Goal: Task Accomplishment & Management: Manage account settings

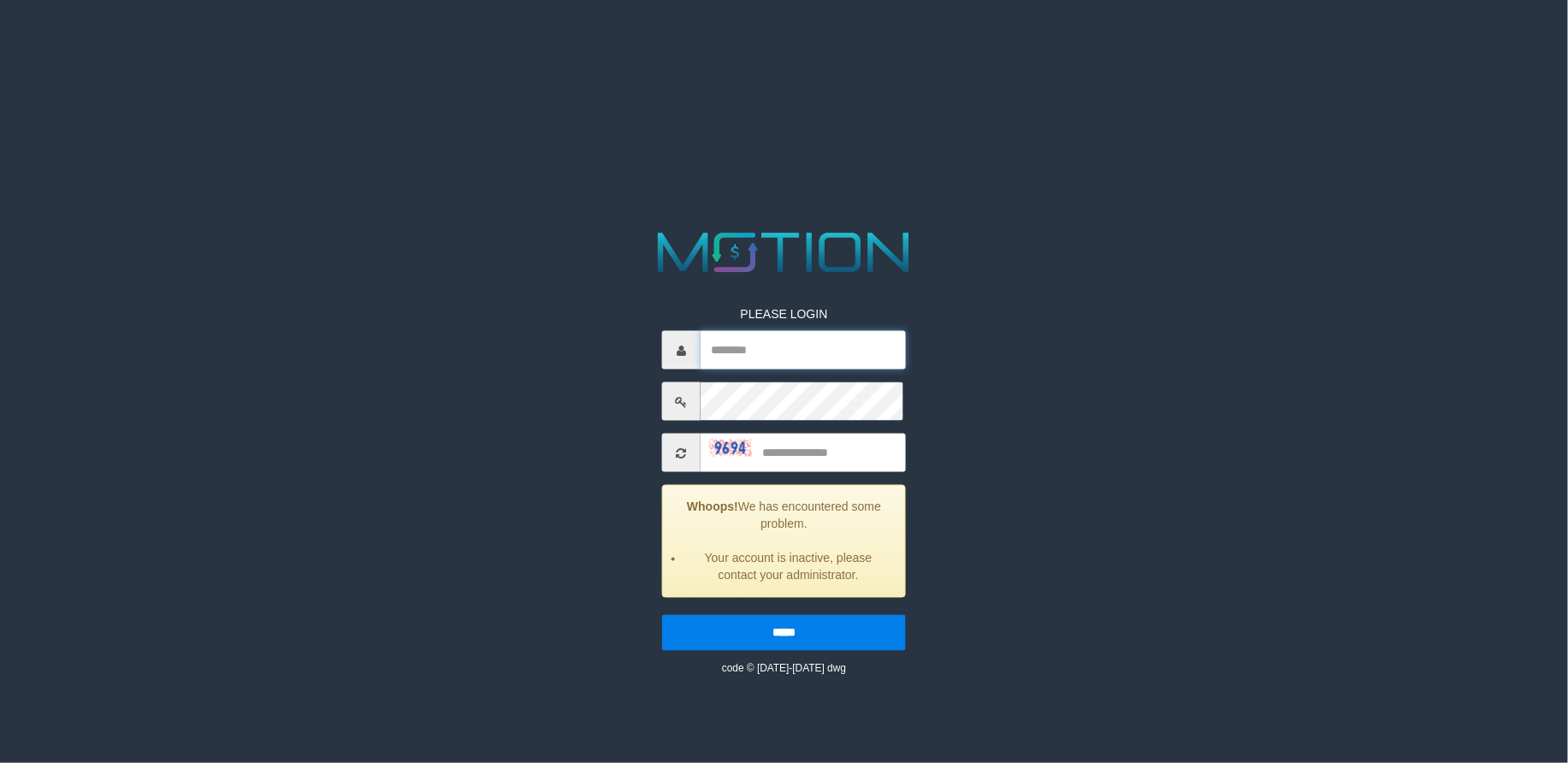
click at [764, 370] on input "text" at bounding box center [803, 350] width 205 height 38
type input "**********"
click at [791, 473] on input "text" at bounding box center [803, 453] width 205 height 38
type input "****"
click at [662, 615] on input "*****" at bounding box center [784, 633] width 244 height 36
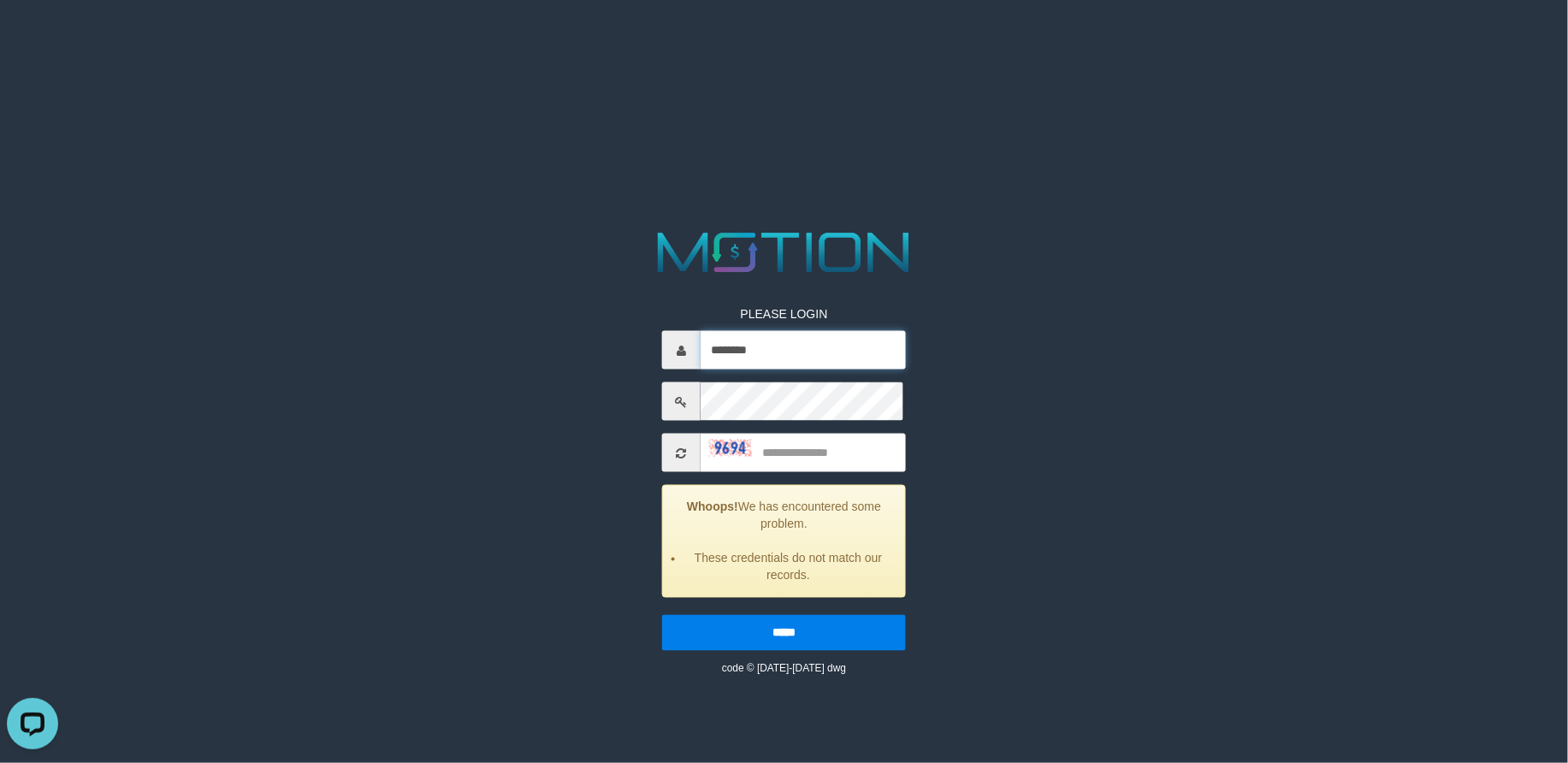
type input "********"
click at [819, 473] on input "text" at bounding box center [803, 453] width 205 height 38
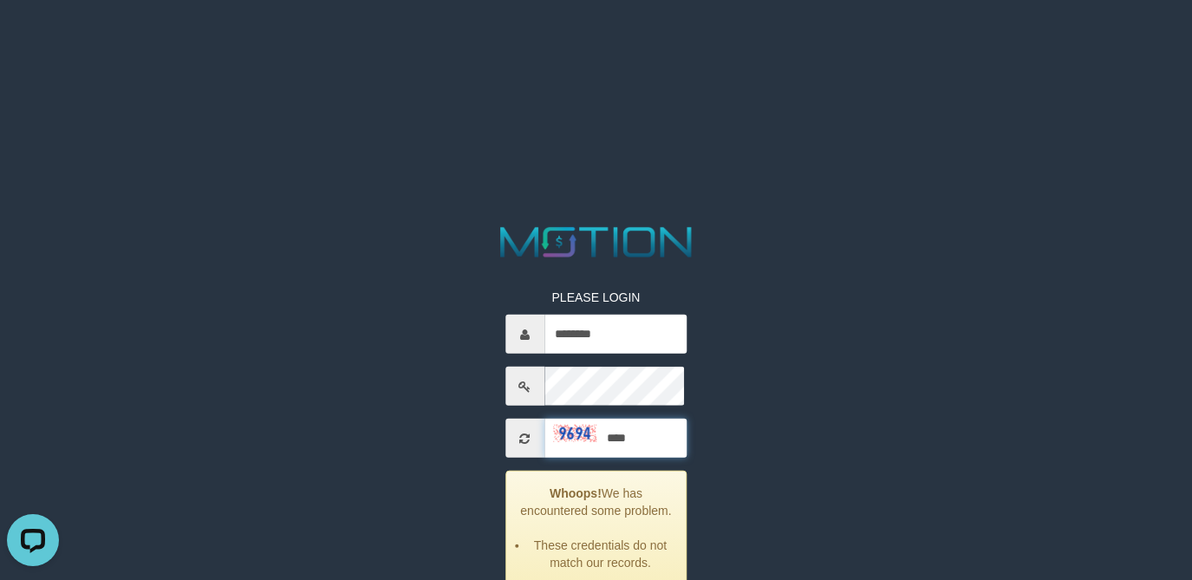
type input "****"
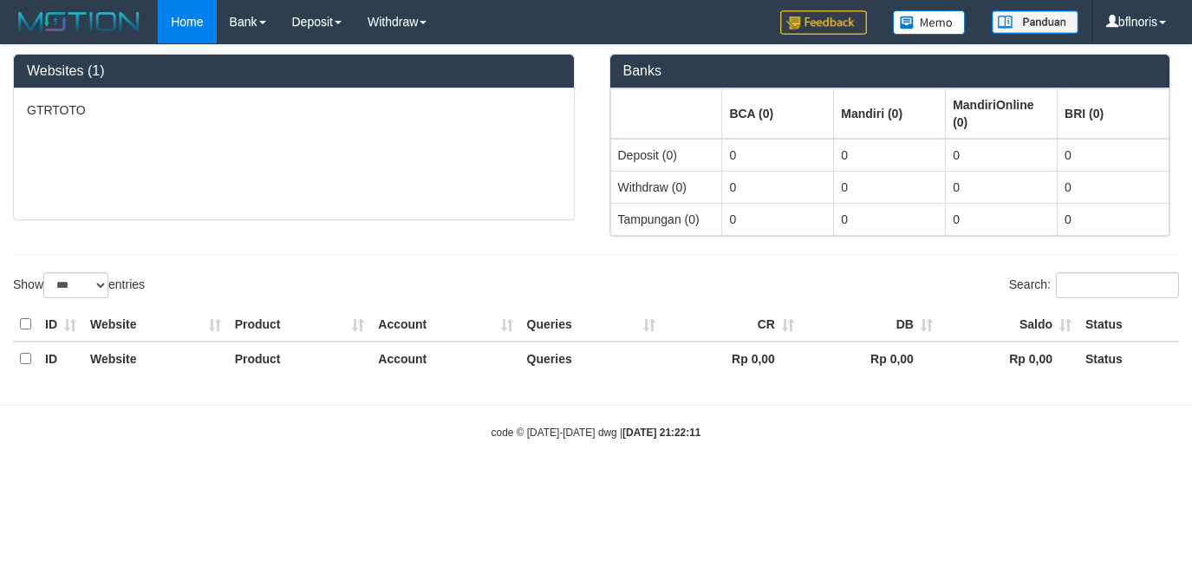
select select "***"
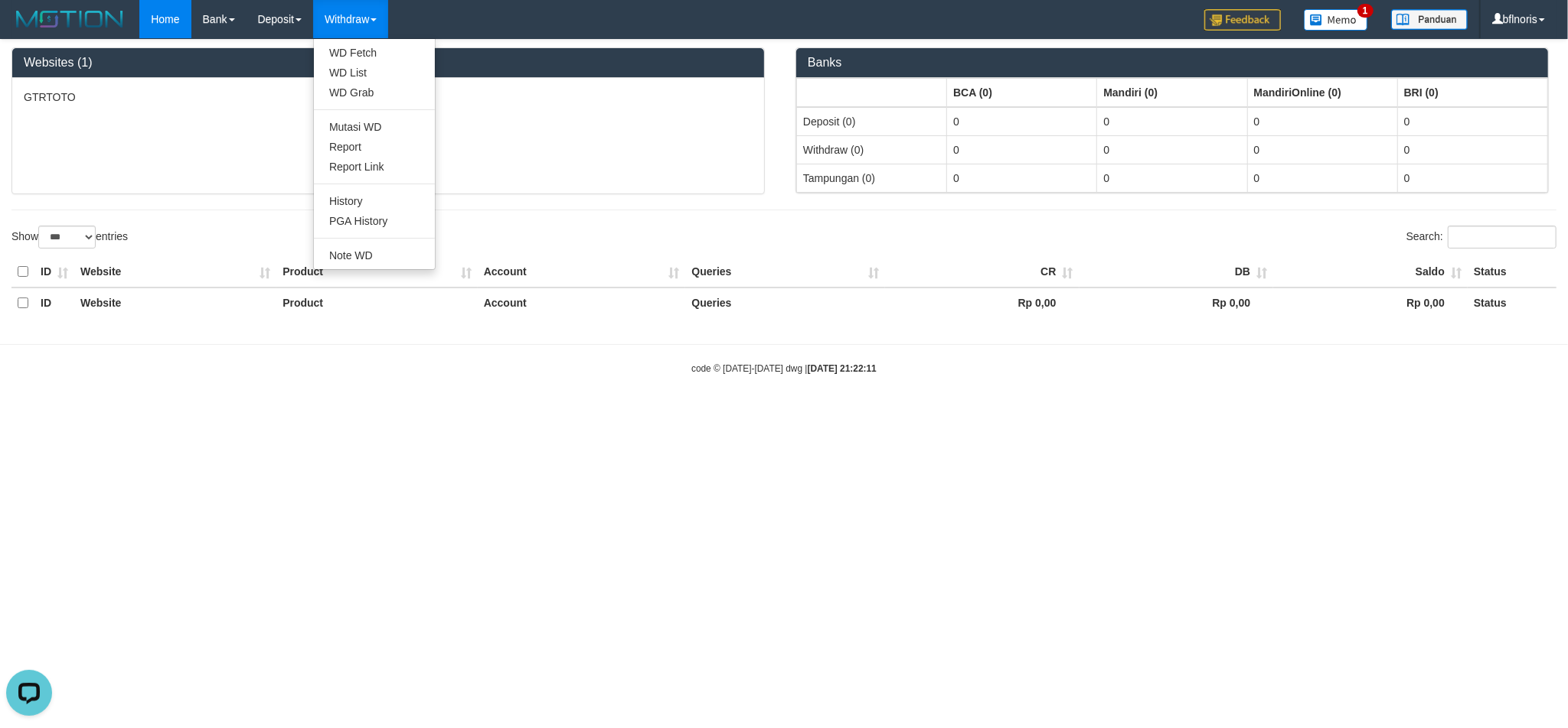
click at [388, 3] on link "Withdraw" at bounding box center [351, 19] width 75 height 38
click at [388, 10] on link "Withdraw" at bounding box center [351, 19] width 75 height 38
click at [423, 56] on link "WD Fetch" at bounding box center [373, 53] width 121 height 20
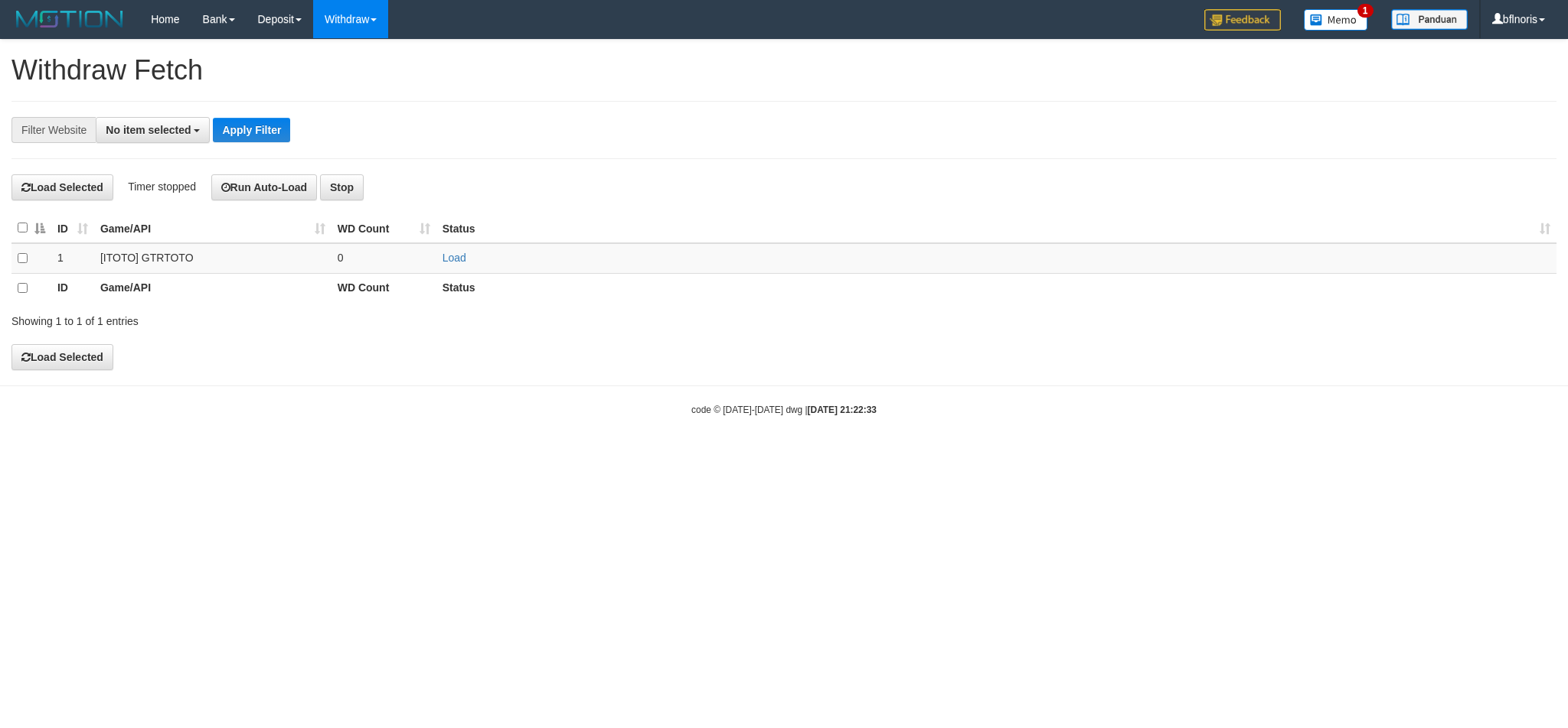
click at [388, 28] on link "Withdraw" at bounding box center [351, 19] width 75 height 38
click at [415, 83] on link "WD List" at bounding box center [373, 72] width 121 height 20
click at [181, 130] on span "No item selected" at bounding box center [148, 130] width 85 height 12
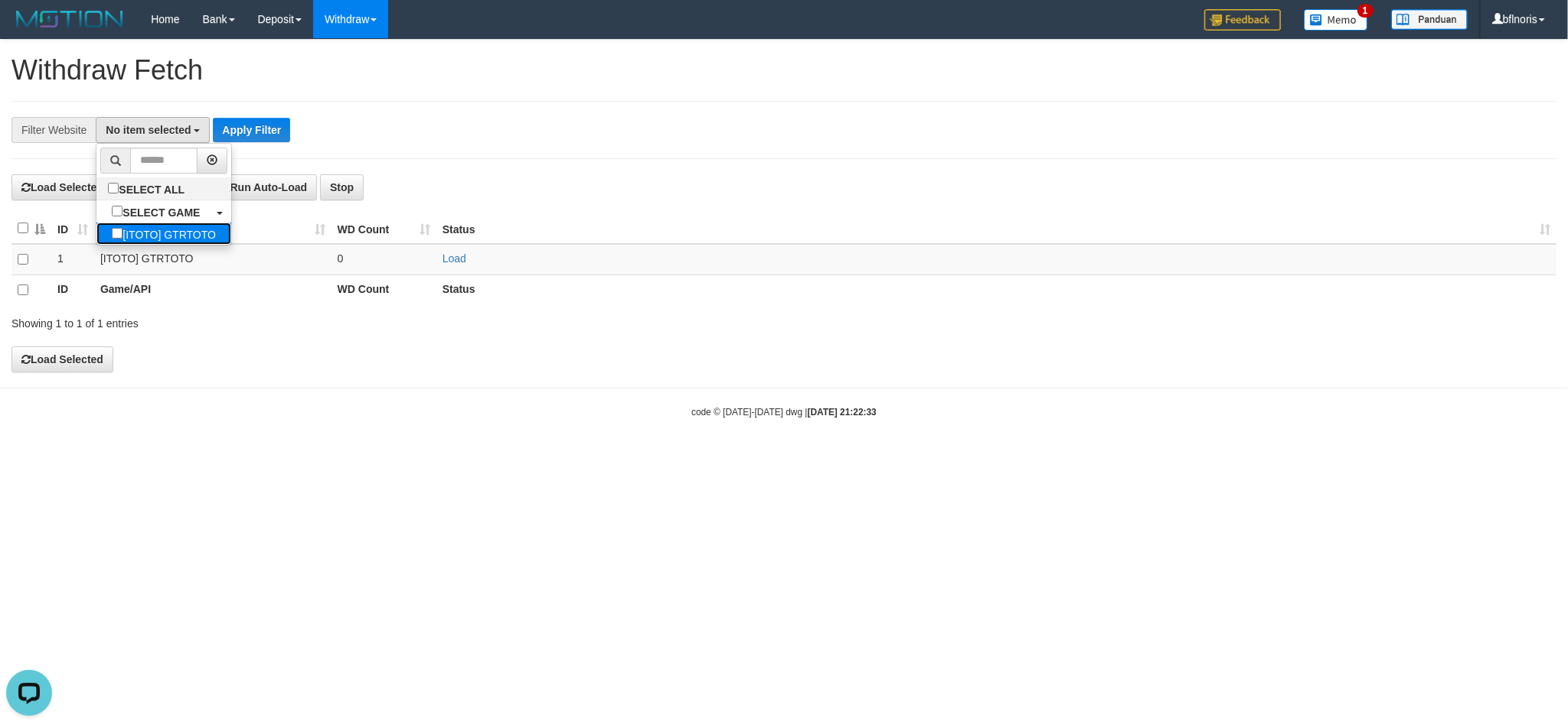
click at [129, 244] on label "[ITOTO] GTRTOTO" at bounding box center [163, 233] width 135 height 22
select select "***"
click at [300, 140] on button "Apply Filter" at bounding box center [261, 131] width 78 height 25
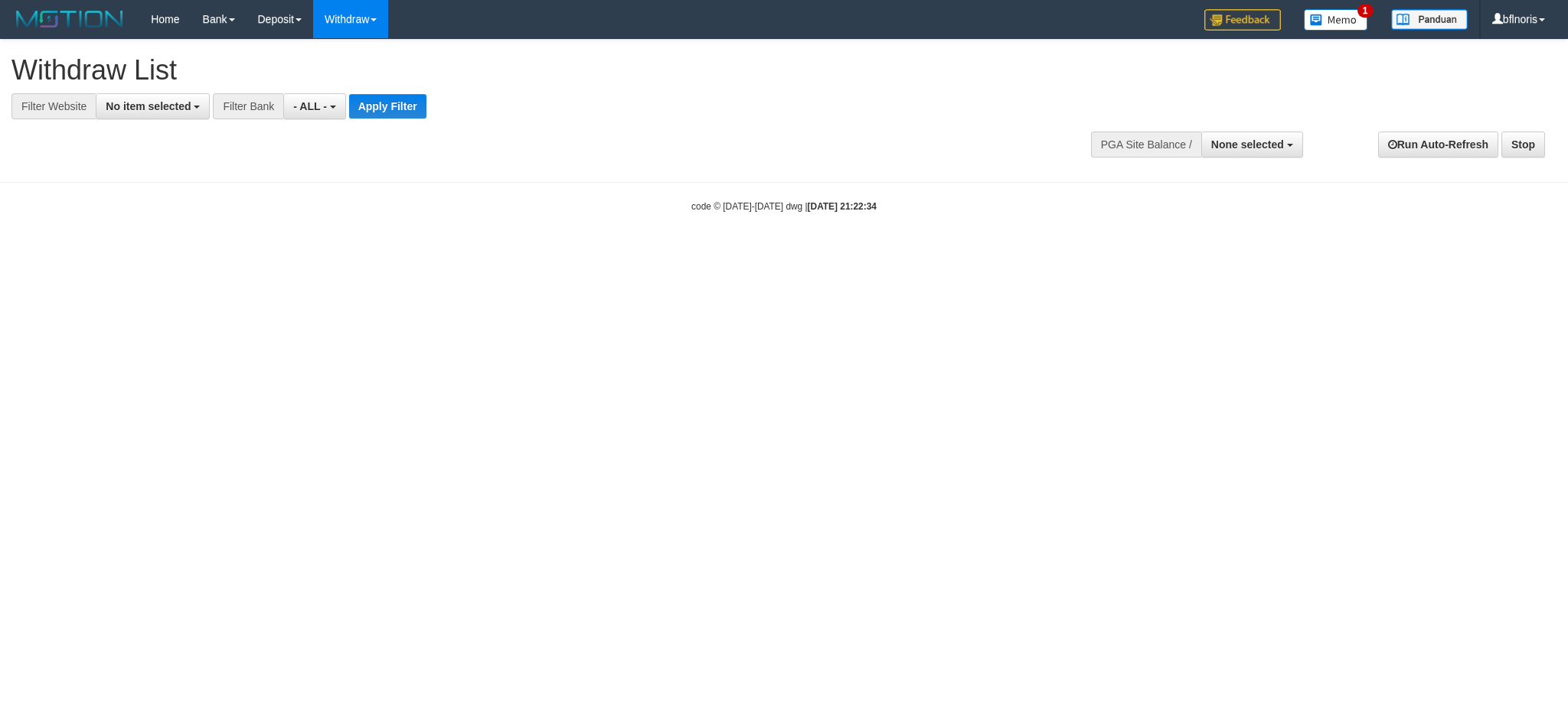
select select
click at [210, 116] on button "No item selected" at bounding box center [152, 106] width 114 height 26
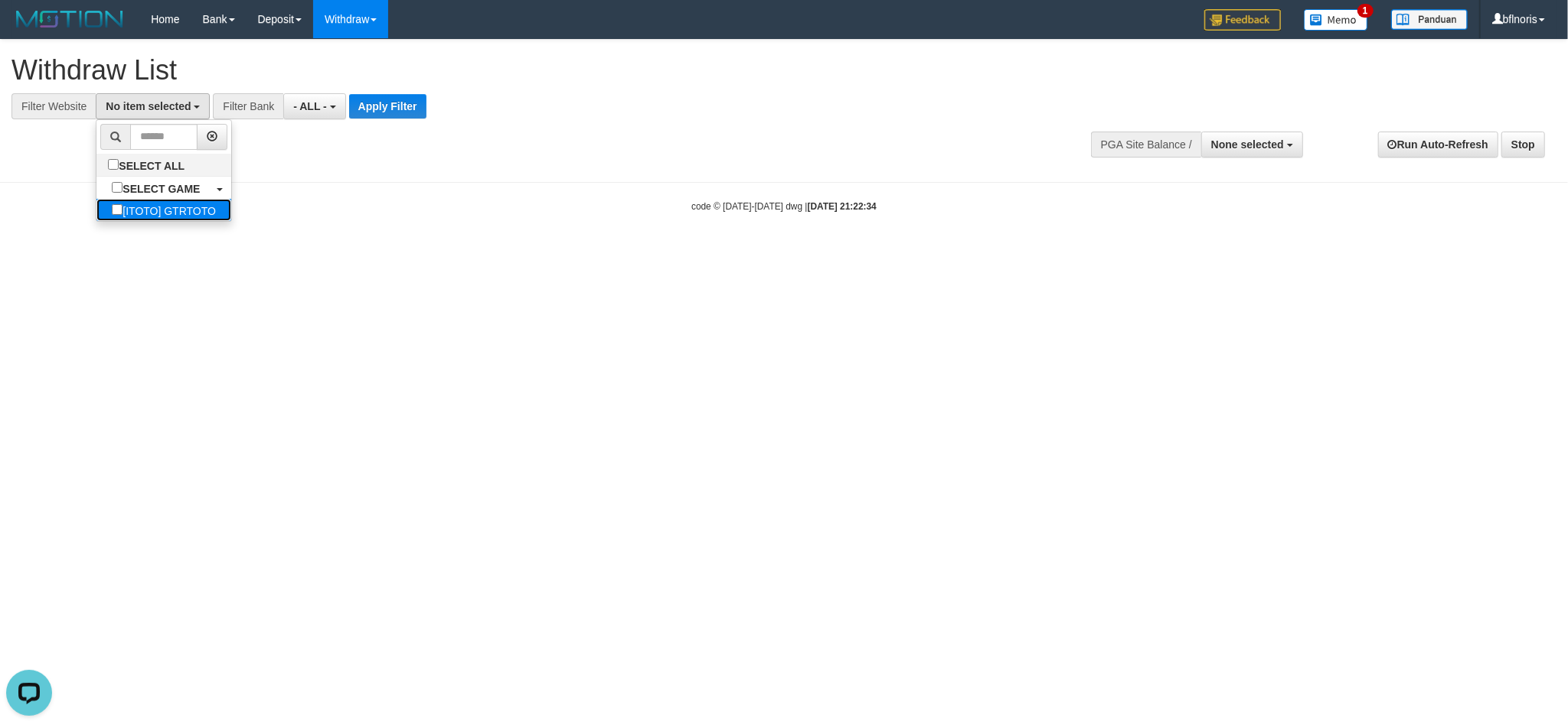
click at [161, 221] on label "[ITOTO] GTRTOTO" at bounding box center [163, 209] width 135 height 22
select select "***"
click at [435, 118] on button "Apply Filter" at bounding box center [397, 107] width 78 height 25
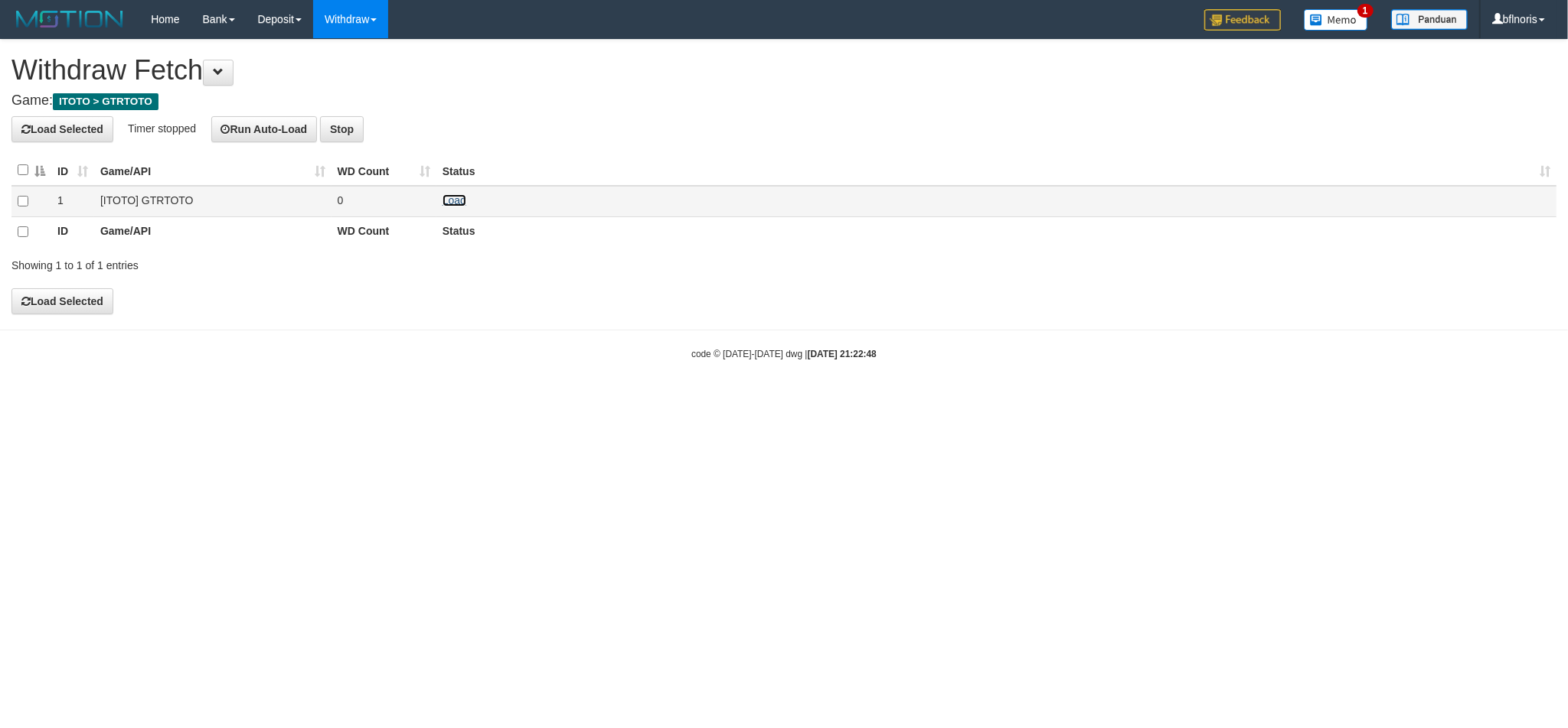
click at [462, 206] on link "Load" at bounding box center [454, 200] width 24 height 12
click at [457, 206] on link "Load" at bounding box center [454, 200] width 24 height 12
click at [448, 206] on link "Load" at bounding box center [454, 200] width 24 height 12
click at [446, 206] on link "Load" at bounding box center [454, 200] width 24 height 12
click at [461, 206] on link "Load" at bounding box center [454, 200] width 24 height 12
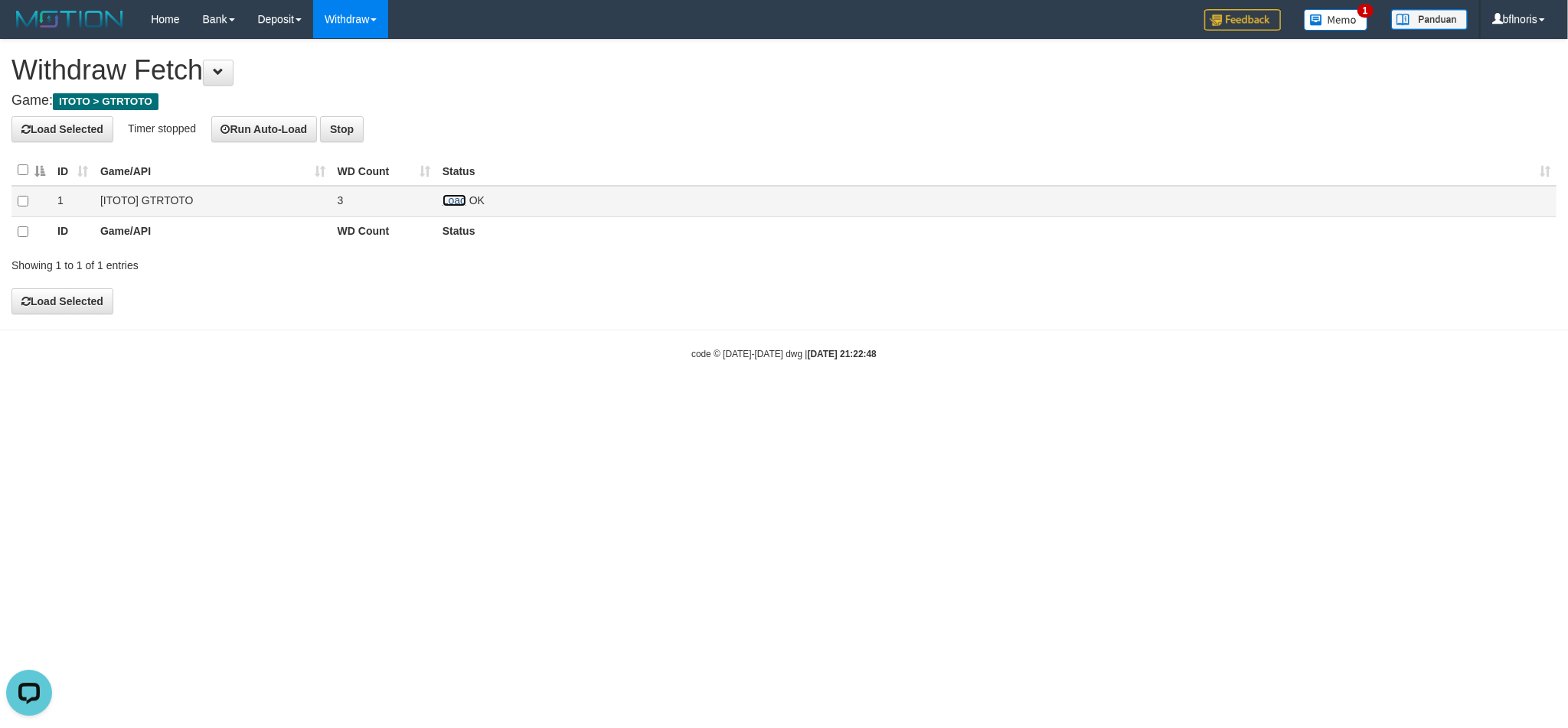
click at [452, 206] on link "Load" at bounding box center [454, 200] width 24 height 12
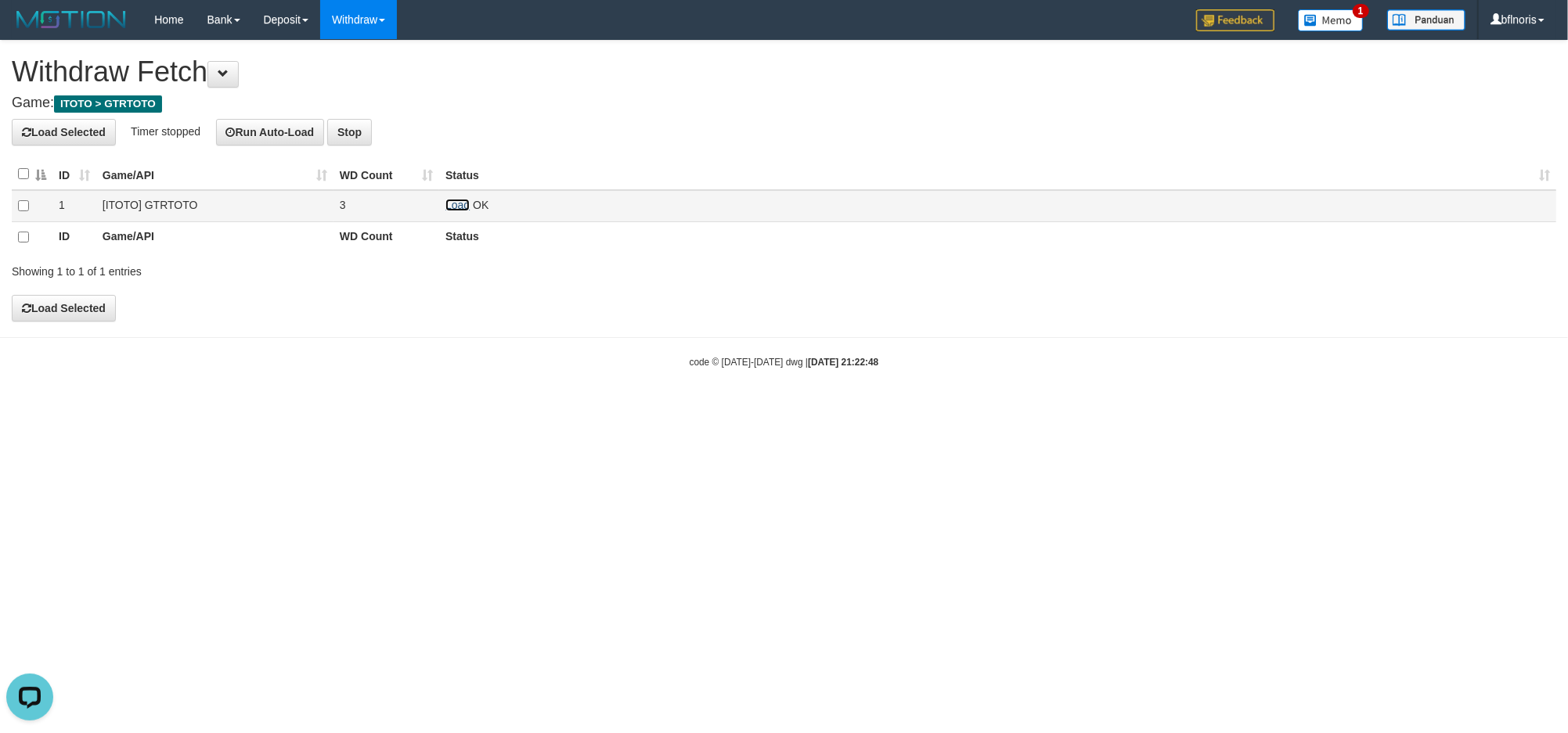
click at [469, 211] on link "Load" at bounding box center [457, 205] width 24 height 13
click at [468, 211] on link "Load" at bounding box center [457, 205] width 24 height 13
click at [452, 211] on link "Load" at bounding box center [457, 205] width 24 height 13
click at [460, 211] on link "Load" at bounding box center [457, 205] width 24 height 13
click at [570, 320] on div "**********" at bounding box center [784, 181] width 1568 height 280
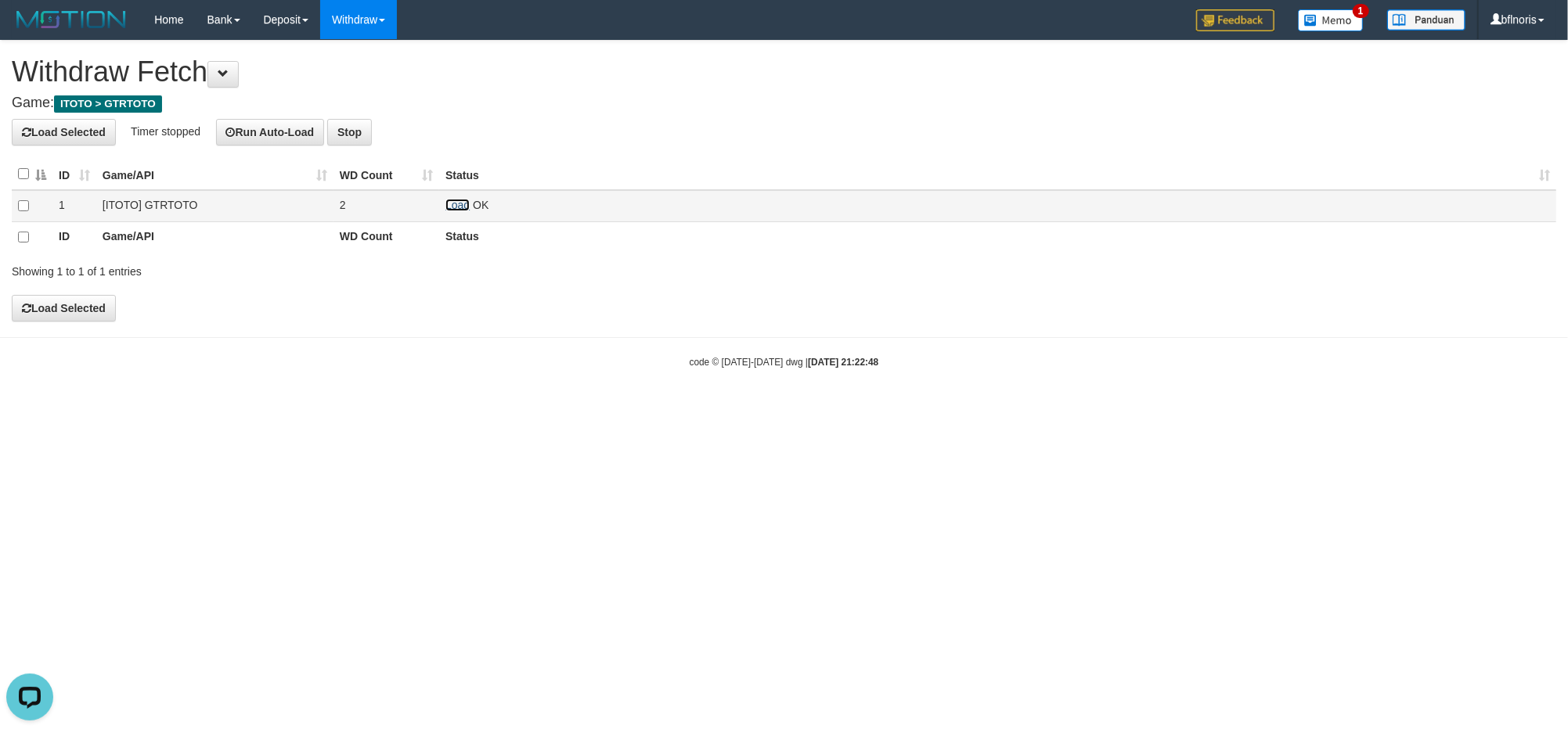
click at [458, 211] on link "Load" at bounding box center [457, 205] width 24 height 13
click at [460, 211] on link "Load" at bounding box center [457, 205] width 24 height 13
click at [456, 211] on link "Load" at bounding box center [457, 205] width 24 height 13
click at [469, 211] on link "Load" at bounding box center [457, 205] width 24 height 13
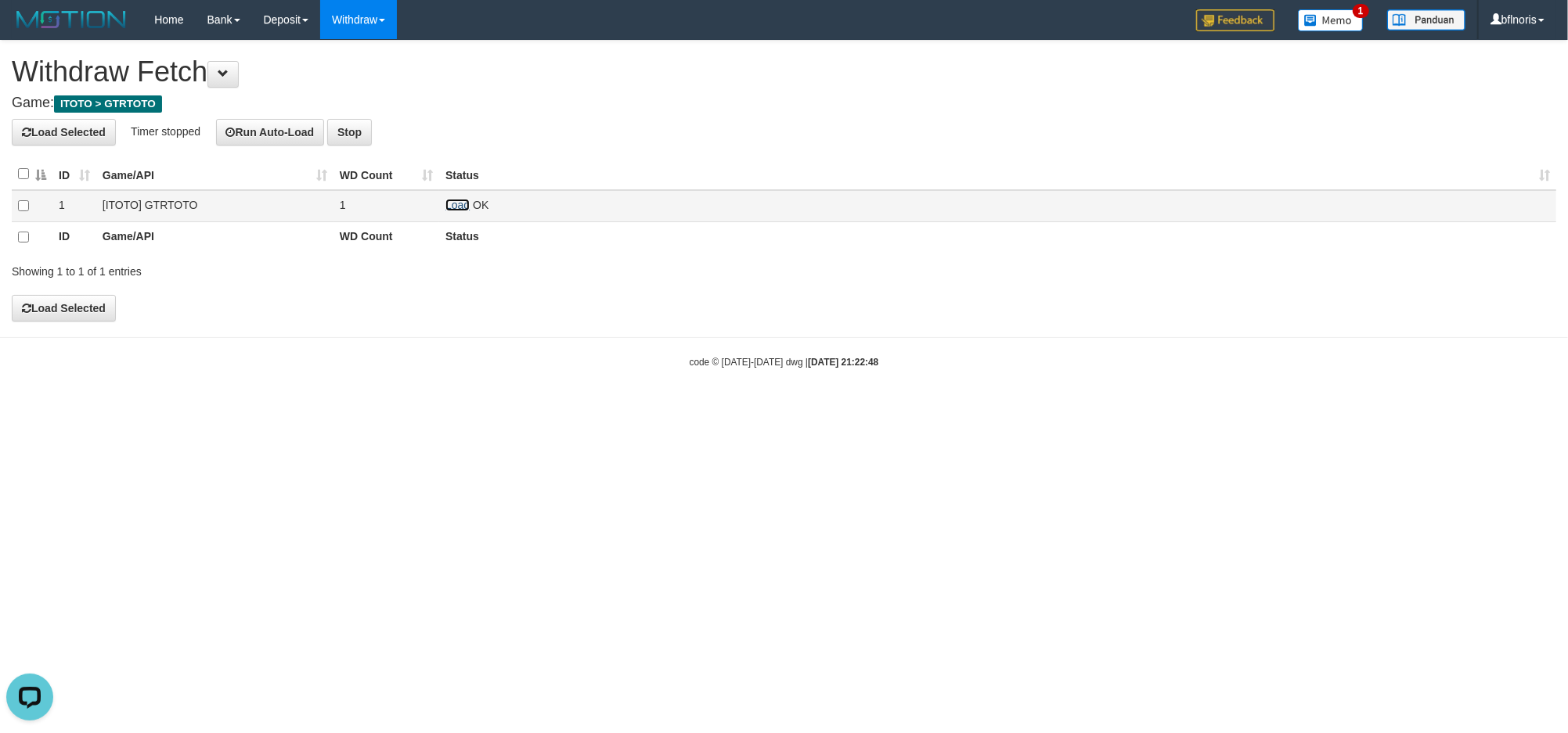
click at [469, 211] on link "Load" at bounding box center [457, 205] width 24 height 13
click at [463, 211] on link "Load" at bounding box center [457, 205] width 24 height 13
click at [454, 211] on link "Load" at bounding box center [457, 205] width 24 height 13
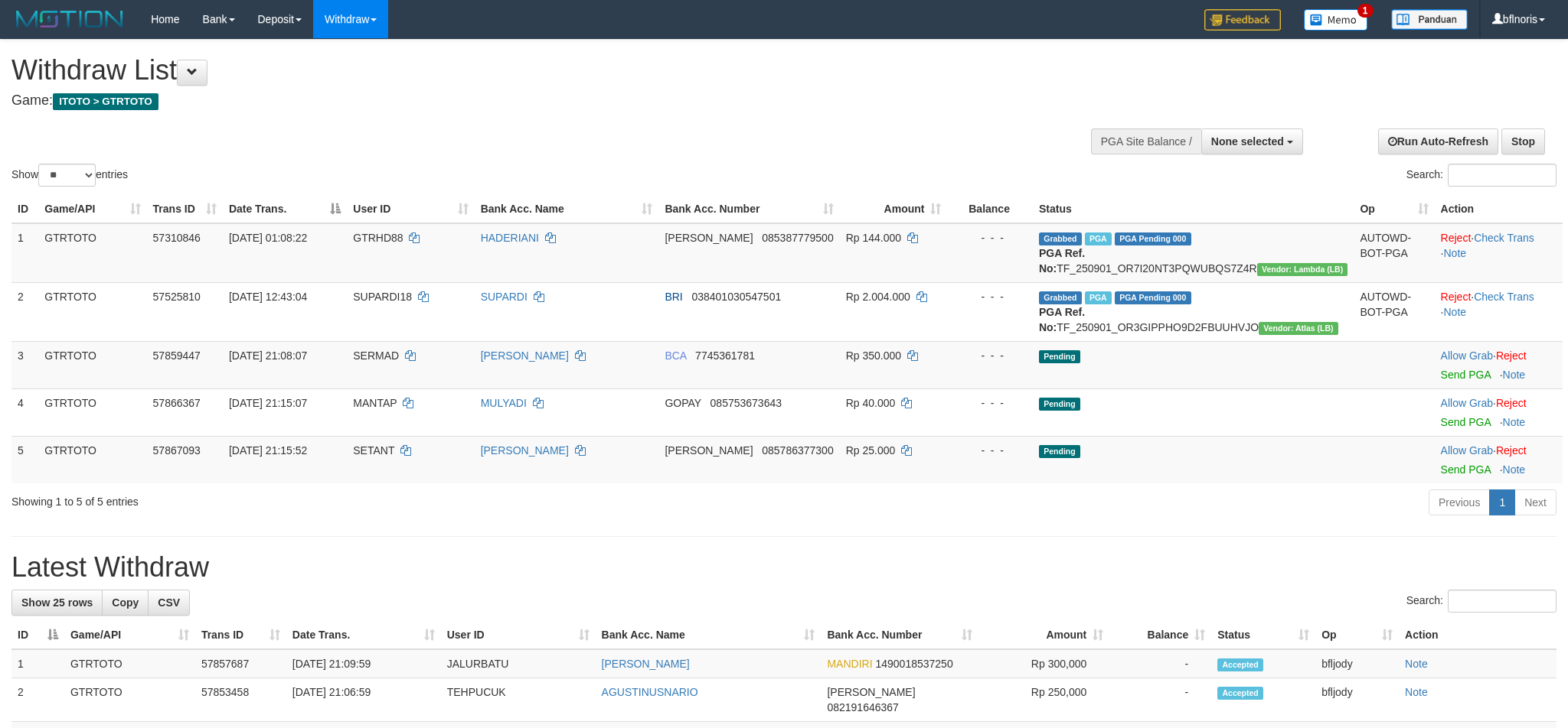
select select
select select "**"
click at [1273, 388] on td "Pending" at bounding box center [1194, 365] width 321 height 48
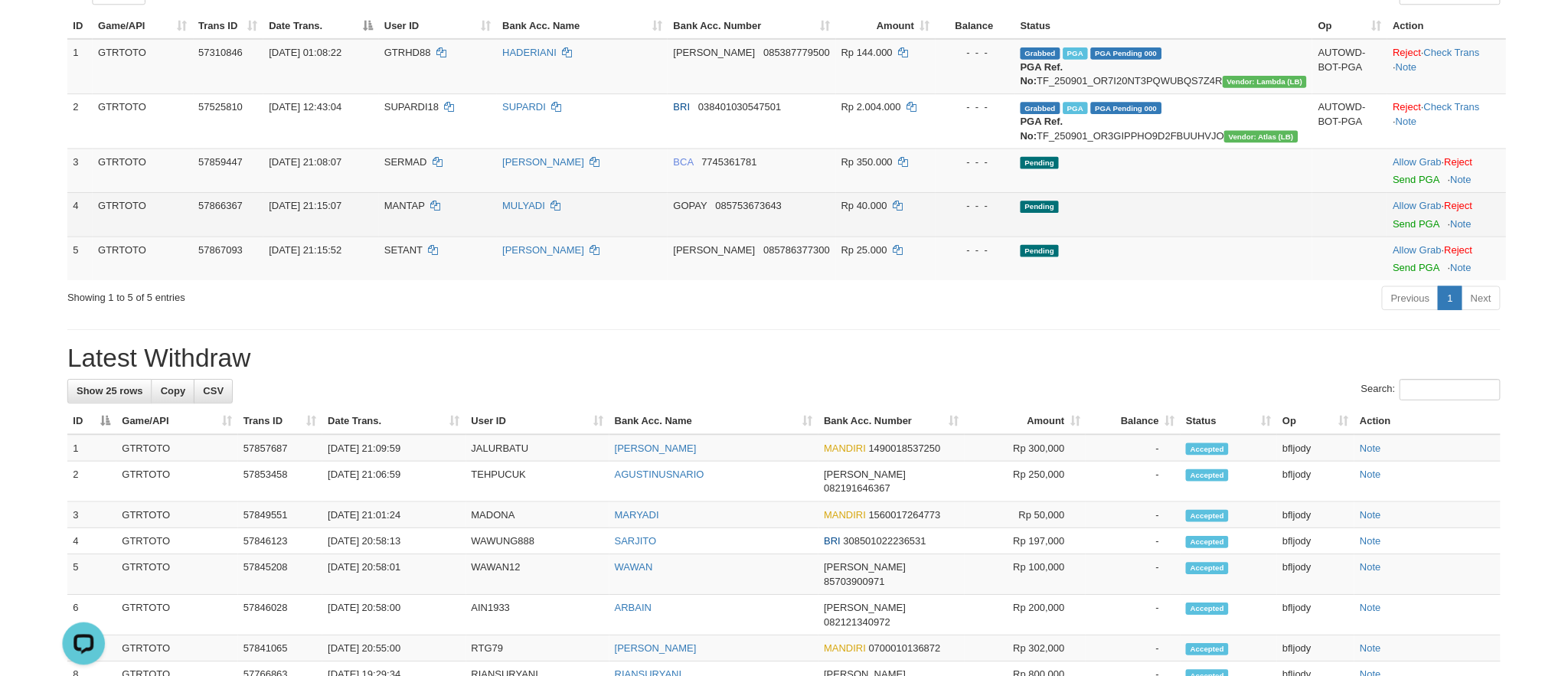
scroll to position [184, 0]
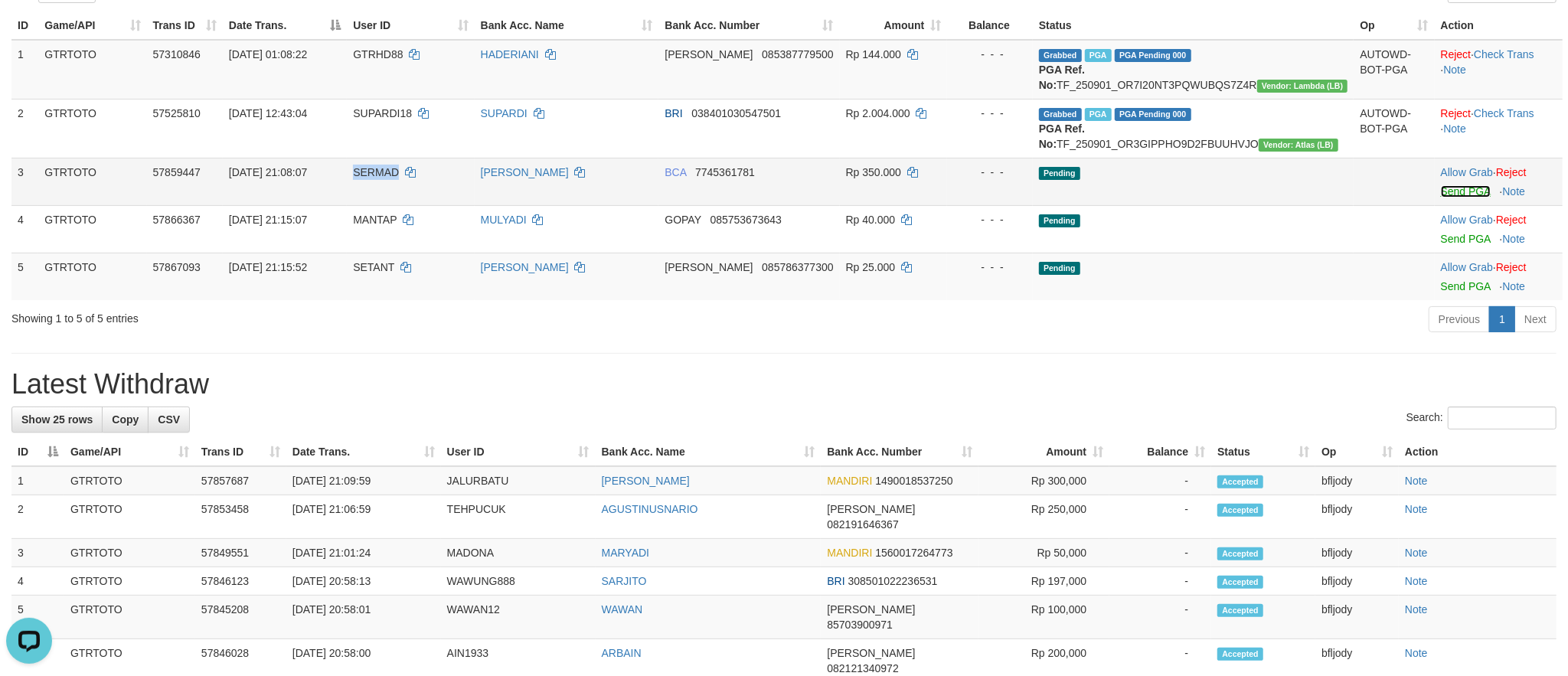
click at [1462, 198] on link "Send PGA" at bounding box center [1466, 192] width 49 height 12
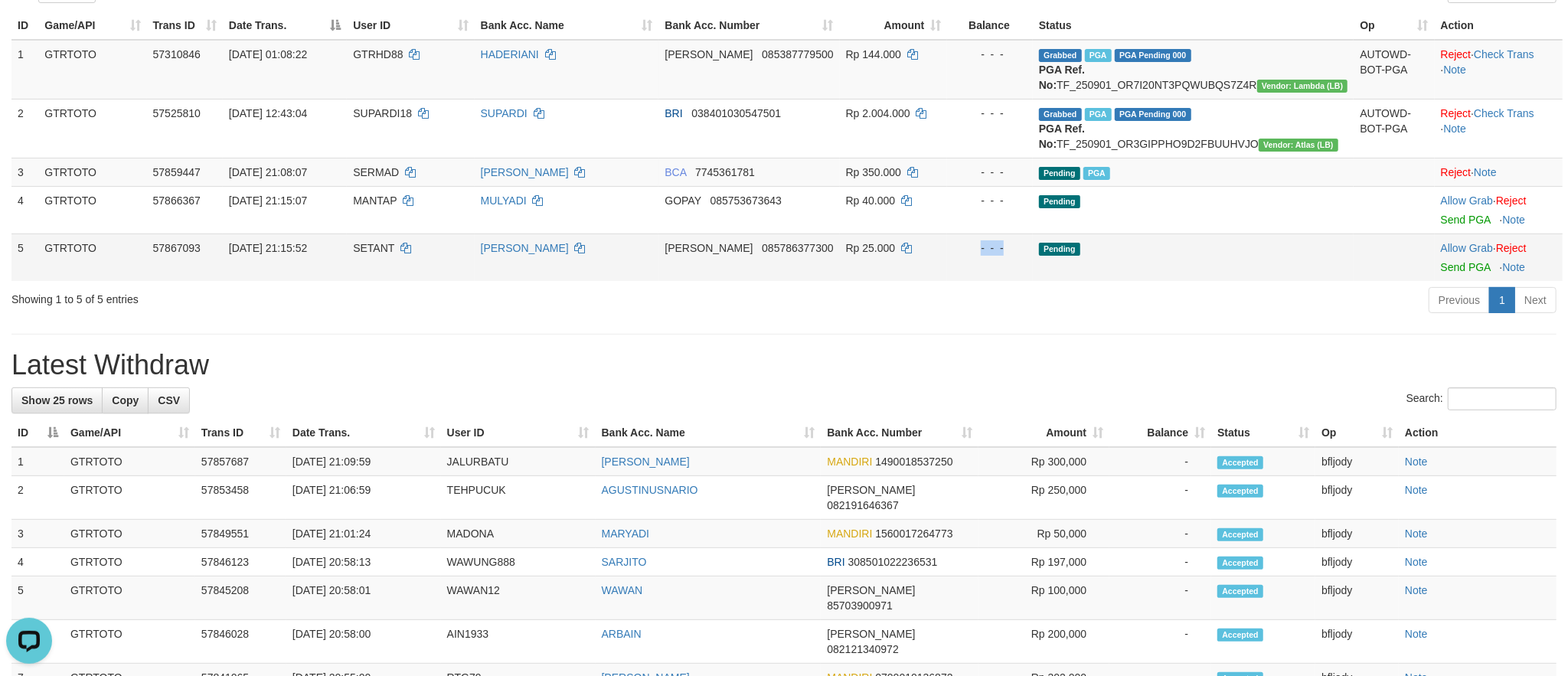
click at [1311, 281] on td "Pending" at bounding box center [1194, 257] width 321 height 48
click at [1453, 274] on link "Send PGA" at bounding box center [1466, 267] width 49 height 12
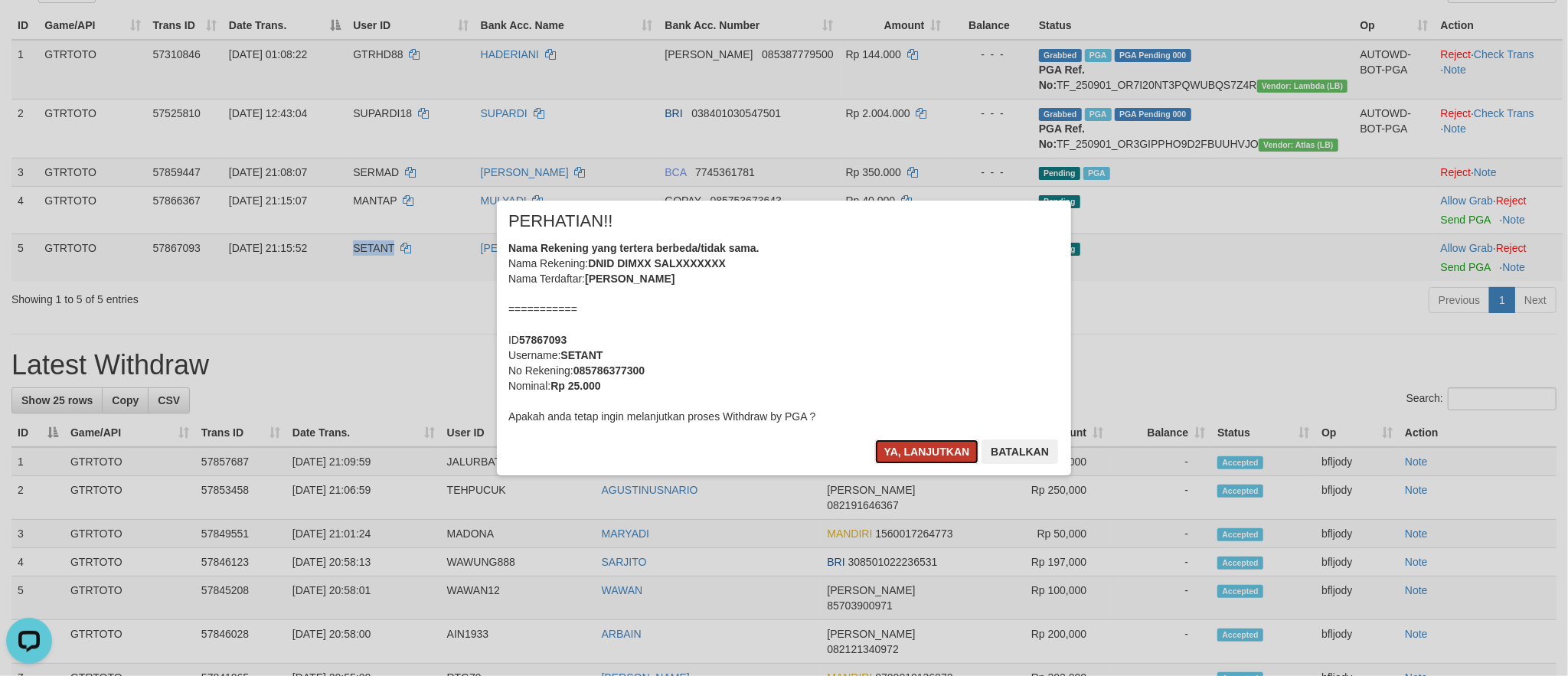
click at [886, 463] on button "Ya, lanjutkan" at bounding box center [927, 452] width 104 height 25
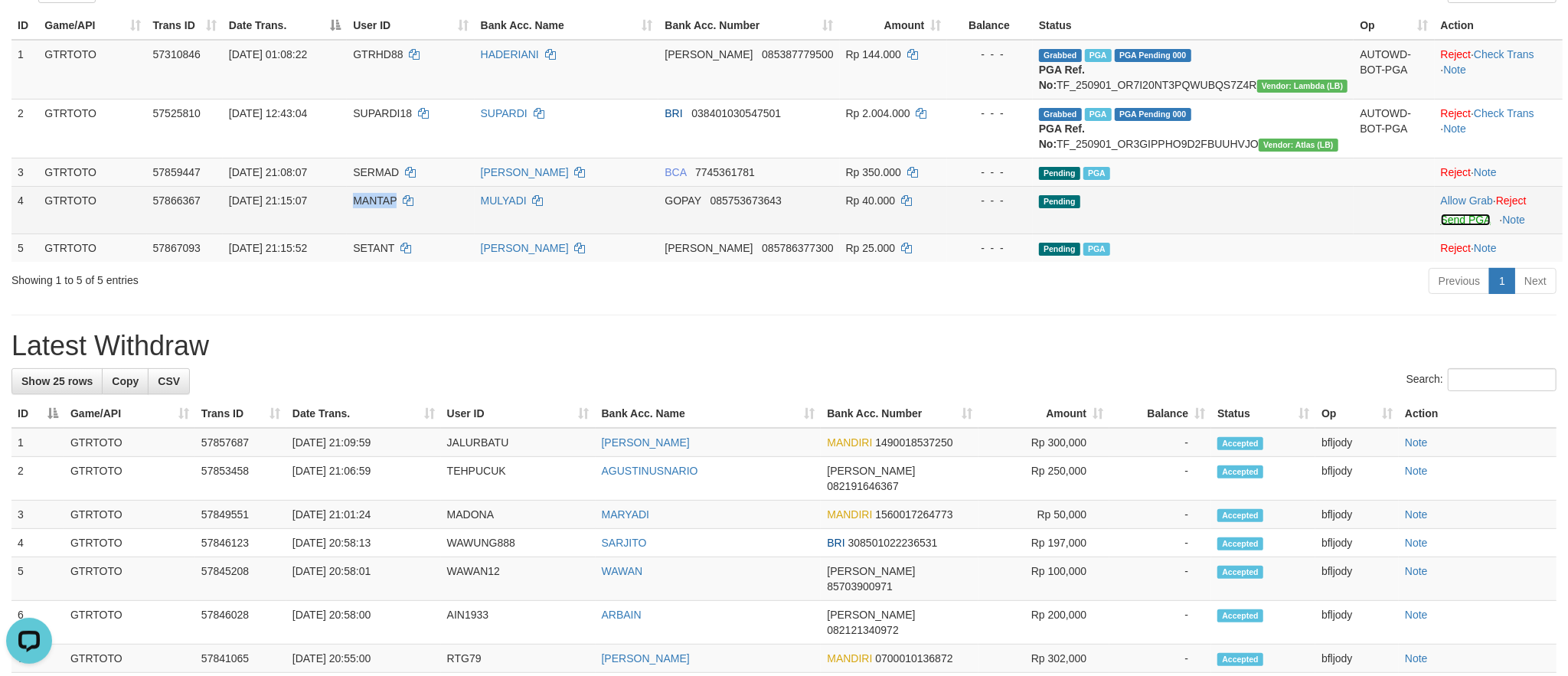
click at [1441, 226] on link "Send PGA" at bounding box center [1466, 220] width 49 height 12
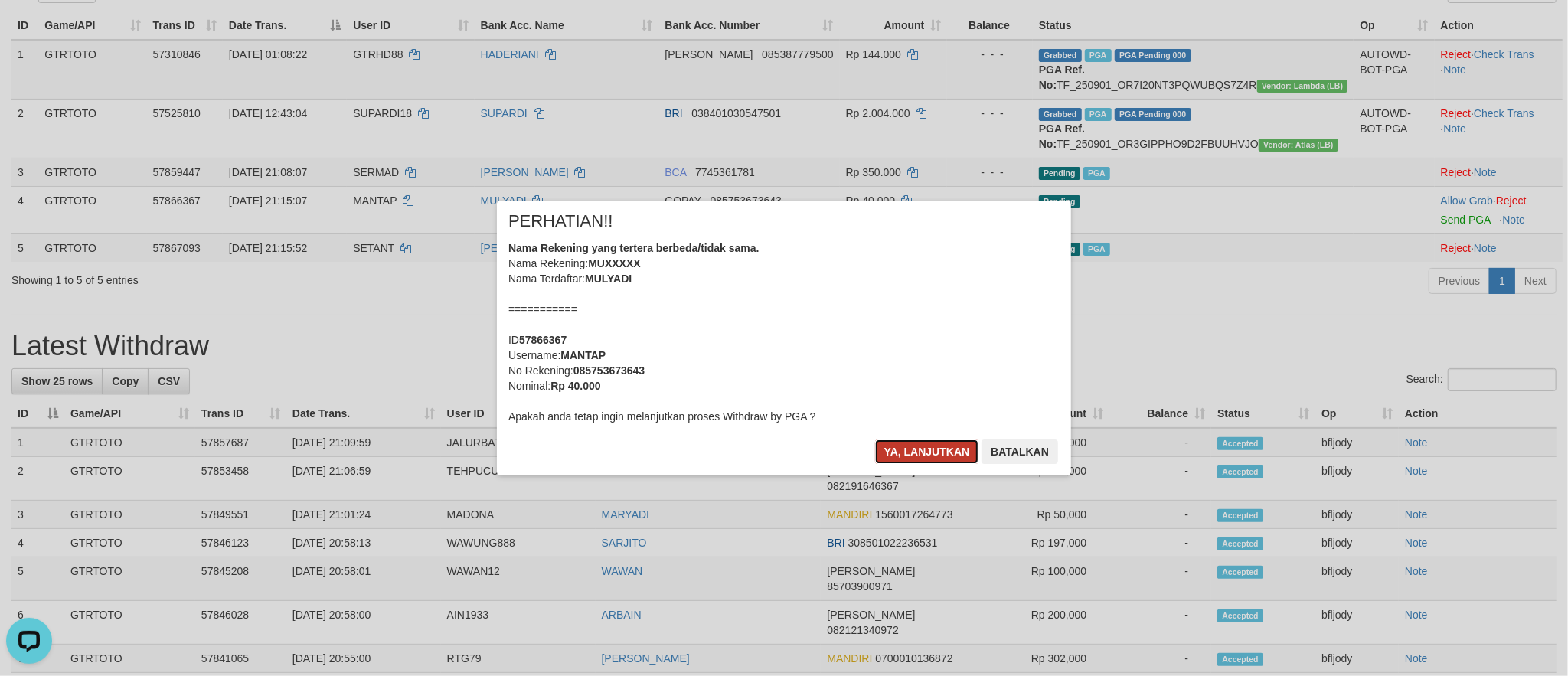
click at [921, 463] on button "Ya, lanjutkan" at bounding box center [927, 452] width 104 height 25
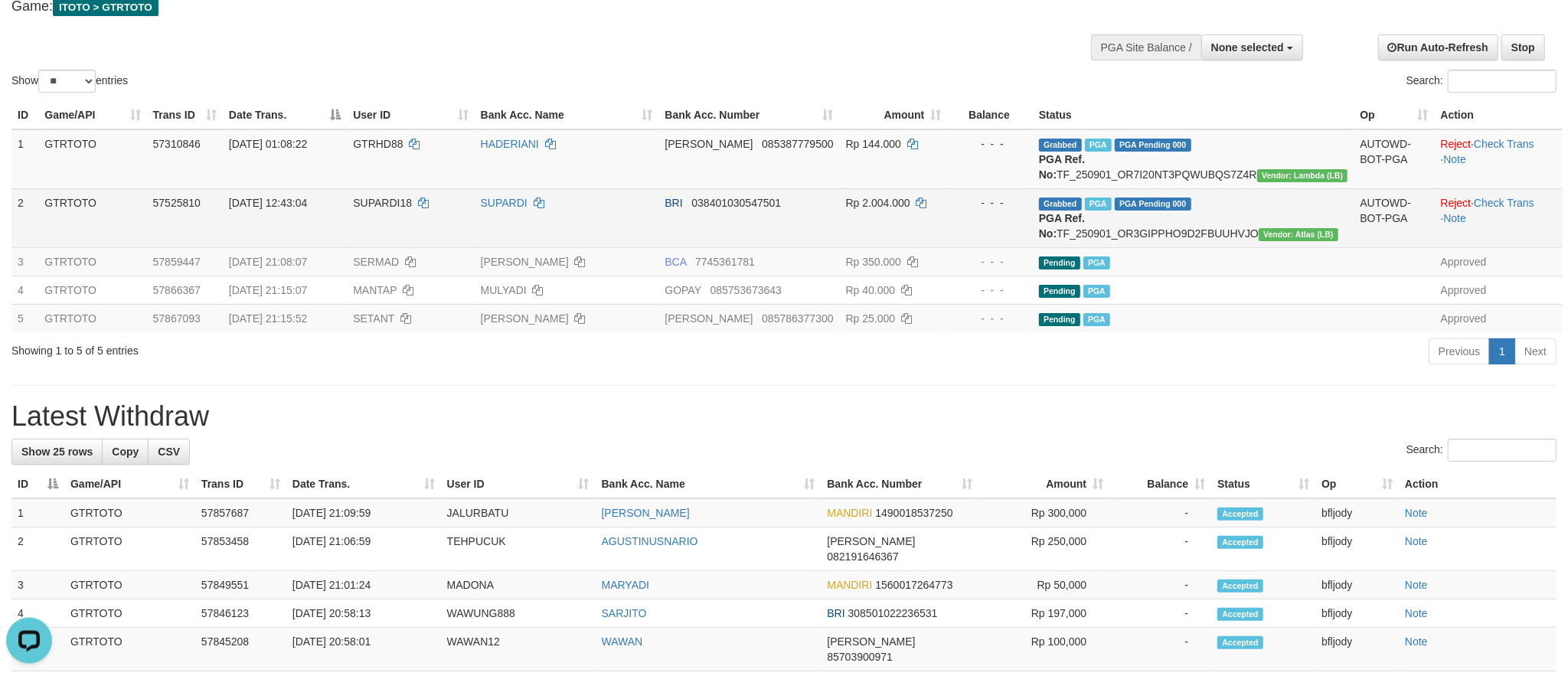
scroll to position [0, 0]
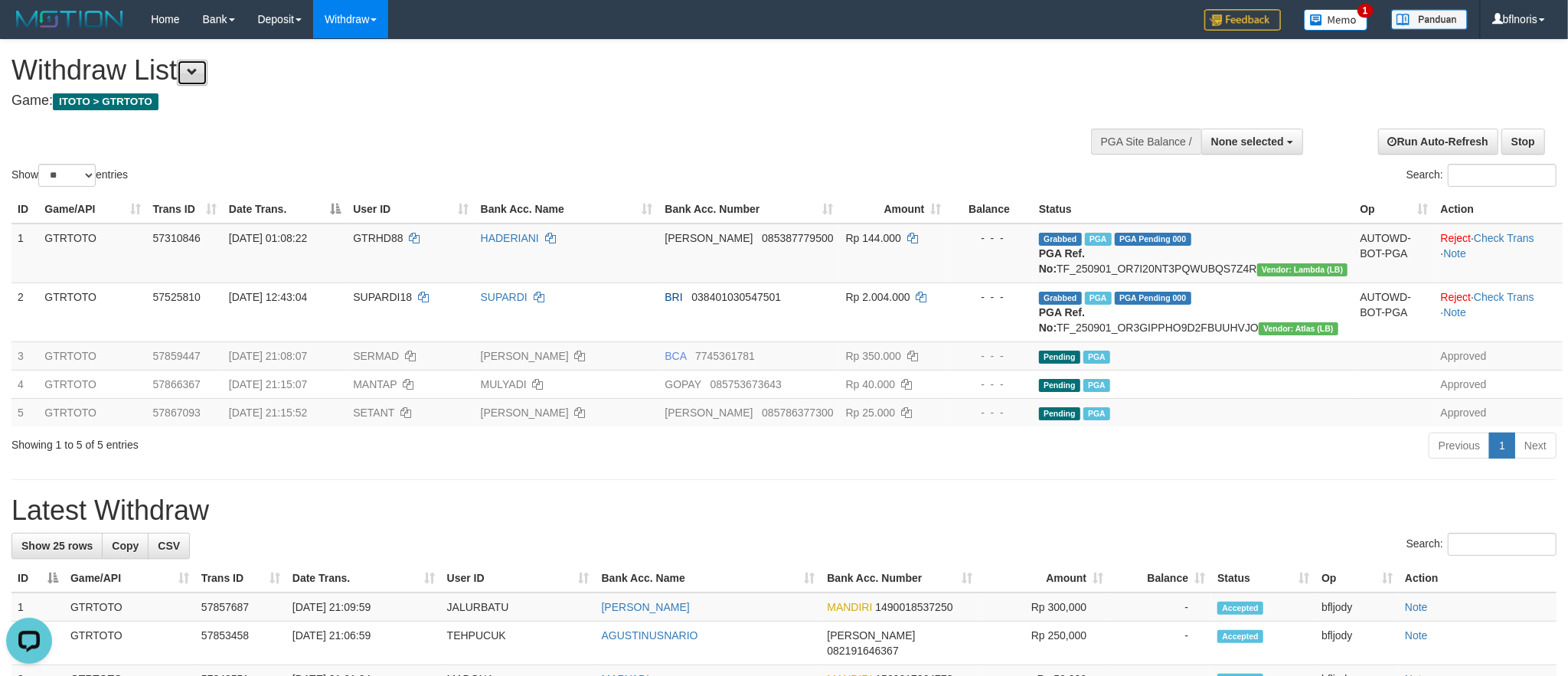
click at [207, 74] on button at bounding box center [192, 72] width 31 height 26
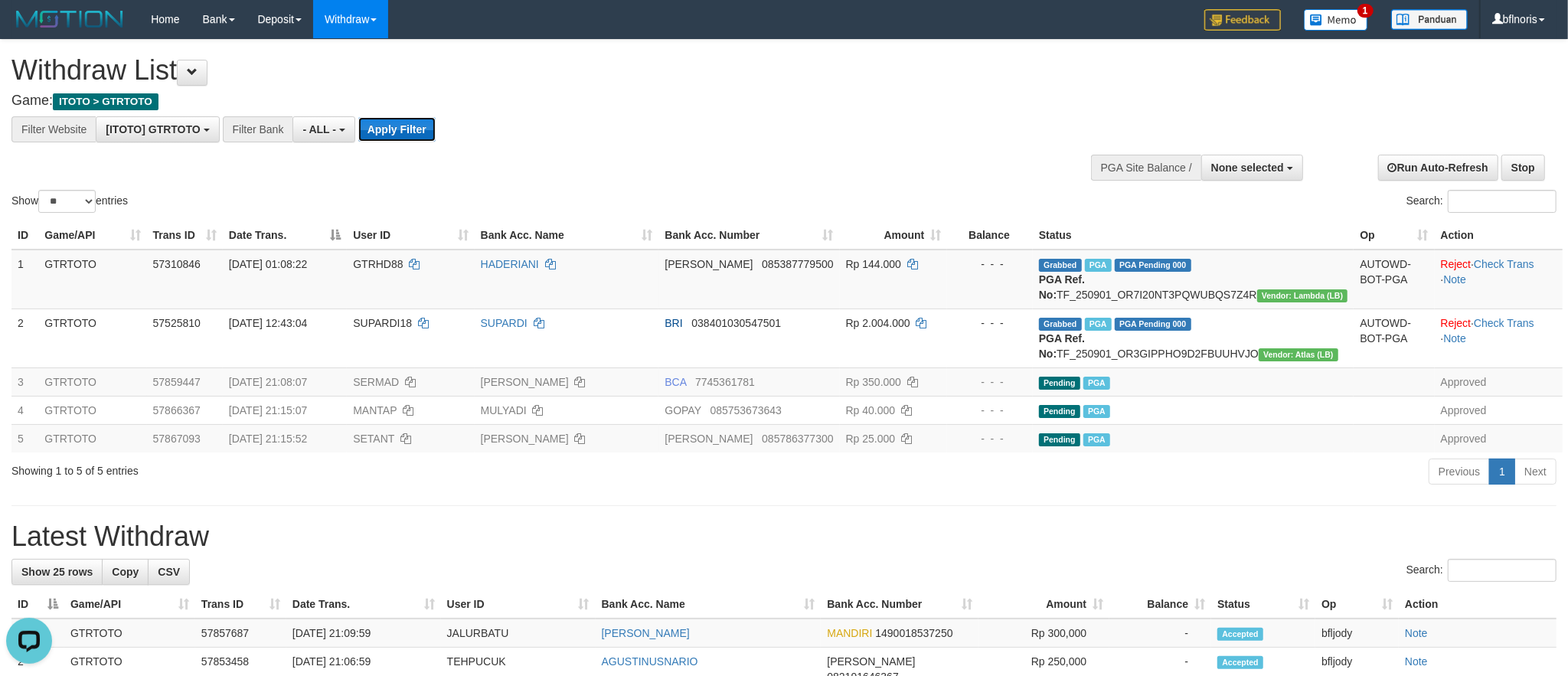
click at [435, 138] on button "Apply Filter" at bounding box center [397, 130] width 78 height 25
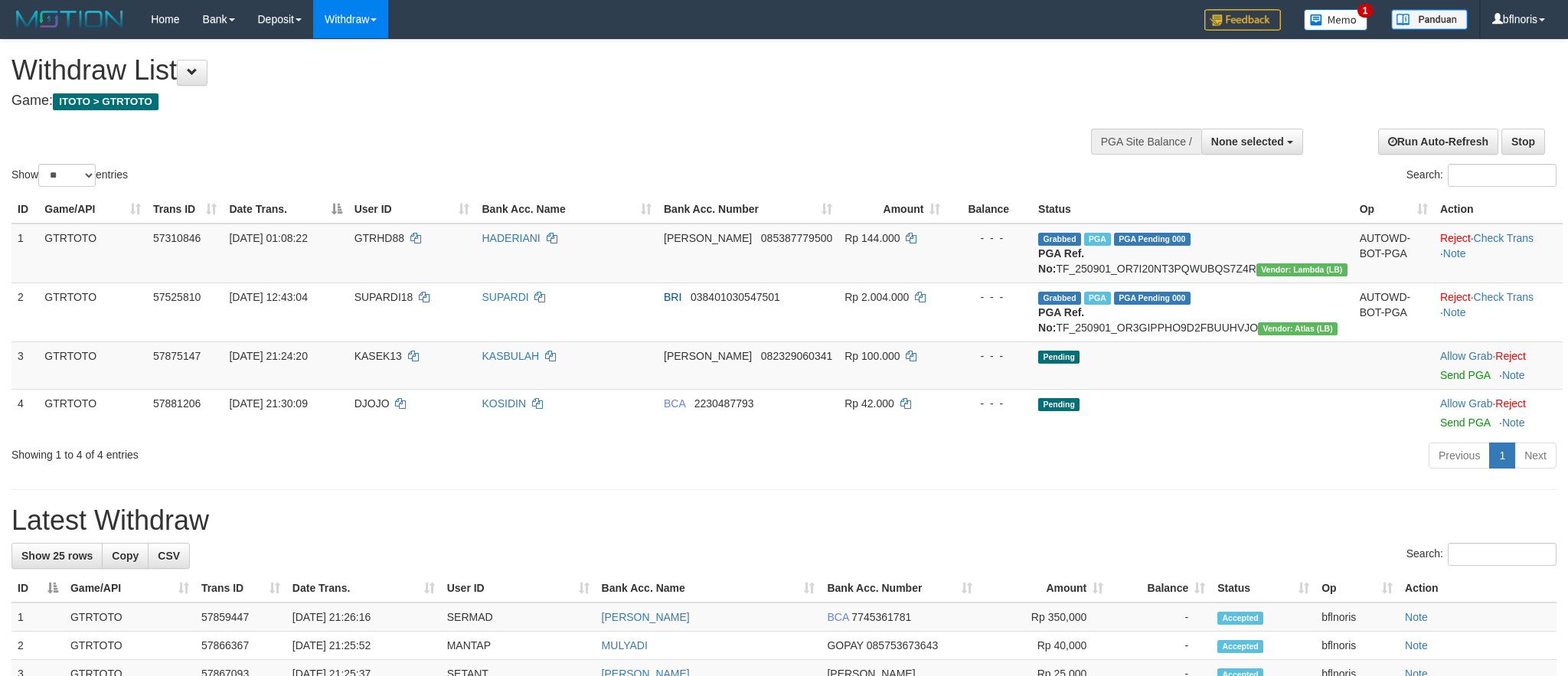
select select
select select "**"
click at [1313, 388] on td "Pending" at bounding box center [1193, 365] width 321 height 48
click at [1453, 381] on link "Send PGA" at bounding box center [1465, 375] width 49 height 12
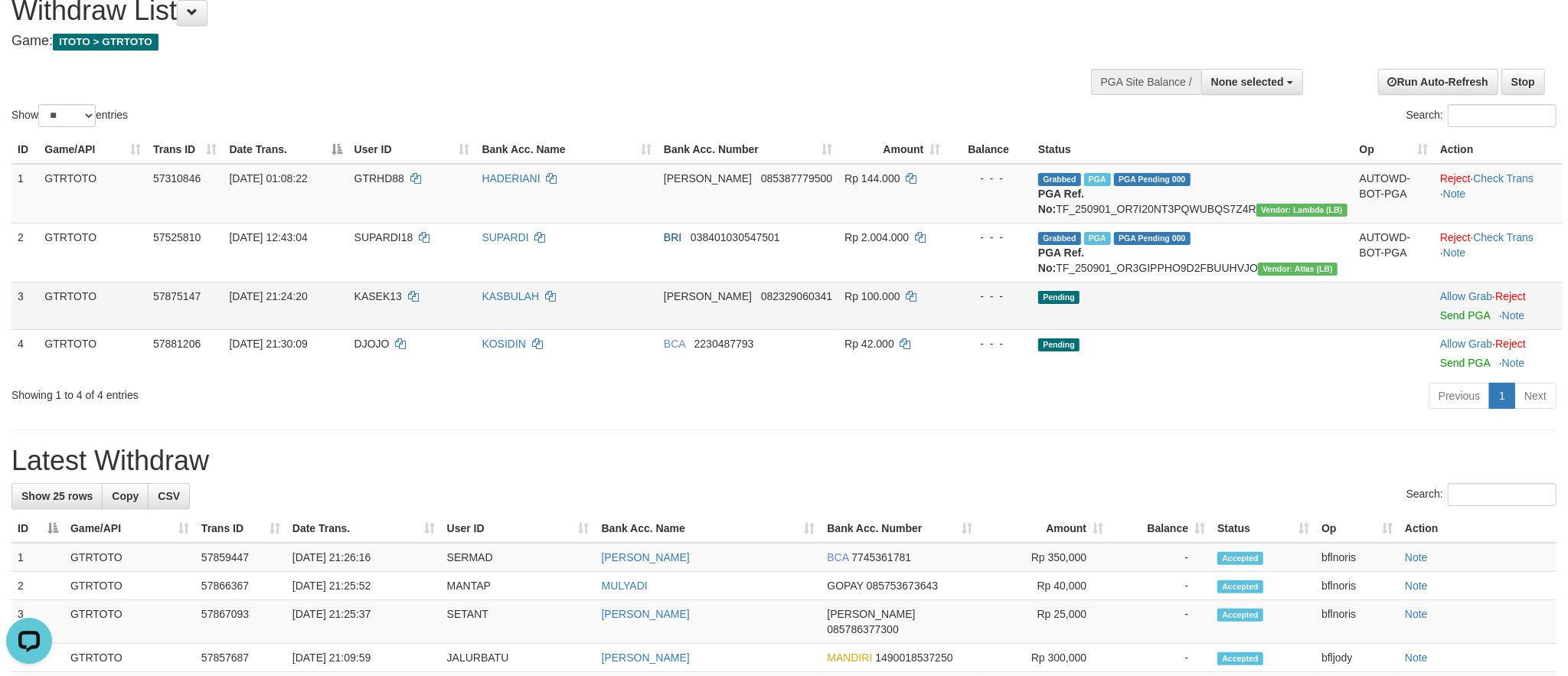
scroll to position [92, 0]
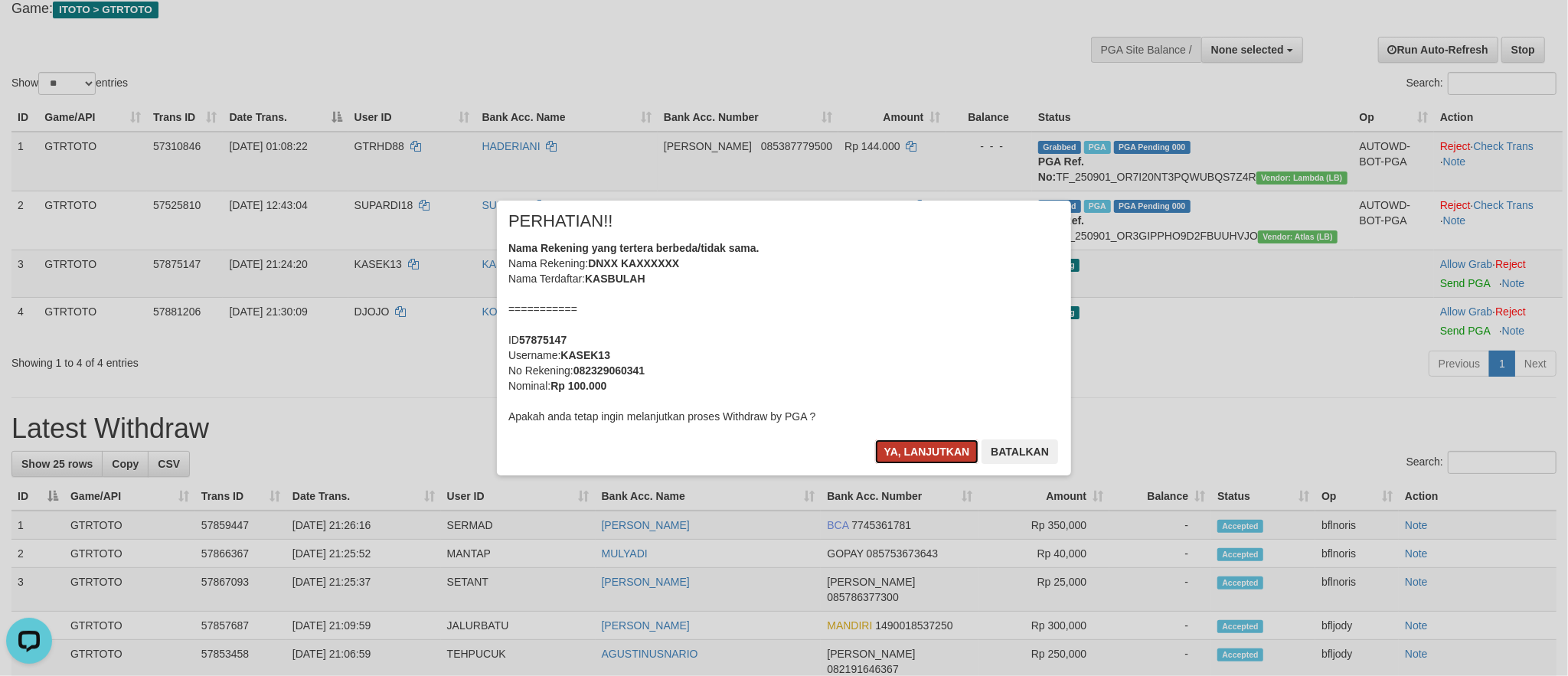
click at [877, 463] on button "Ya, lanjutkan" at bounding box center [927, 452] width 104 height 25
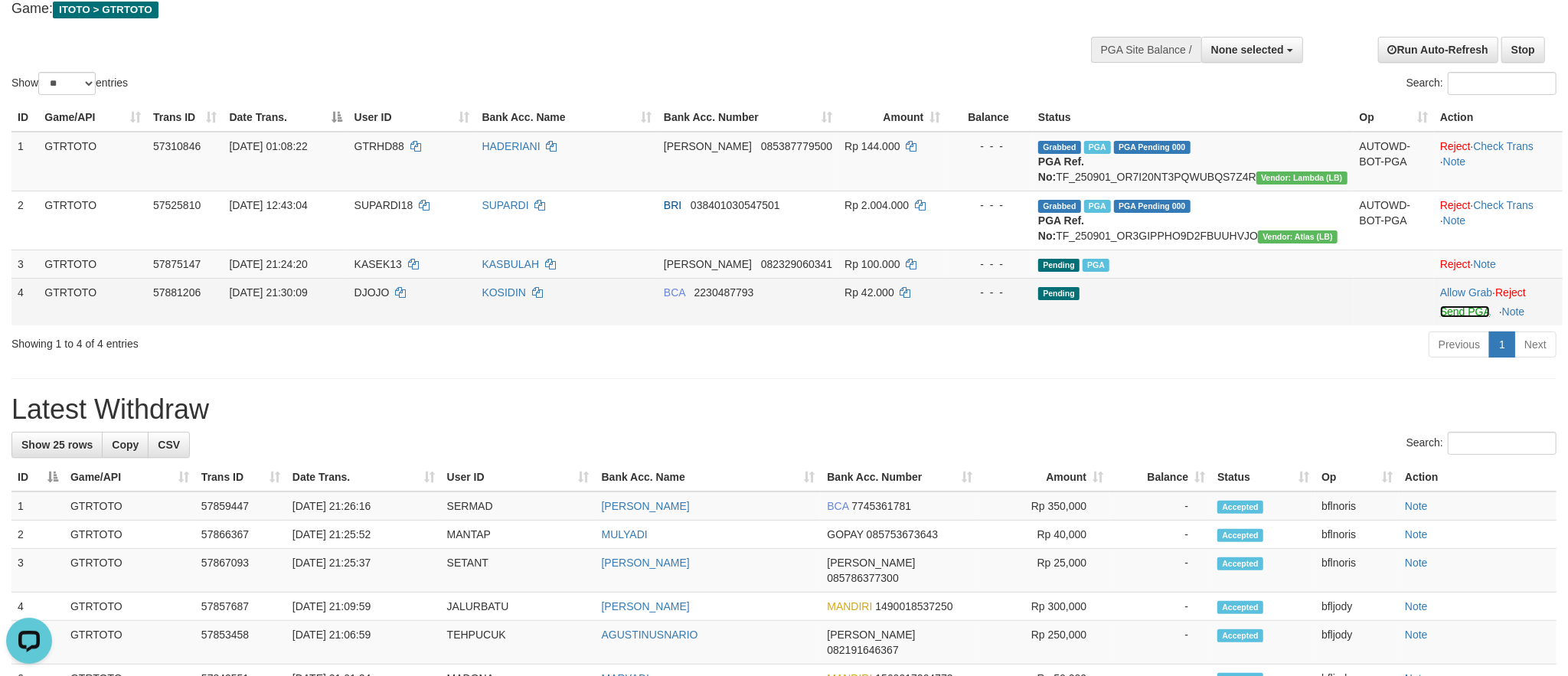
click at [1453, 318] on link "Send PGA" at bounding box center [1465, 312] width 49 height 12
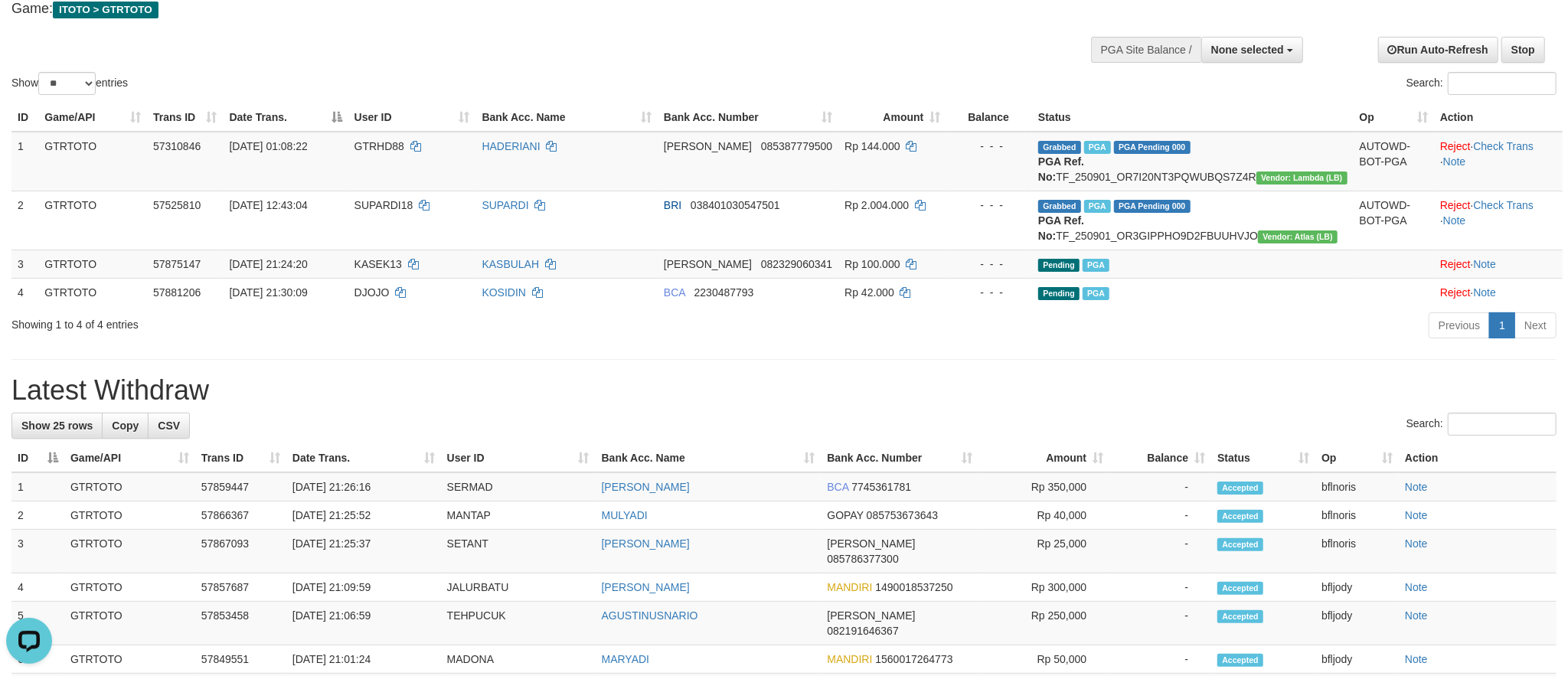
click at [1160, 406] on h1 "Latest Withdraw" at bounding box center [784, 390] width 1545 height 31
click at [224, 49] on div "Show ** ** ** *** entries Search:" at bounding box center [784, 23] width 1568 height 150
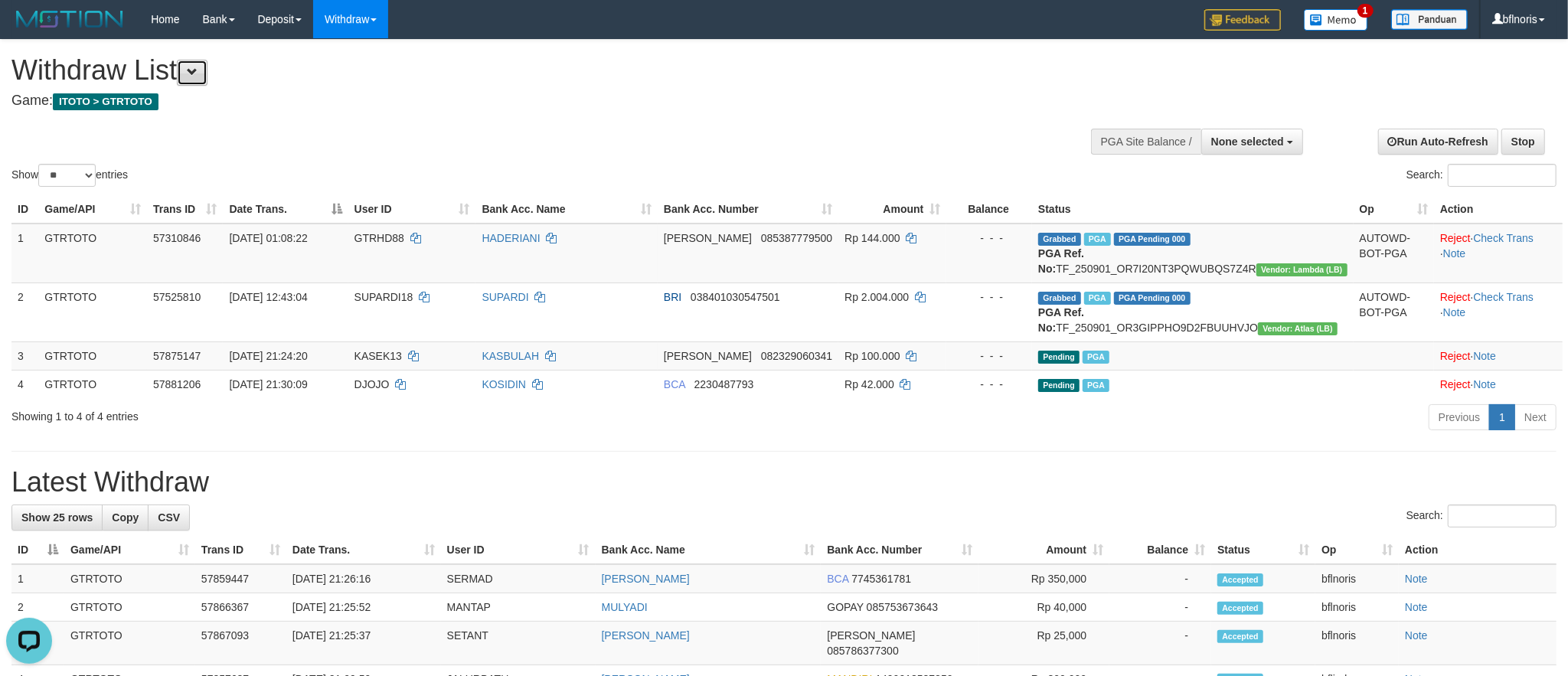
click at [195, 71] on span at bounding box center [192, 71] width 11 height 11
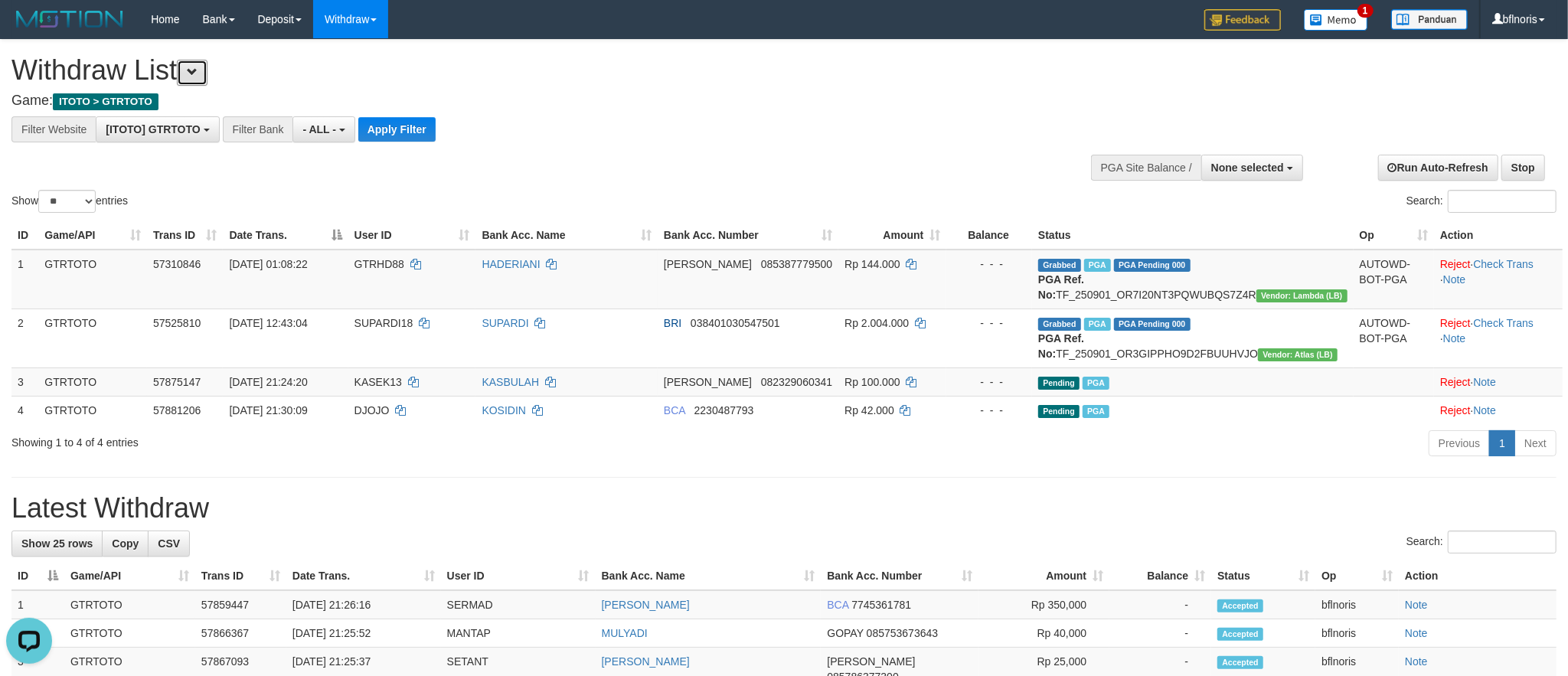
scroll to position [16, 0]
click at [435, 129] on button "Apply Filter" at bounding box center [397, 130] width 78 height 25
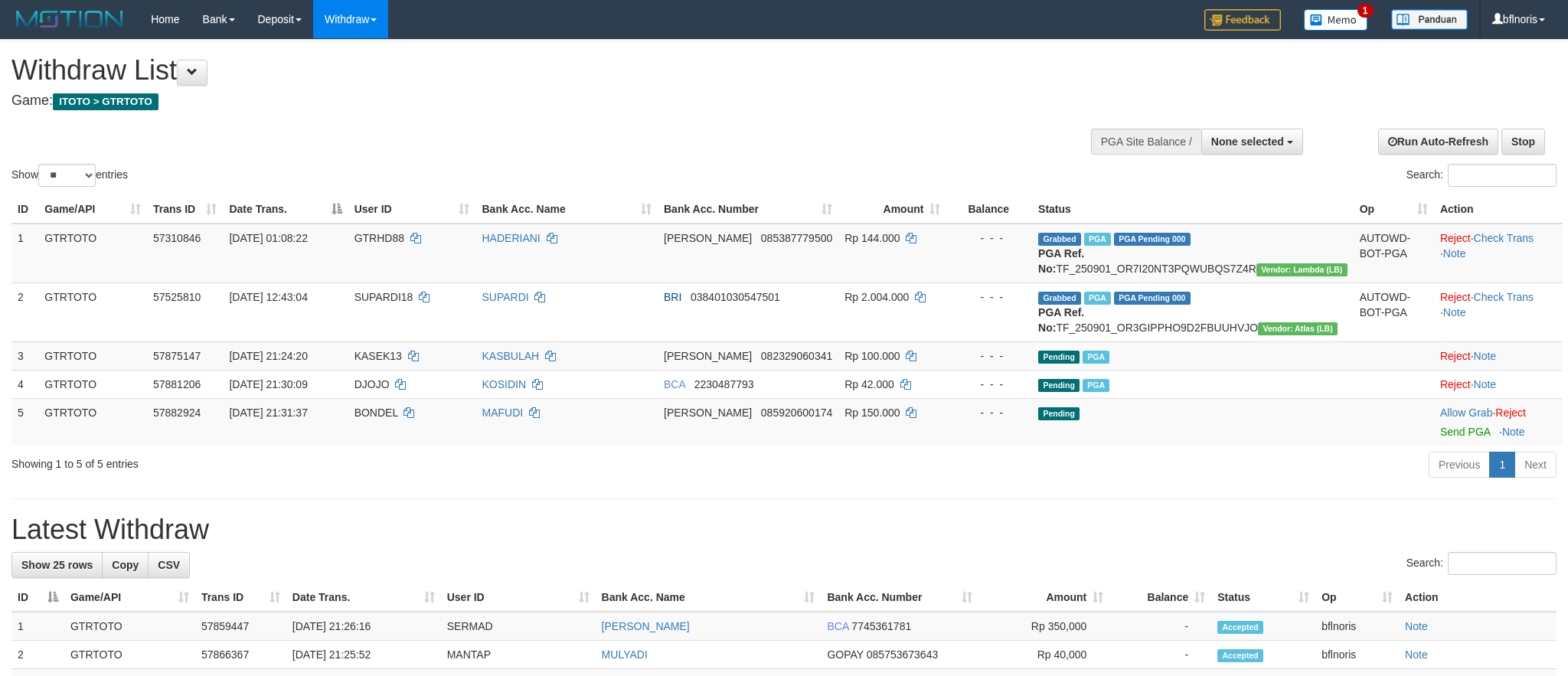
select select
select select "**"
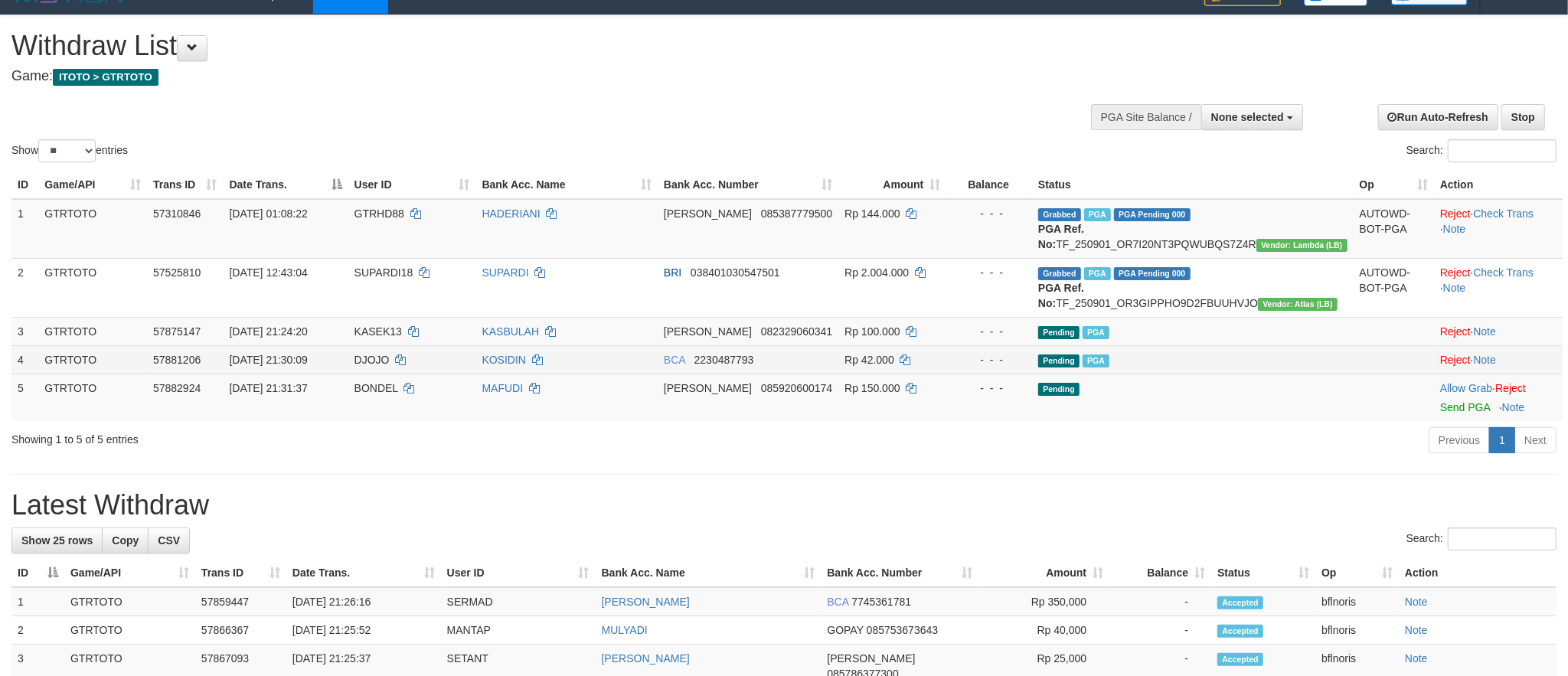
scroll to position [275, 0]
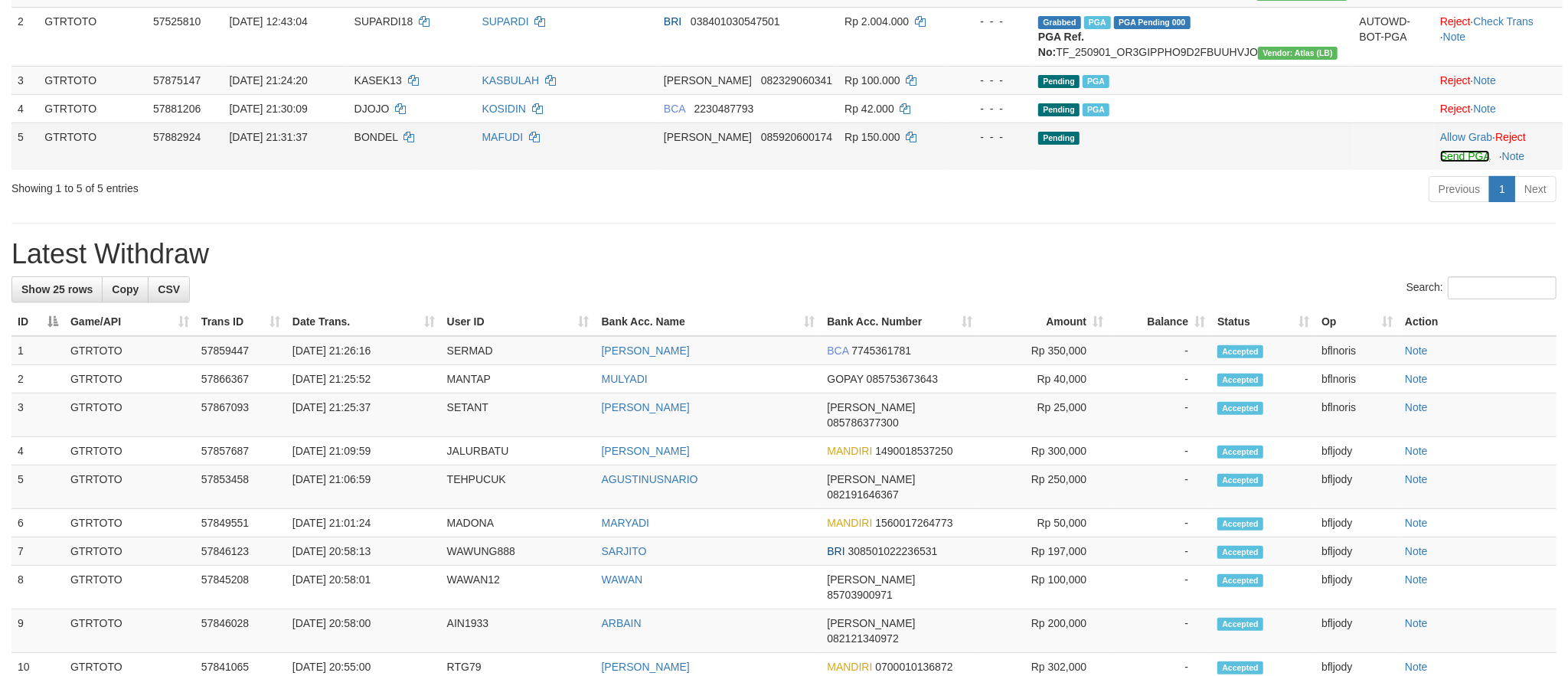
click at [1451, 162] on link "Send PGA" at bounding box center [1465, 156] width 49 height 12
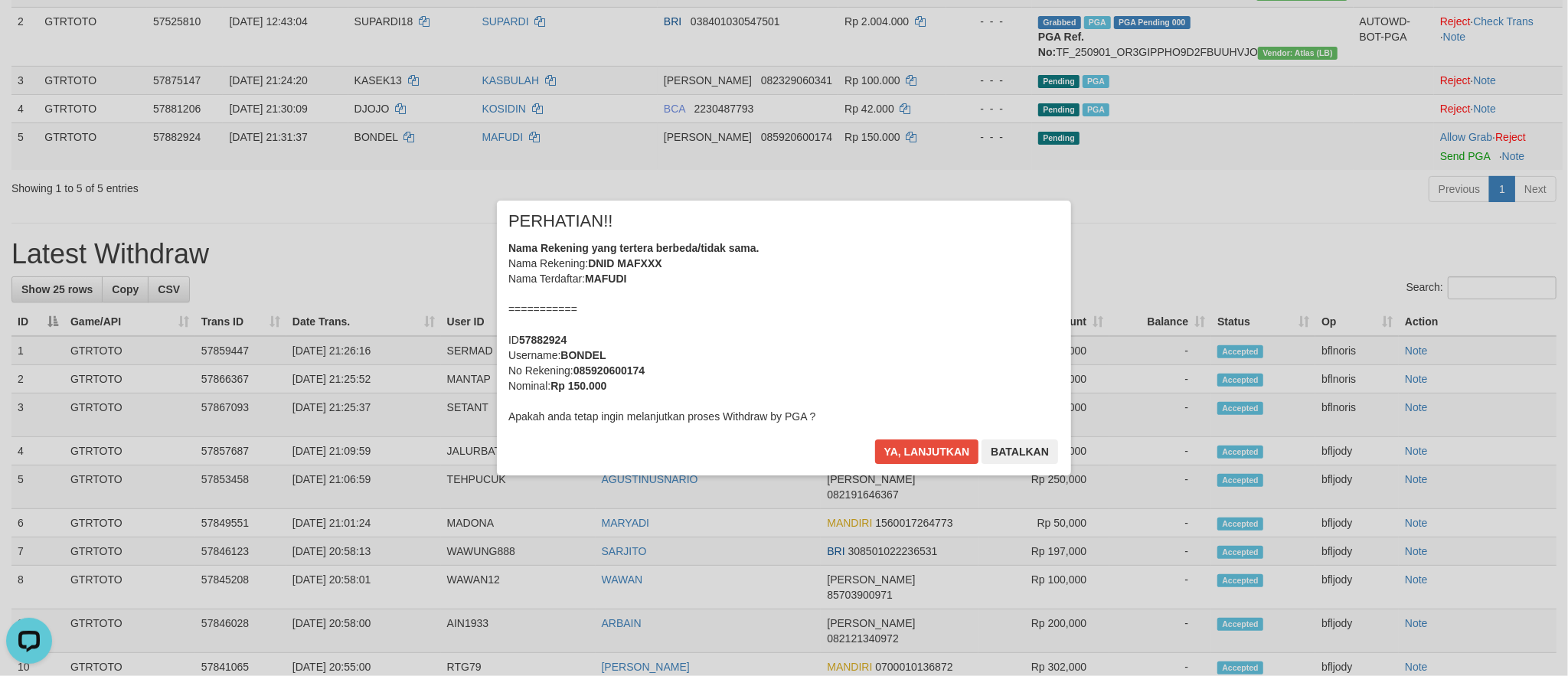
click at [1043, 371] on div "Nama Rekening yang tertera berbeda/tidak sama. Nama Rekening: DNID MAFXXX Nama …" at bounding box center [784, 332] width 551 height 184
click at [898, 463] on button "Ya, lanjutkan" at bounding box center [927, 452] width 104 height 25
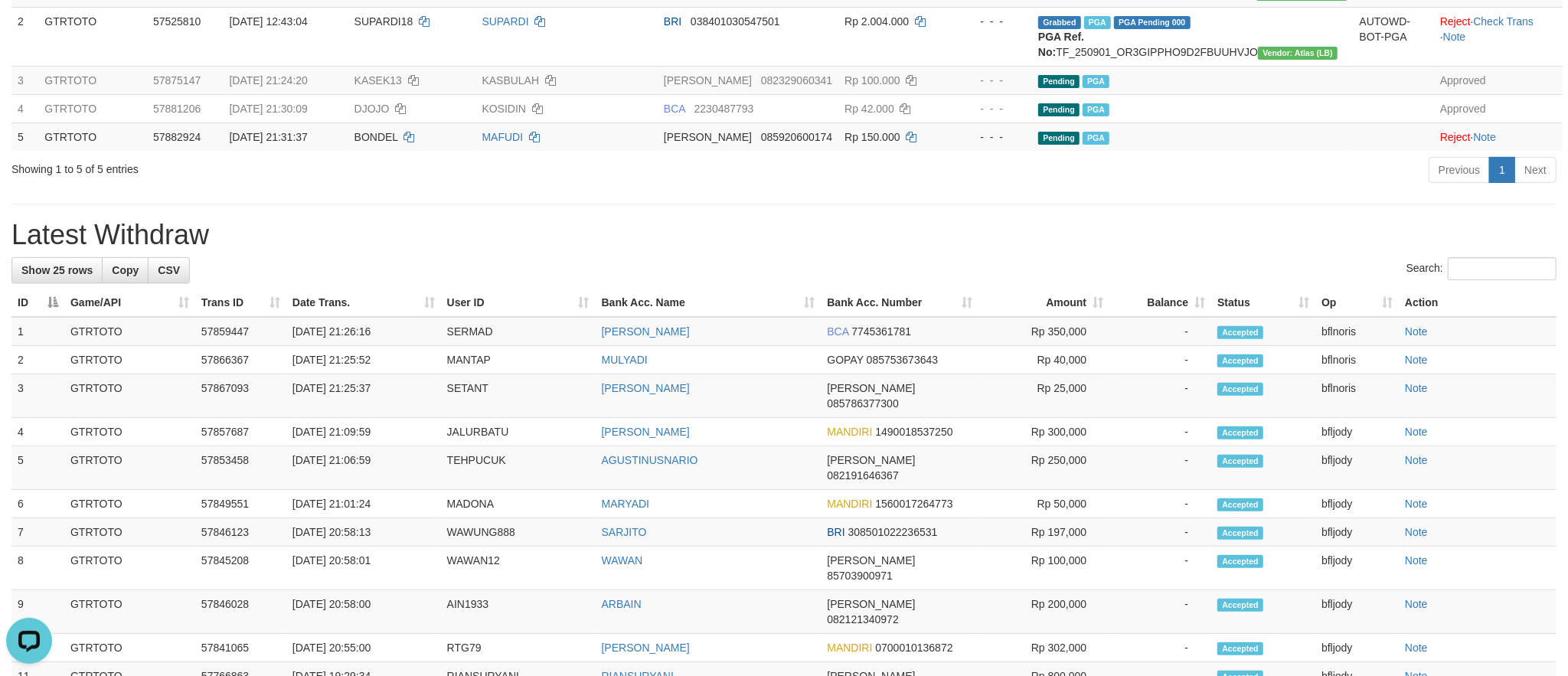
click at [1131, 188] on div "Previous 1 Next" at bounding box center [1111, 171] width 892 height 33
click at [1280, 188] on div "Previous 1 Next" at bounding box center [1111, 171] width 892 height 33
click at [1170, 188] on div "Previous 1 Next" at bounding box center [1111, 171] width 892 height 33
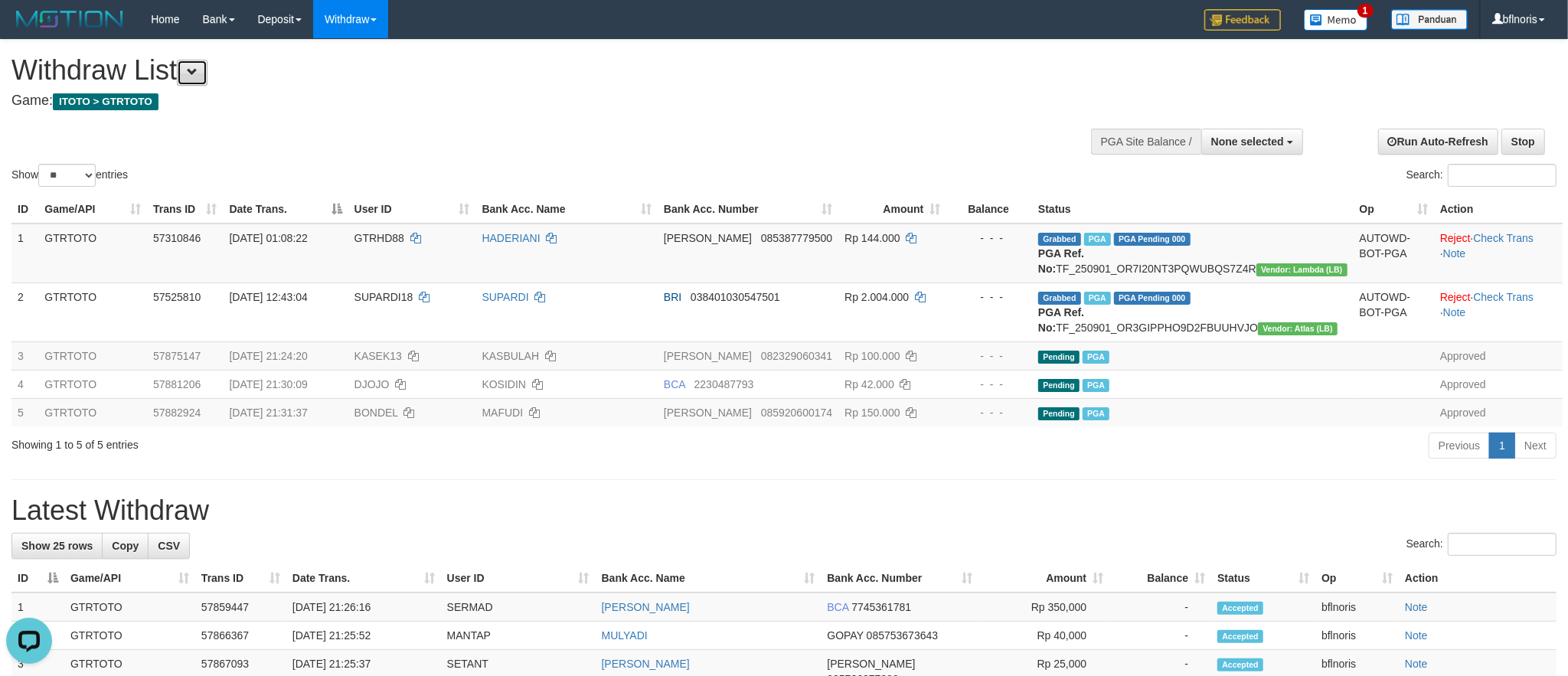
click at [198, 78] on span at bounding box center [192, 71] width 11 height 11
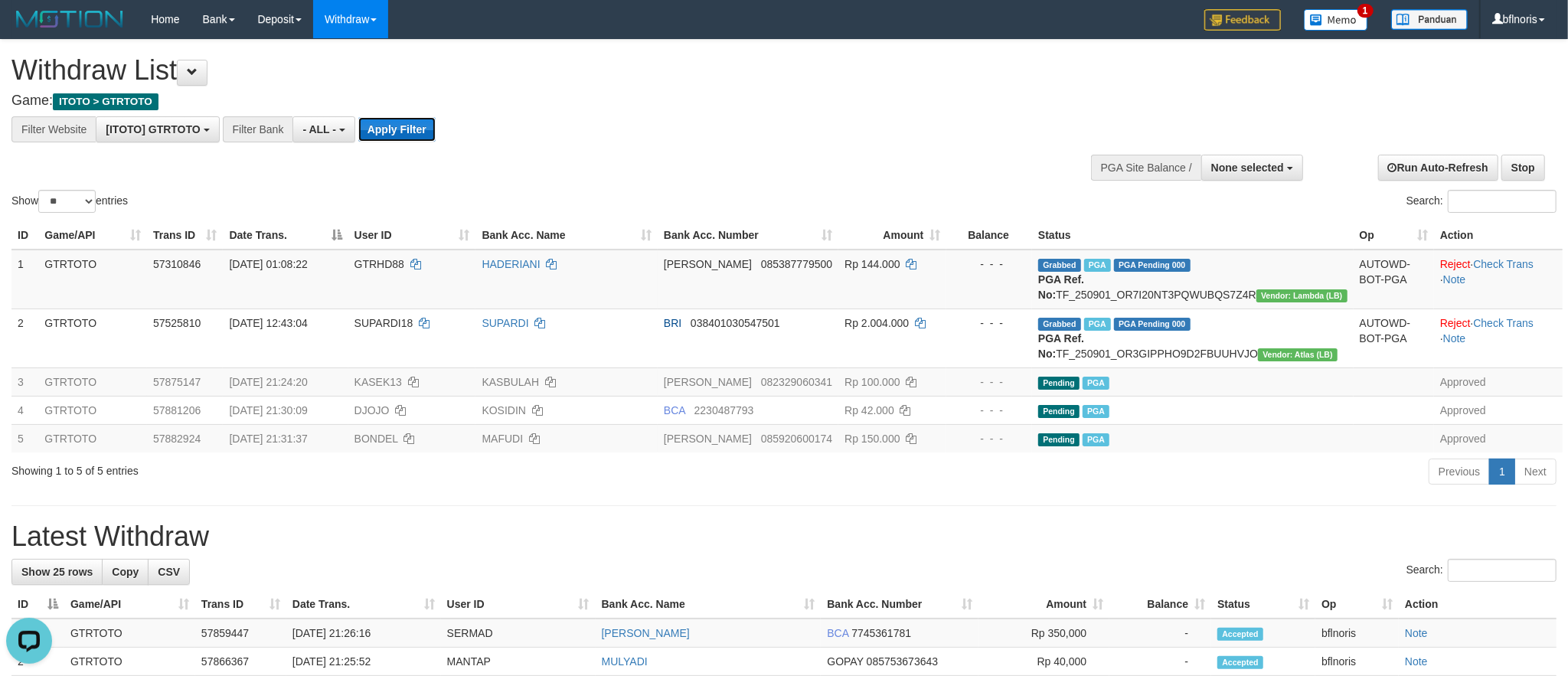
click at [435, 128] on button "Apply Filter" at bounding box center [397, 130] width 78 height 25
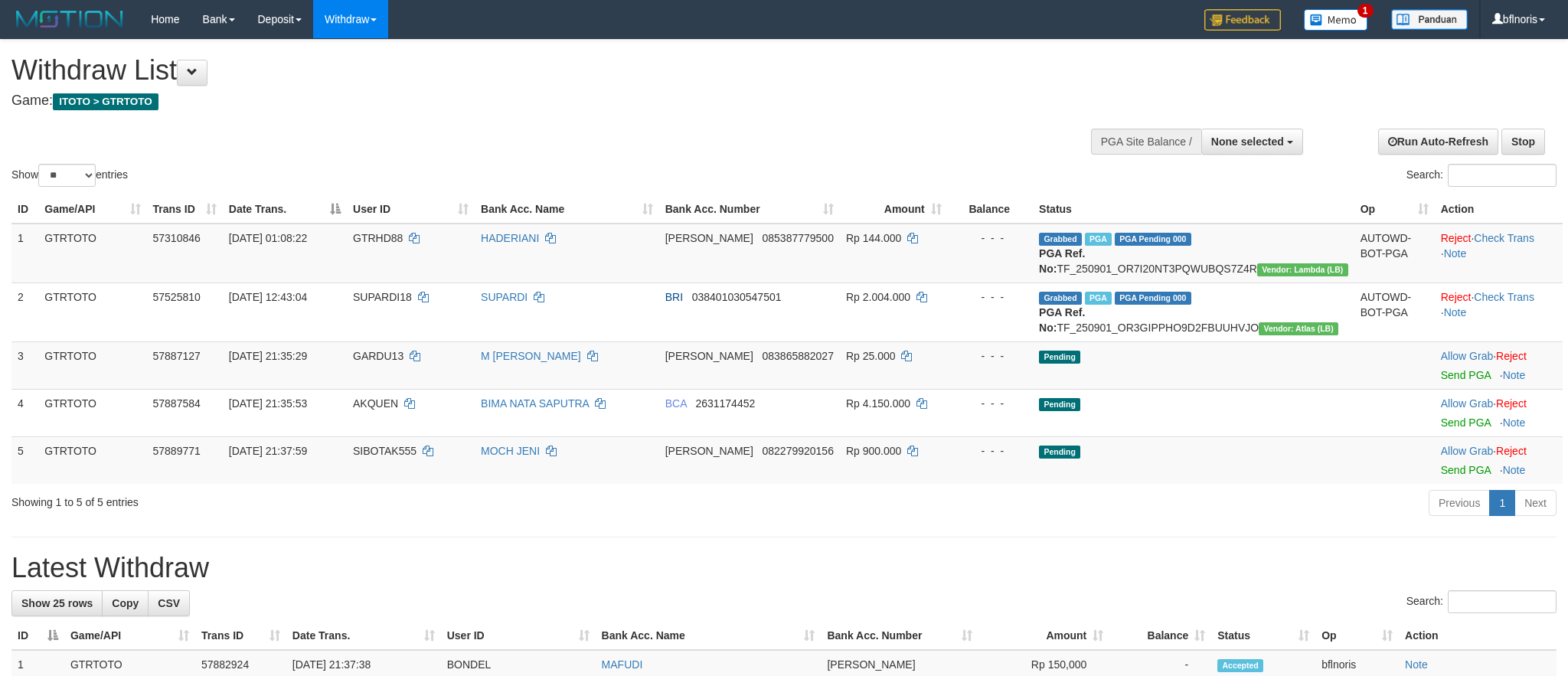
select select
select select "**"
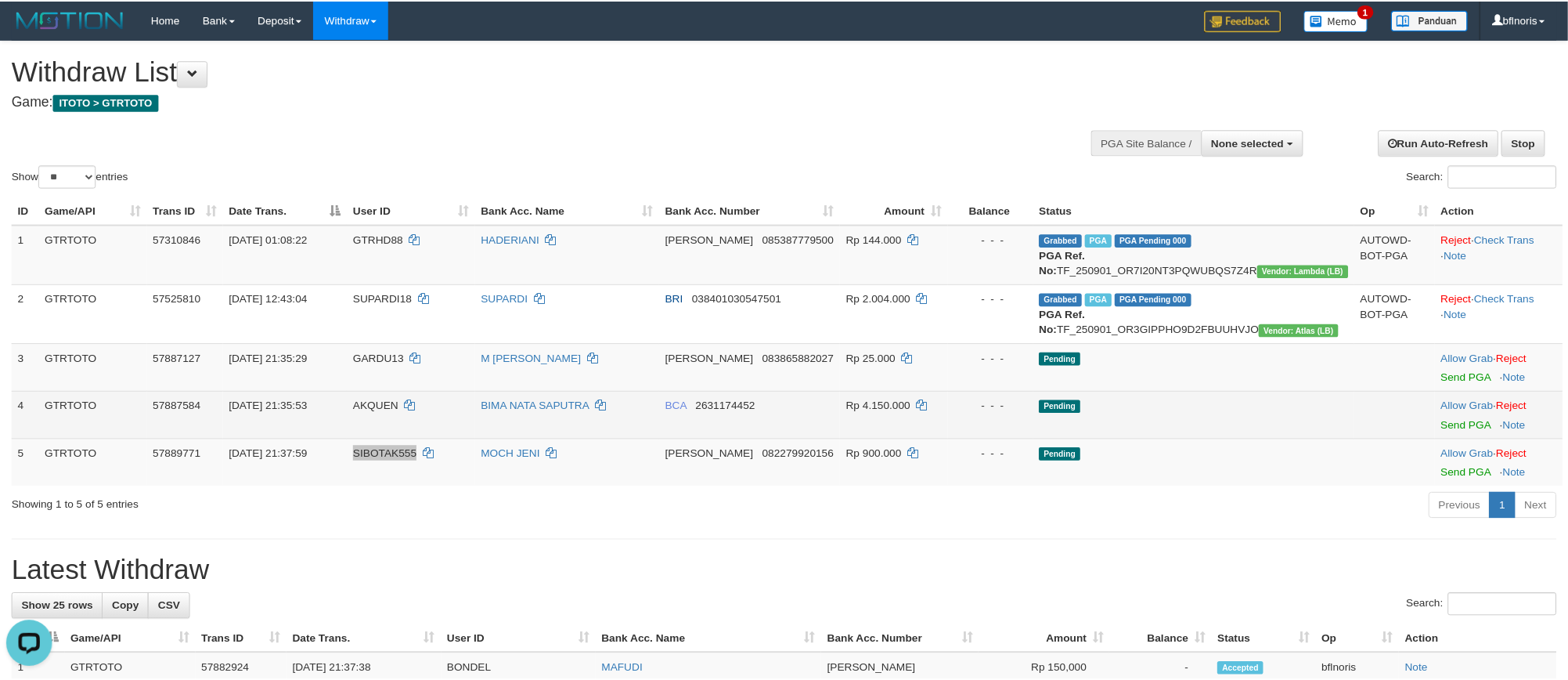
scroll to position [94, 0]
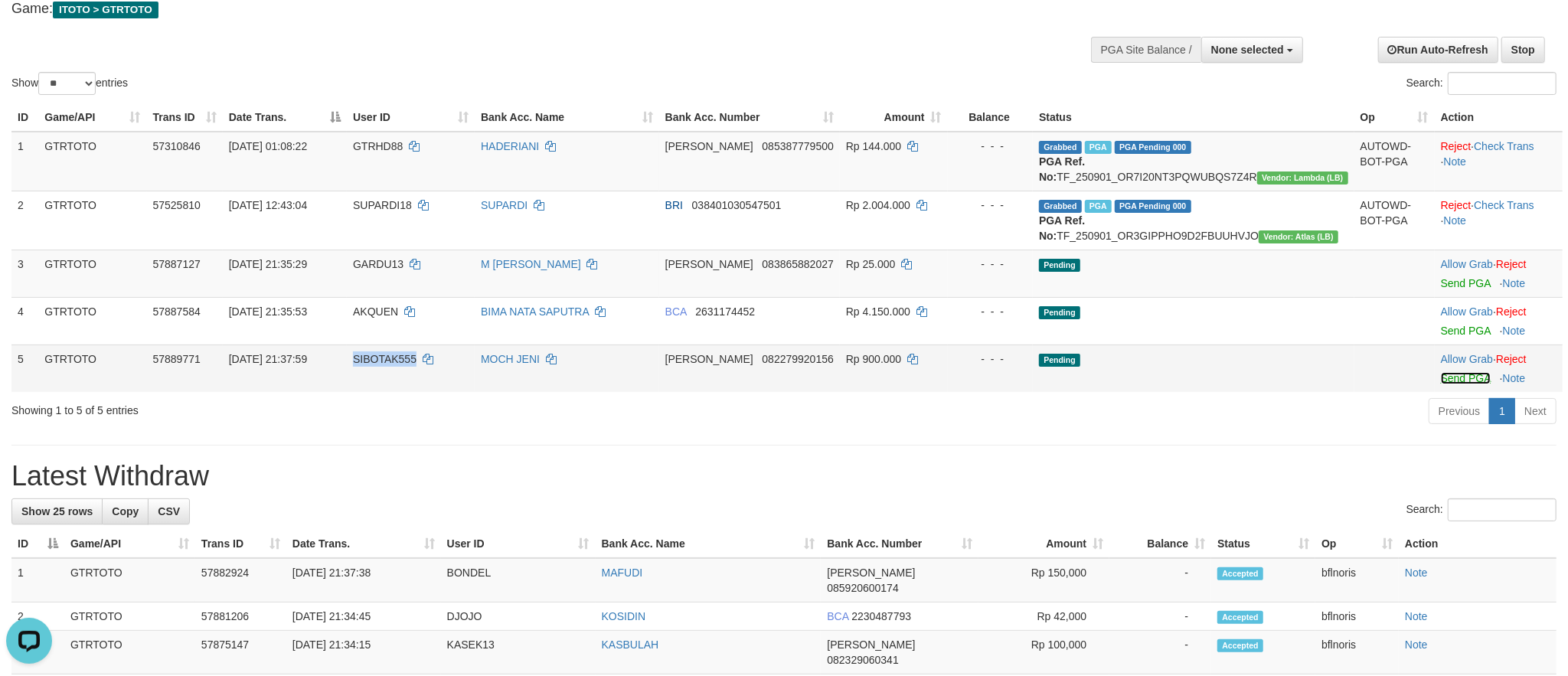
click at [1452, 384] on link "Send PGA" at bounding box center [1466, 378] width 49 height 12
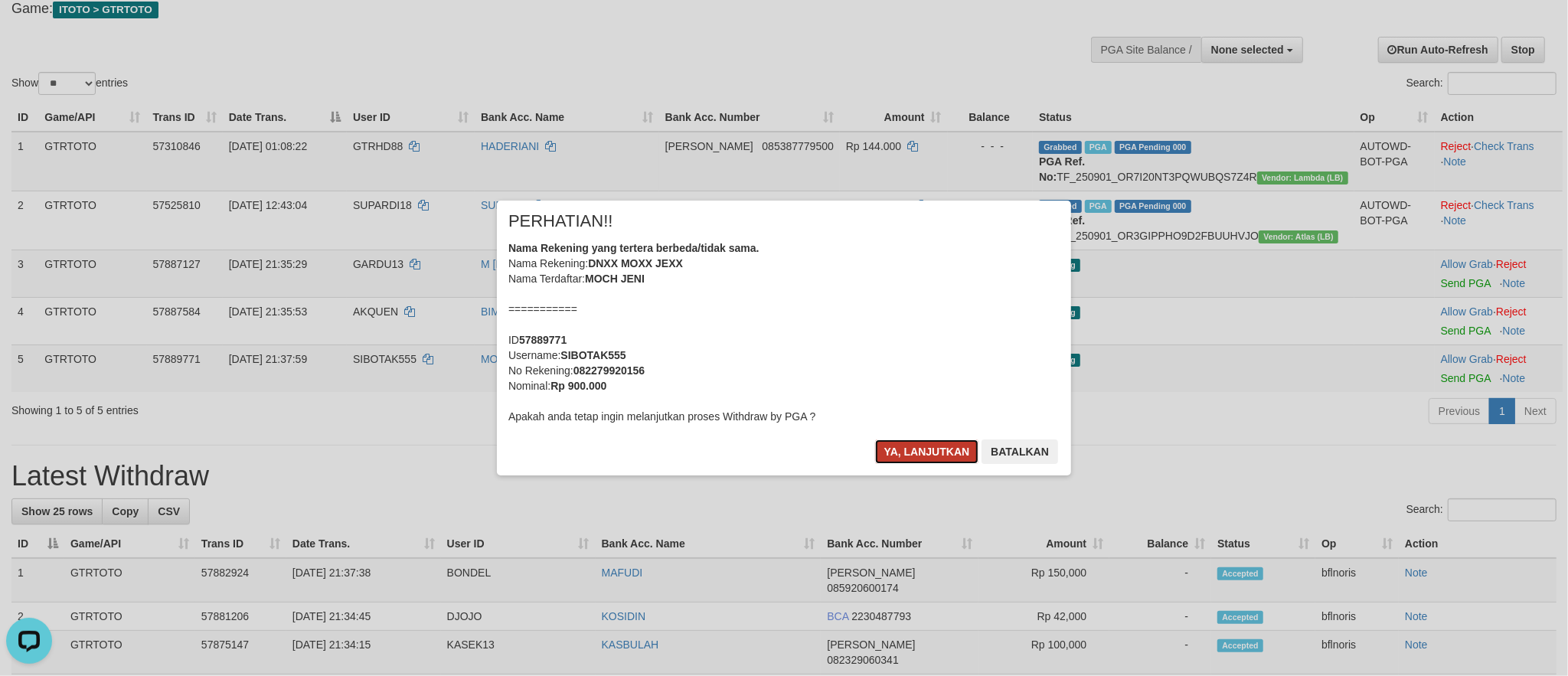
click at [911, 463] on button "Ya, lanjutkan" at bounding box center [927, 452] width 104 height 25
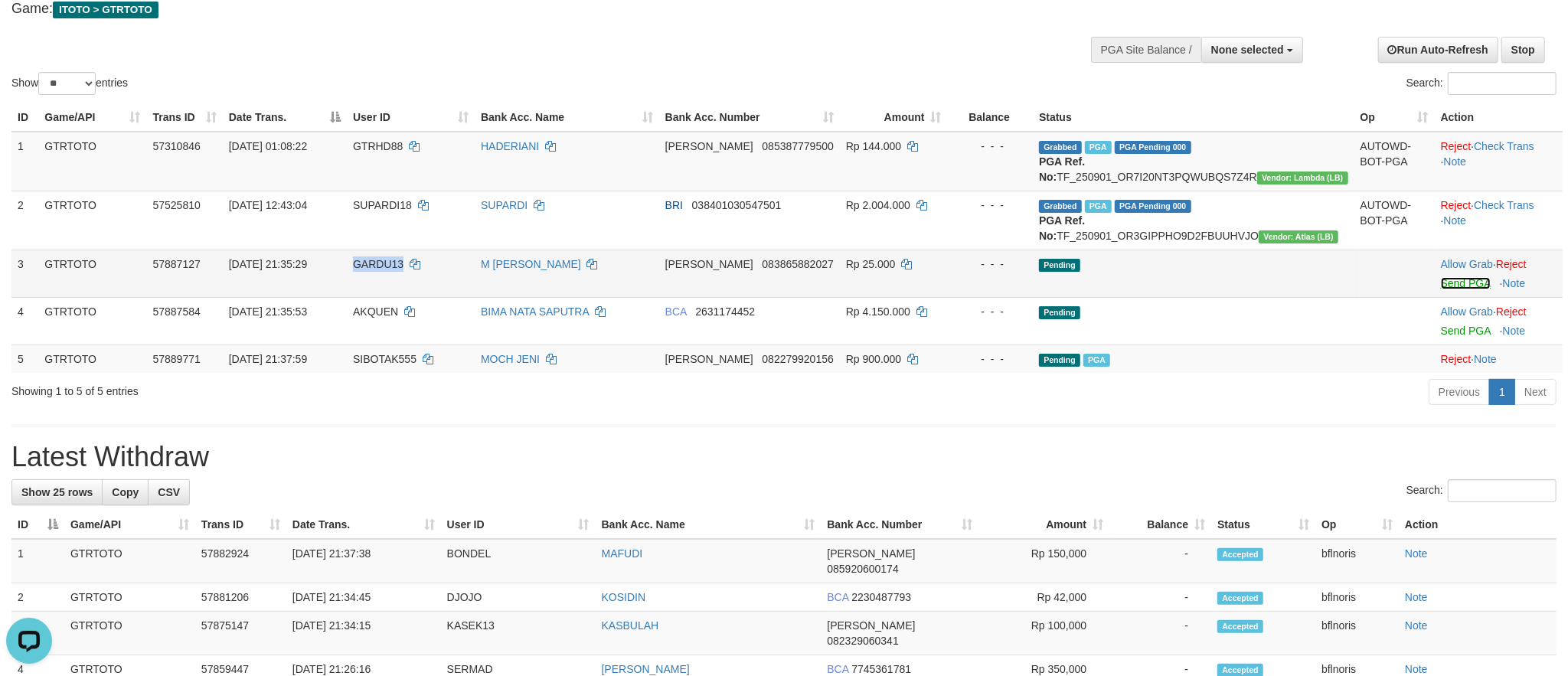
click at [1459, 289] on link "Send PGA" at bounding box center [1466, 283] width 49 height 12
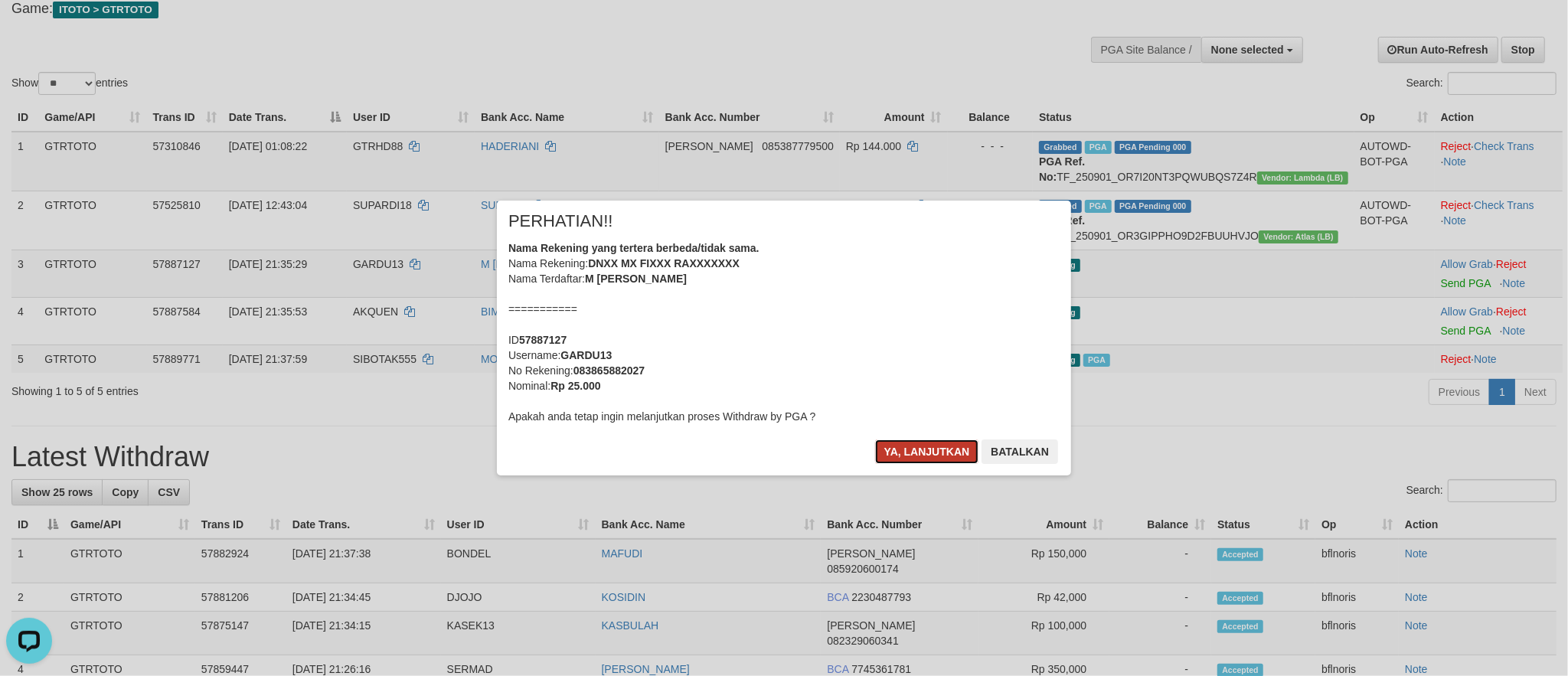
click at [875, 463] on button "Ya, lanjutkan" at bounding box center [927, 452] width 104 height 25
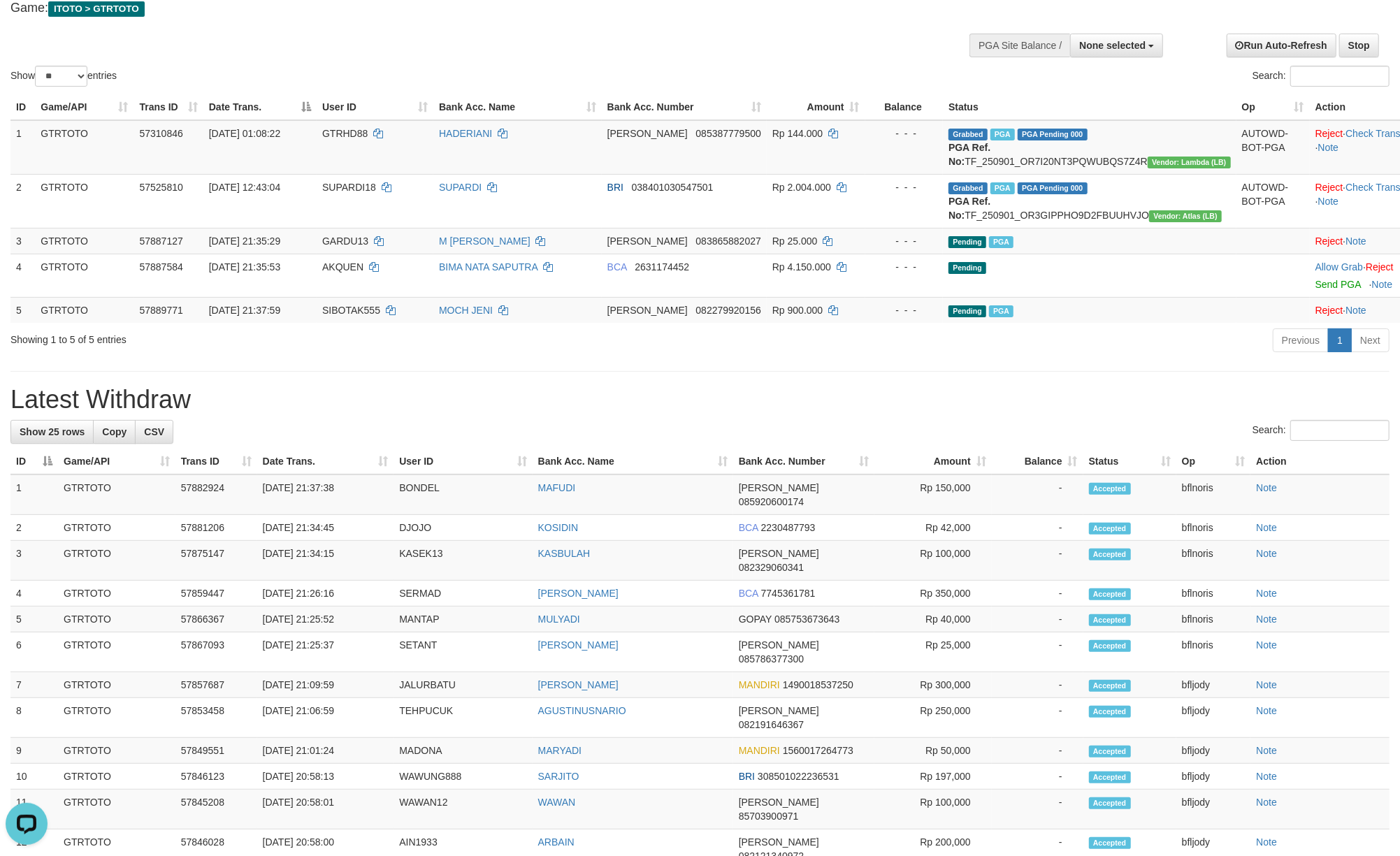
click at [856, 570] on div "**********" at bounding box center [700, 667] width 1400 height 1430
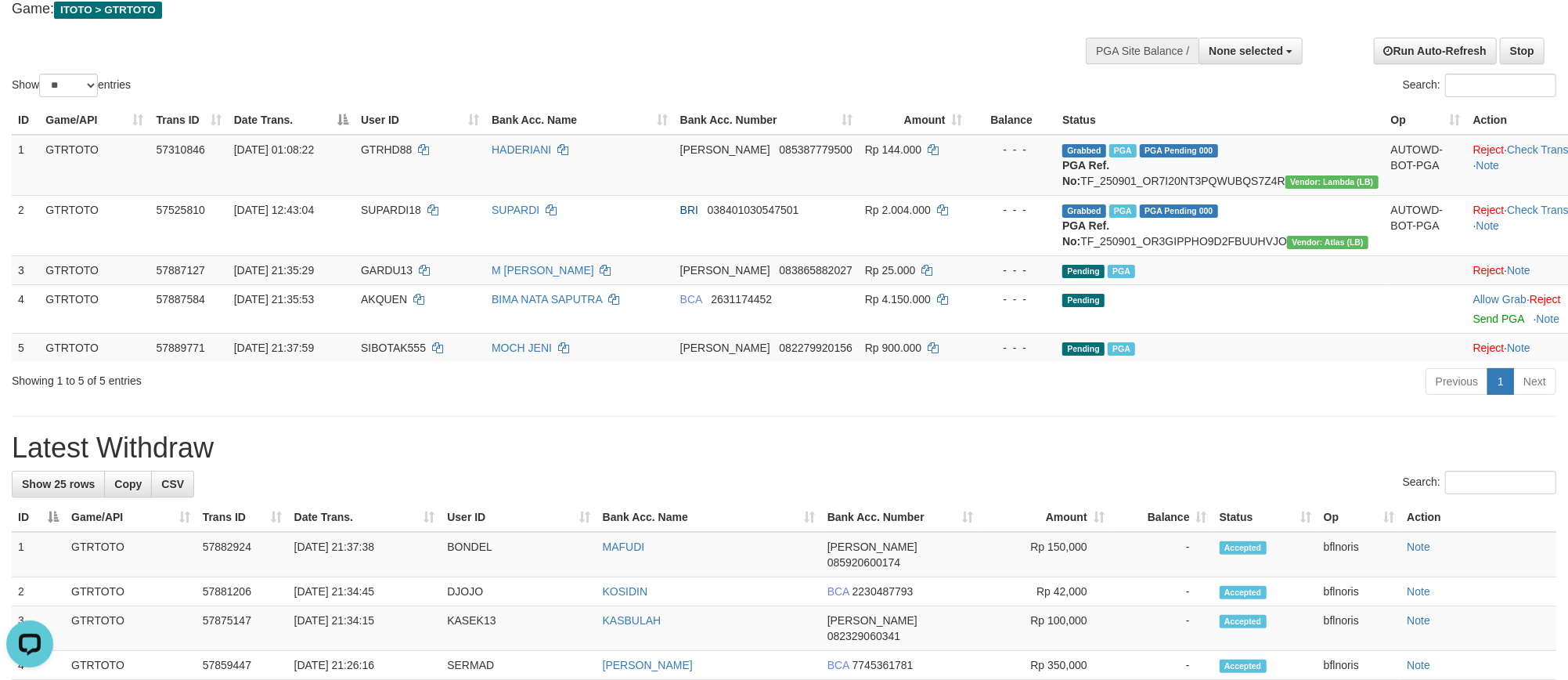
click at [710, 101] on div "Show ** ** ** *** entries" at bounding box center [392, 87] width 761 height 27
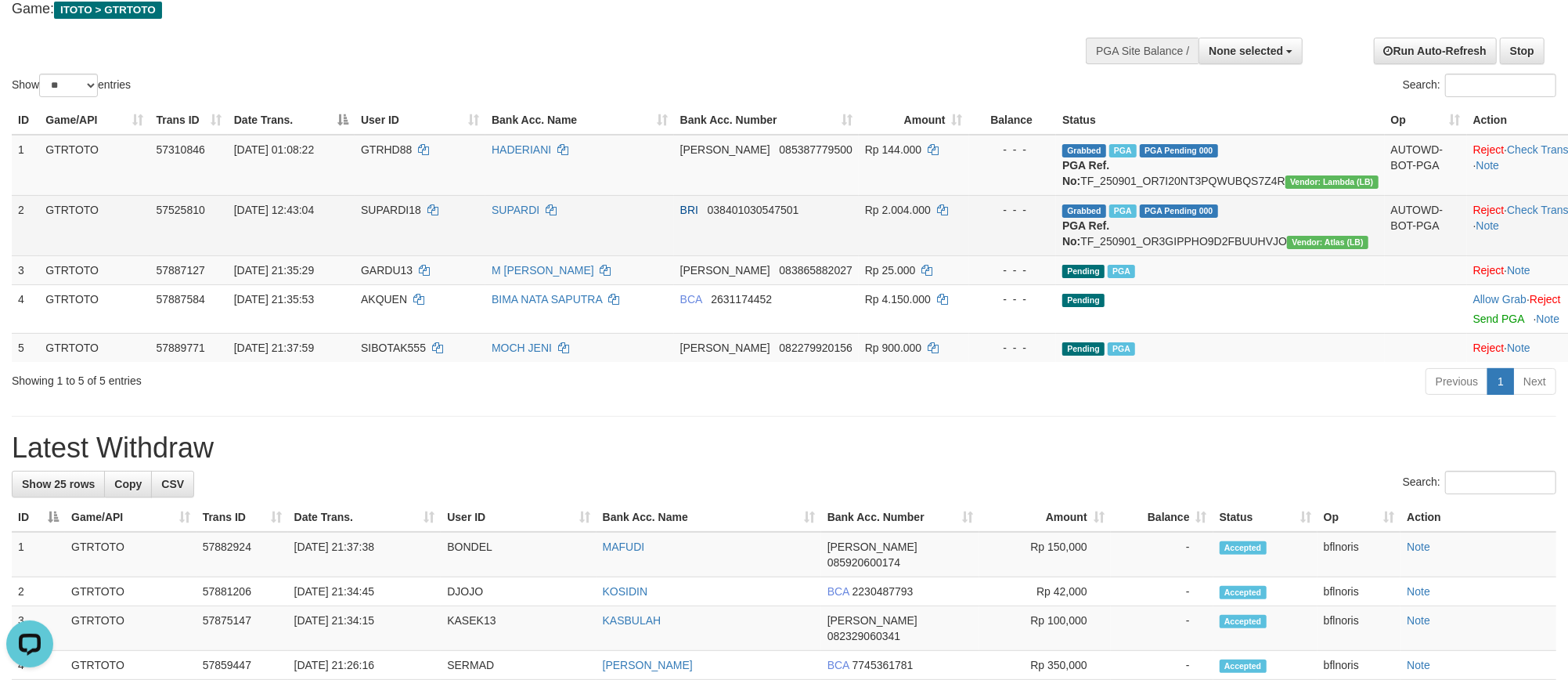
click at [750, 256] on td "BRI 038401030547501" at bounding box center [765, 225] width 185 height 61
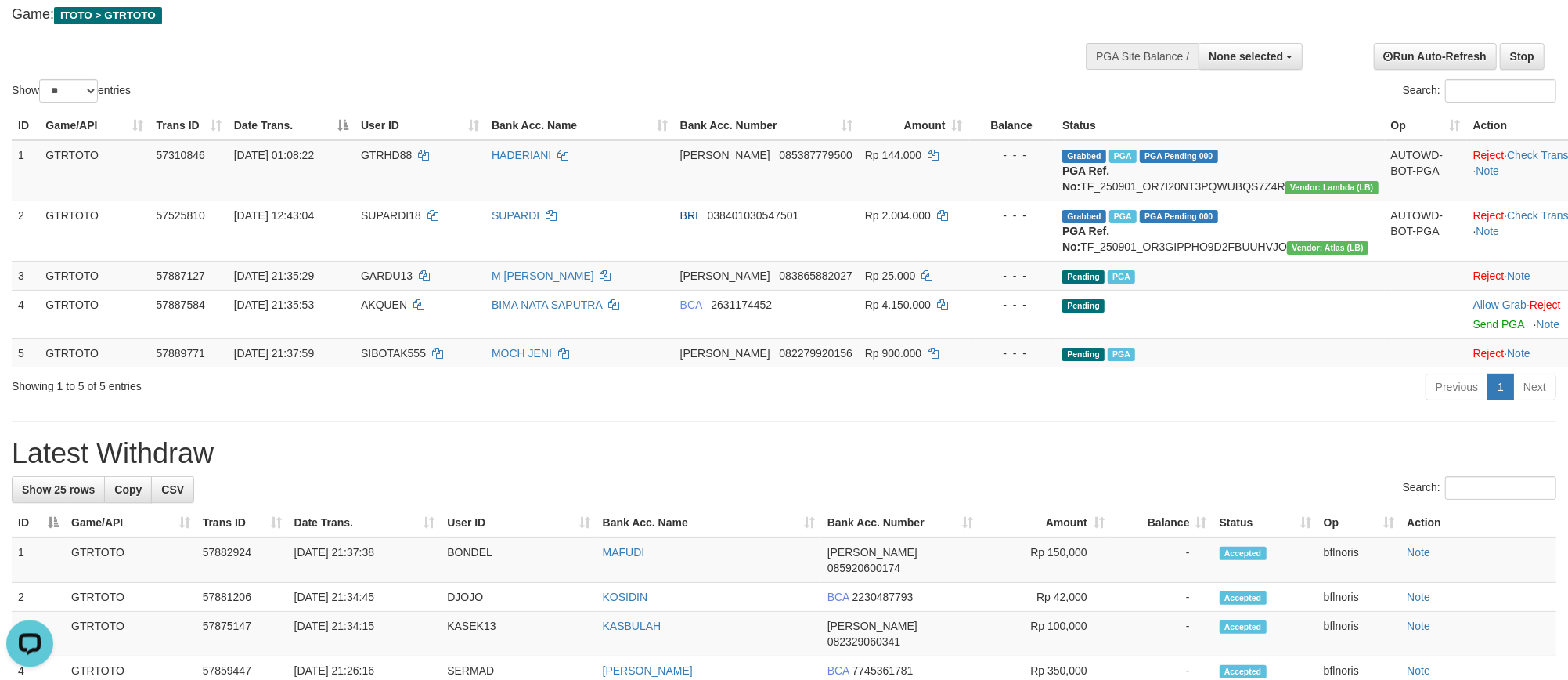
scroll to position [0, 0]
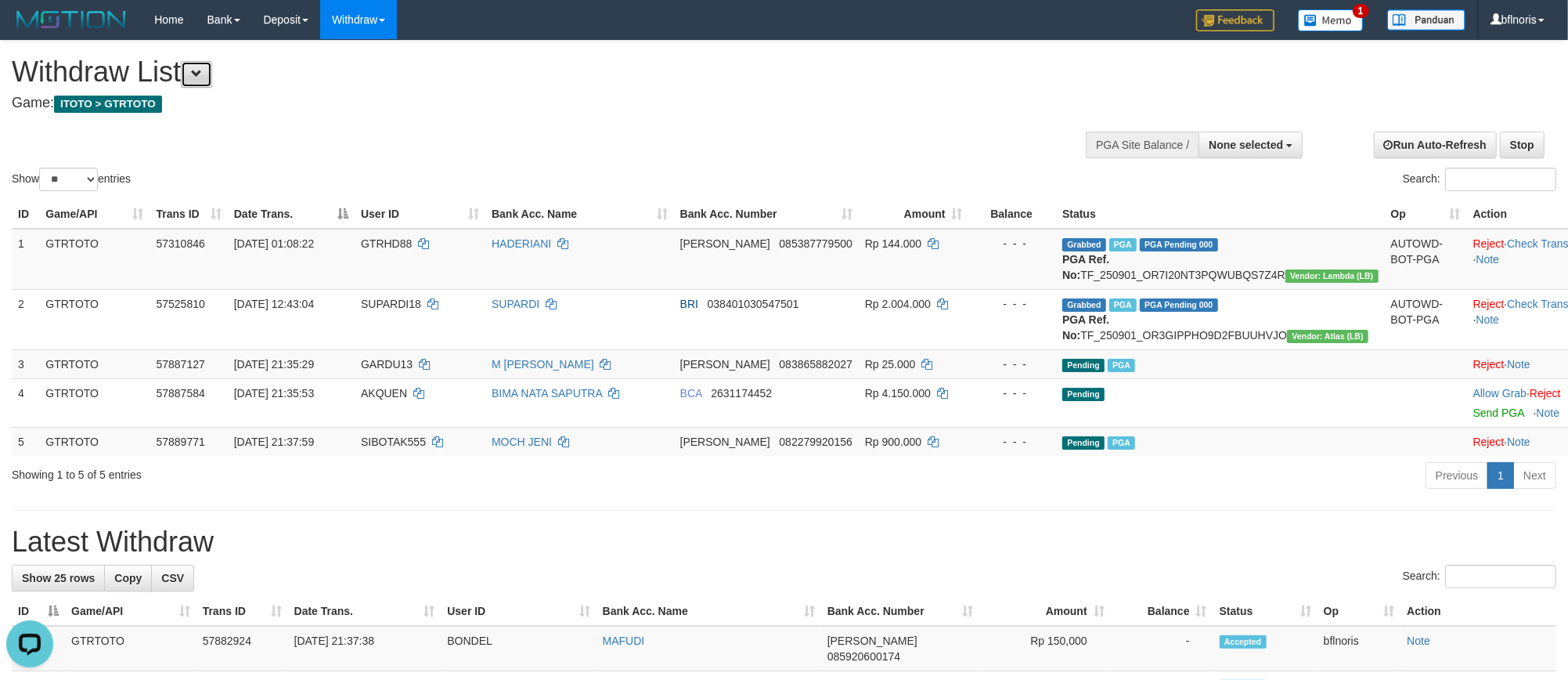
click at [202, 68] on span at bounding box center [197, 73] width 11 height 11
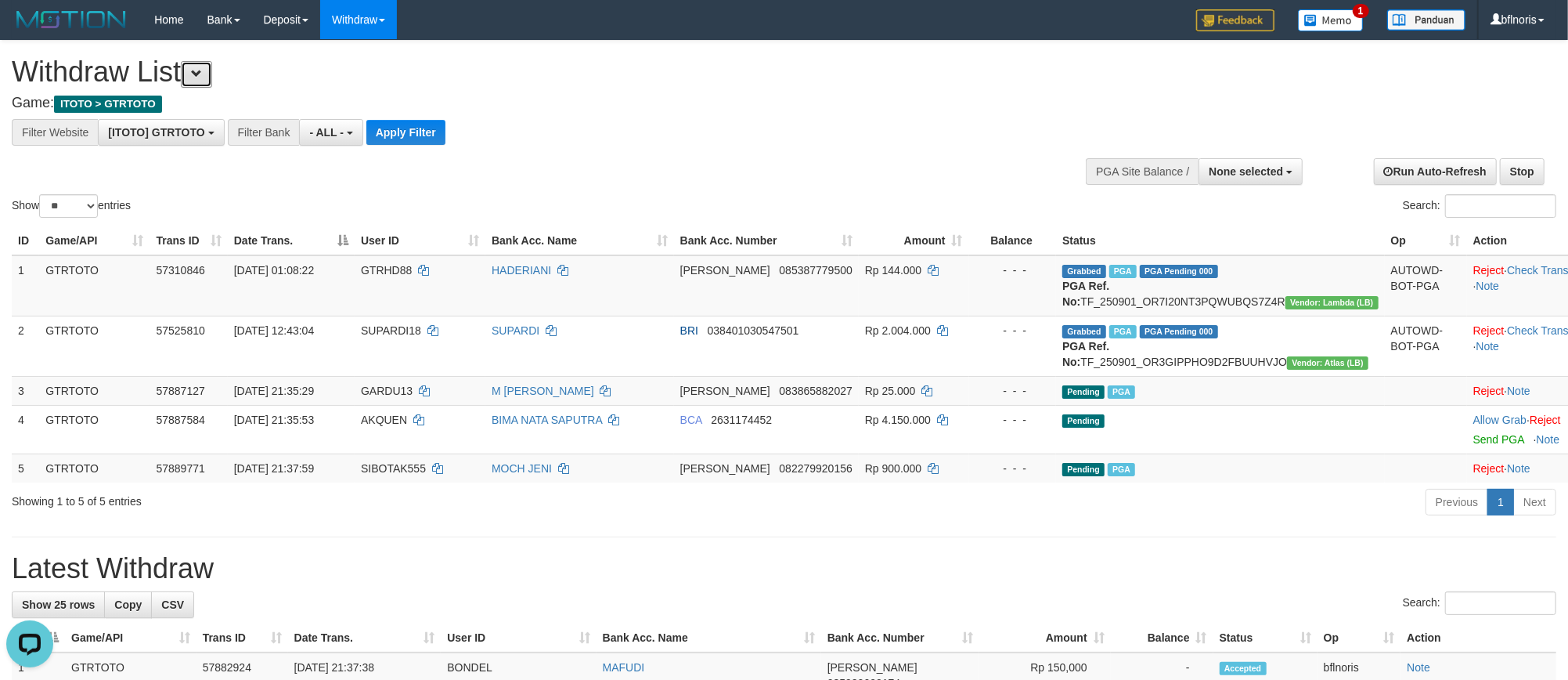
scroll to position [16, 0]
click at [445, 141] on button "Apply Filter" at bounding box center [406, 133] width 79 height 25
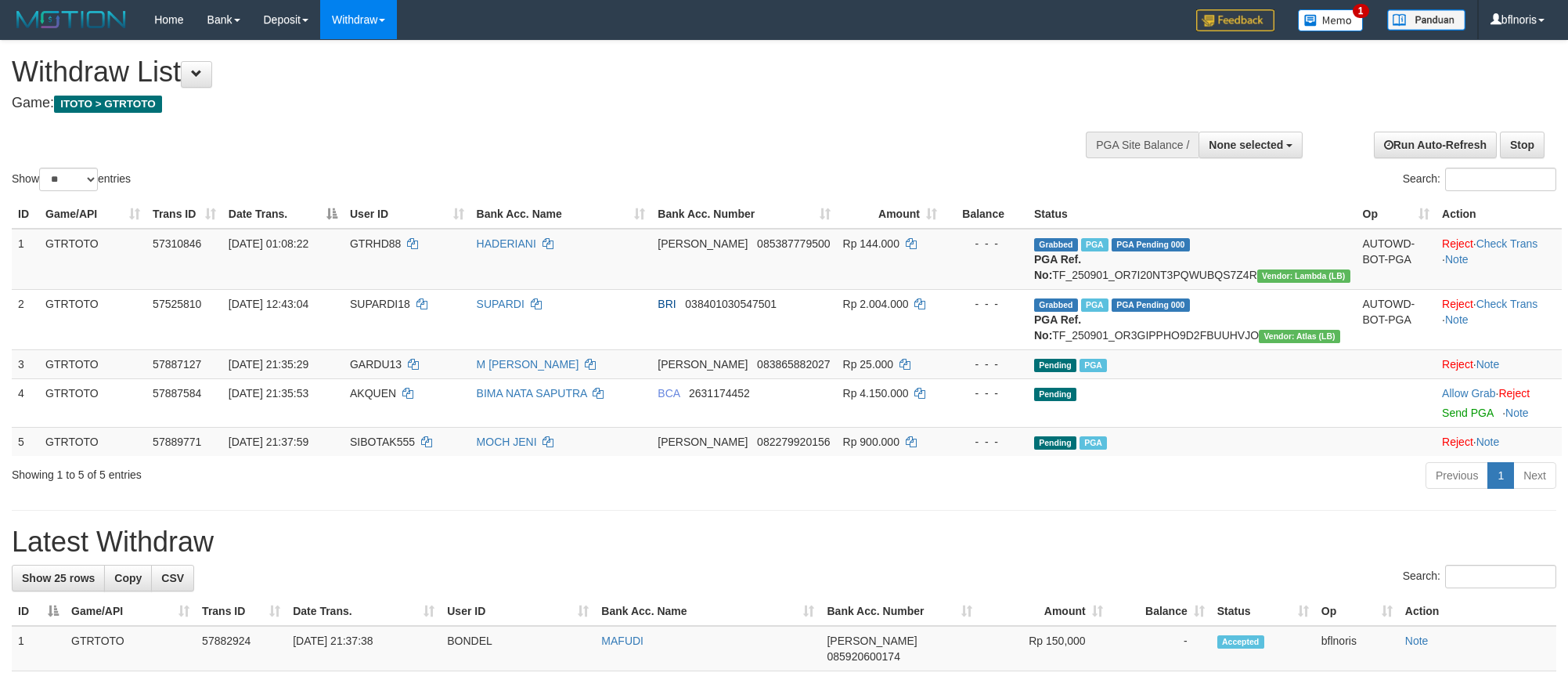
select select
select select "**"
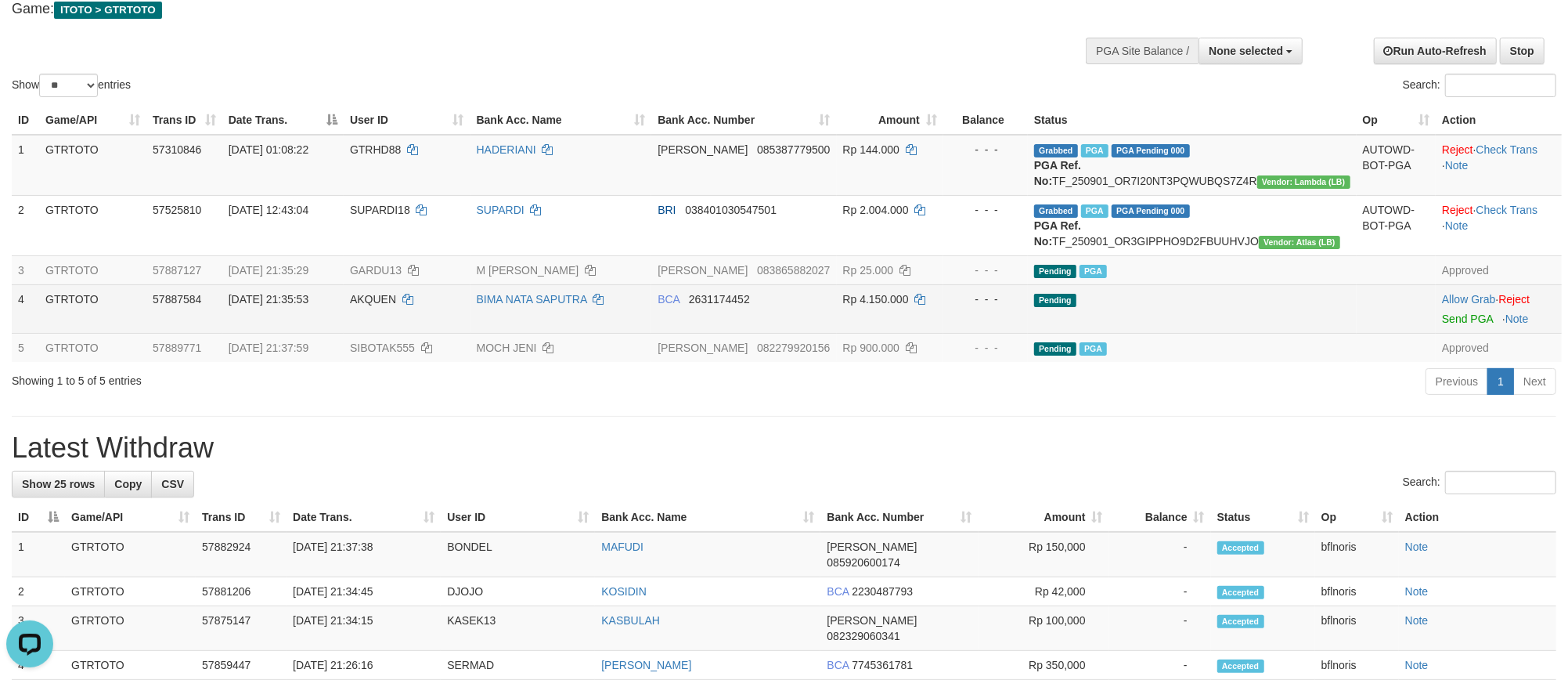
click at [1309, 332] on td "Pending" at bounding box center [1192, 309] width 329 height 49
click at [1321, 332] on td "Pending" at bounding box center [1192, 309] width 329 height 49
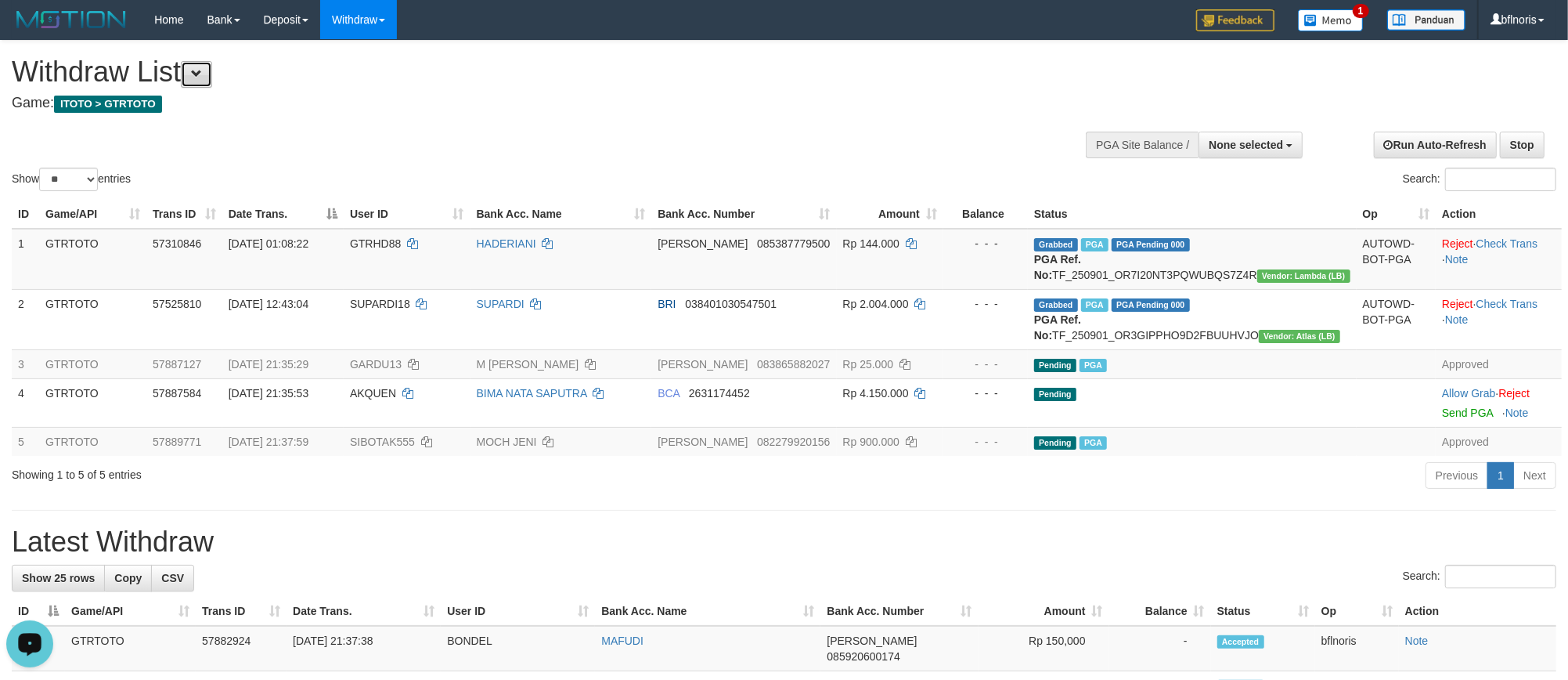
click at [190, 79] on button at bounding box center [196, 74] width 32 height 26
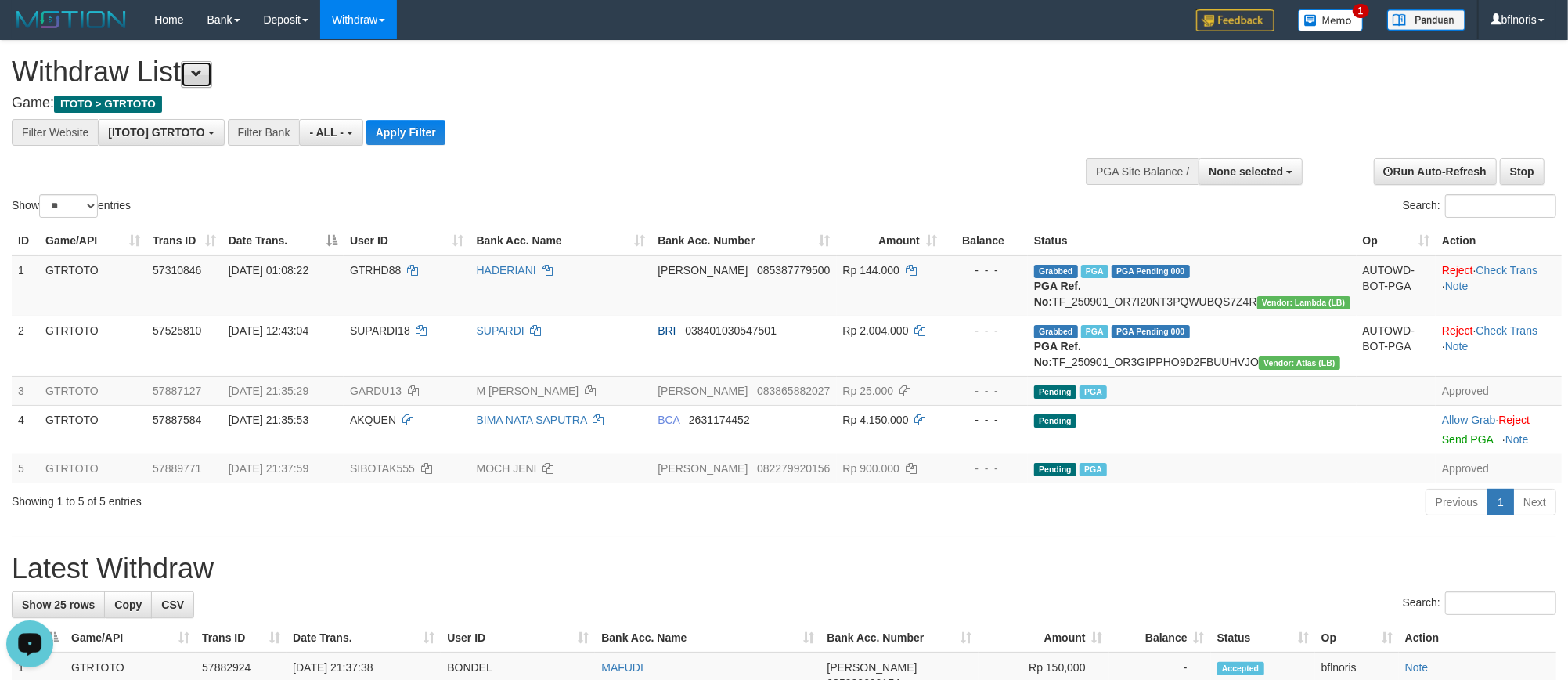
scroll to position [16, 0]
click at [445, 135] on button "Apply Filter" at bounding box center [406, 133] width 79 height 25
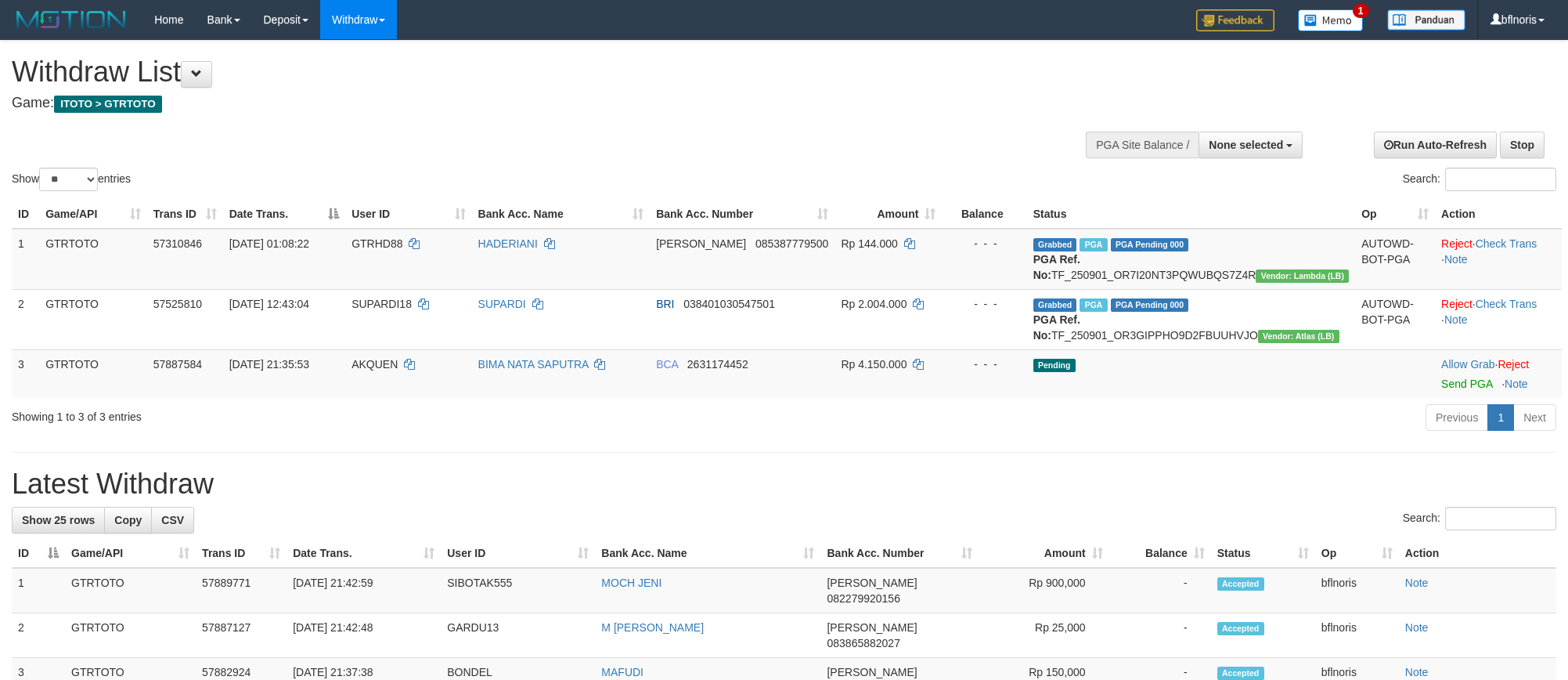
select select
select select "**"
click at [1243, 397] on td "Pending" at bounding box center [1192, 374] width 329 height 49
click at [201, 79] on span at bounding box center [197, 73] width 11 height 11
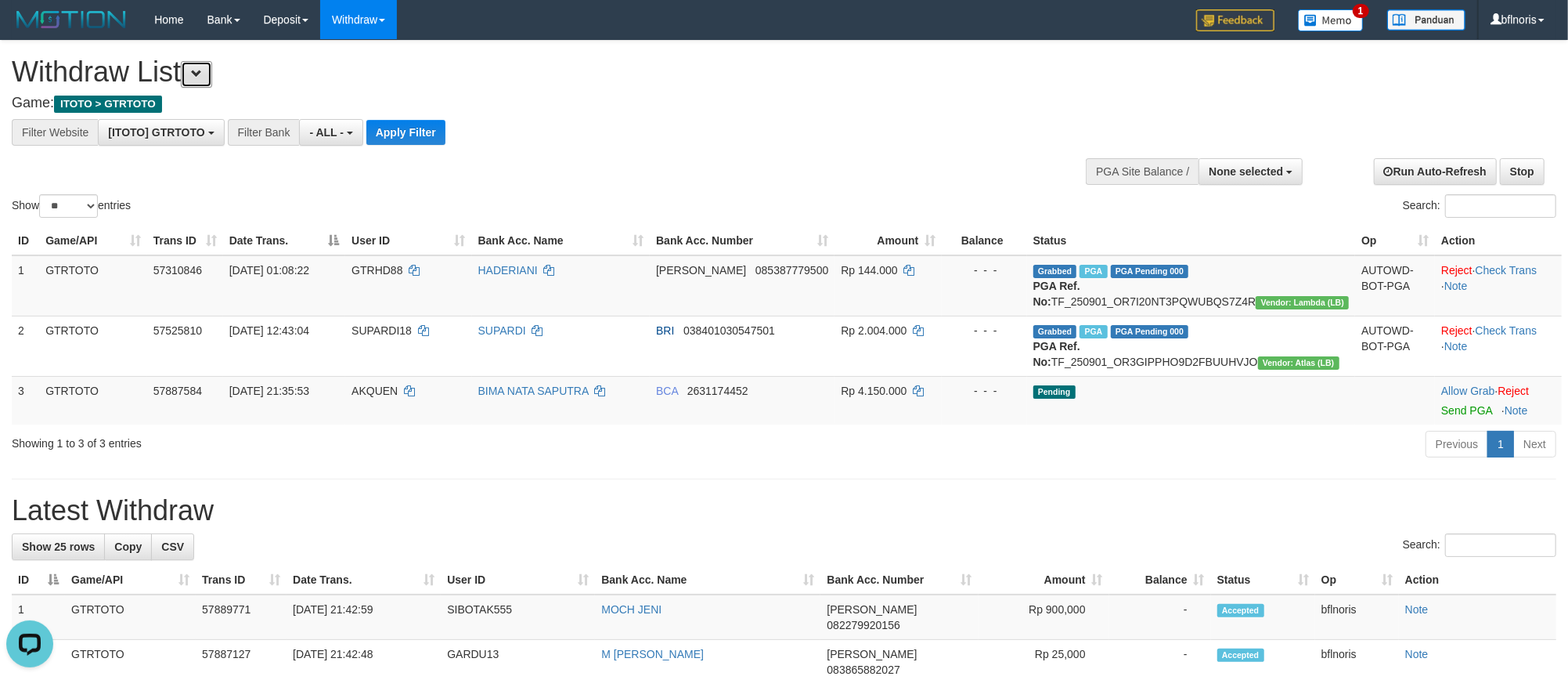
scroll to position [16, 0]
click at [445, 144] on button "Apply Filter" at bounding box center [406, 133] width 79 height 25
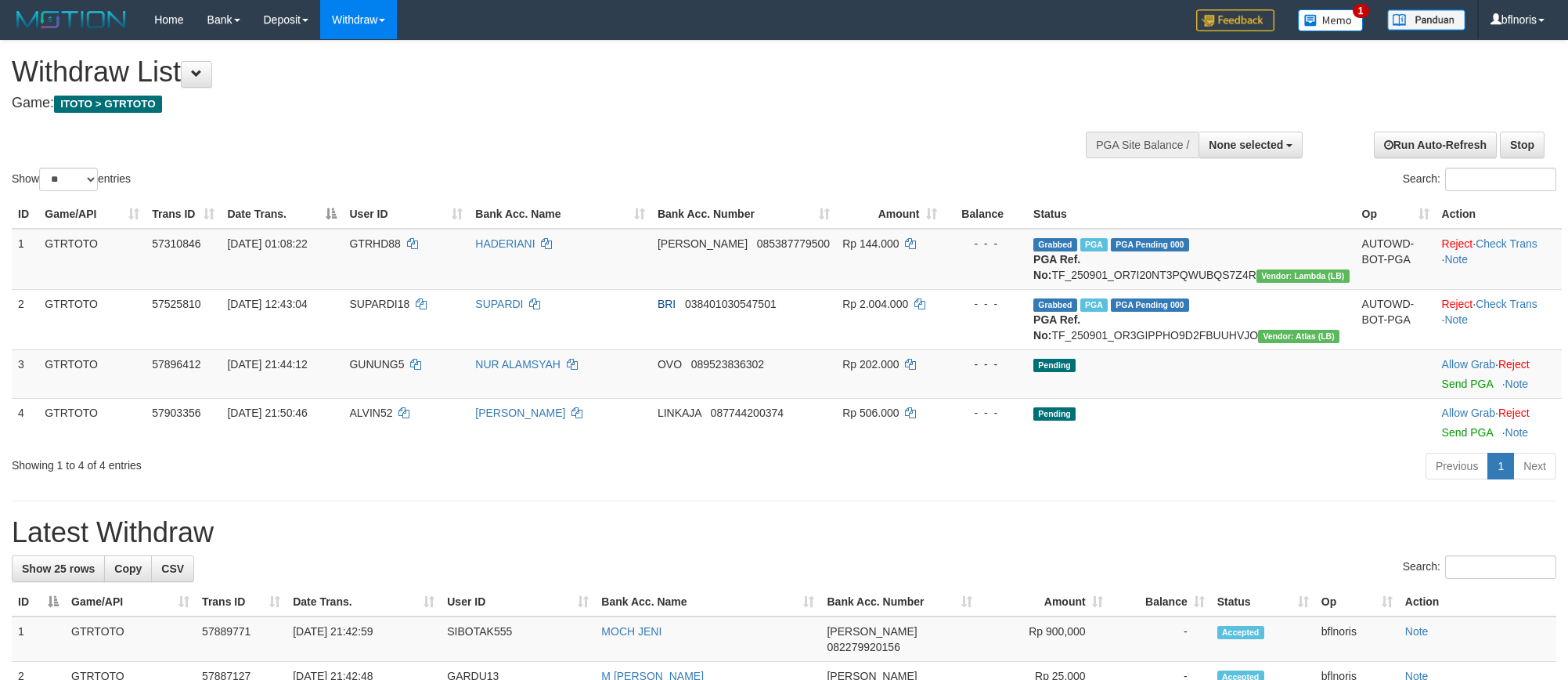
select select
select select "**"
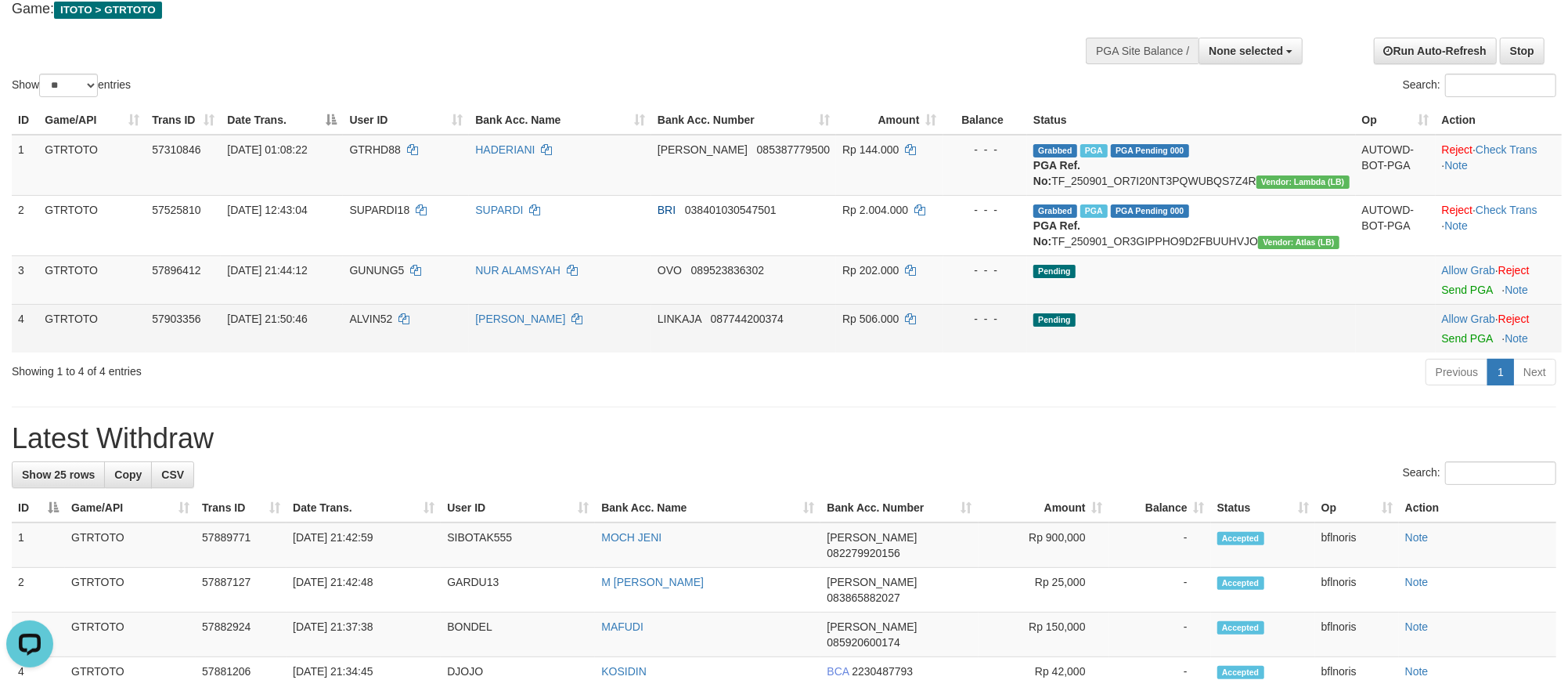
click at [1446, 352] on td "Allow Grab · Reject Send PGA · Note" at bounding box center [1498, 328] width 126 height 49
click at [1448, 344] on link "Send PGA" at bounding box center [1467, 339] width 51 height 13
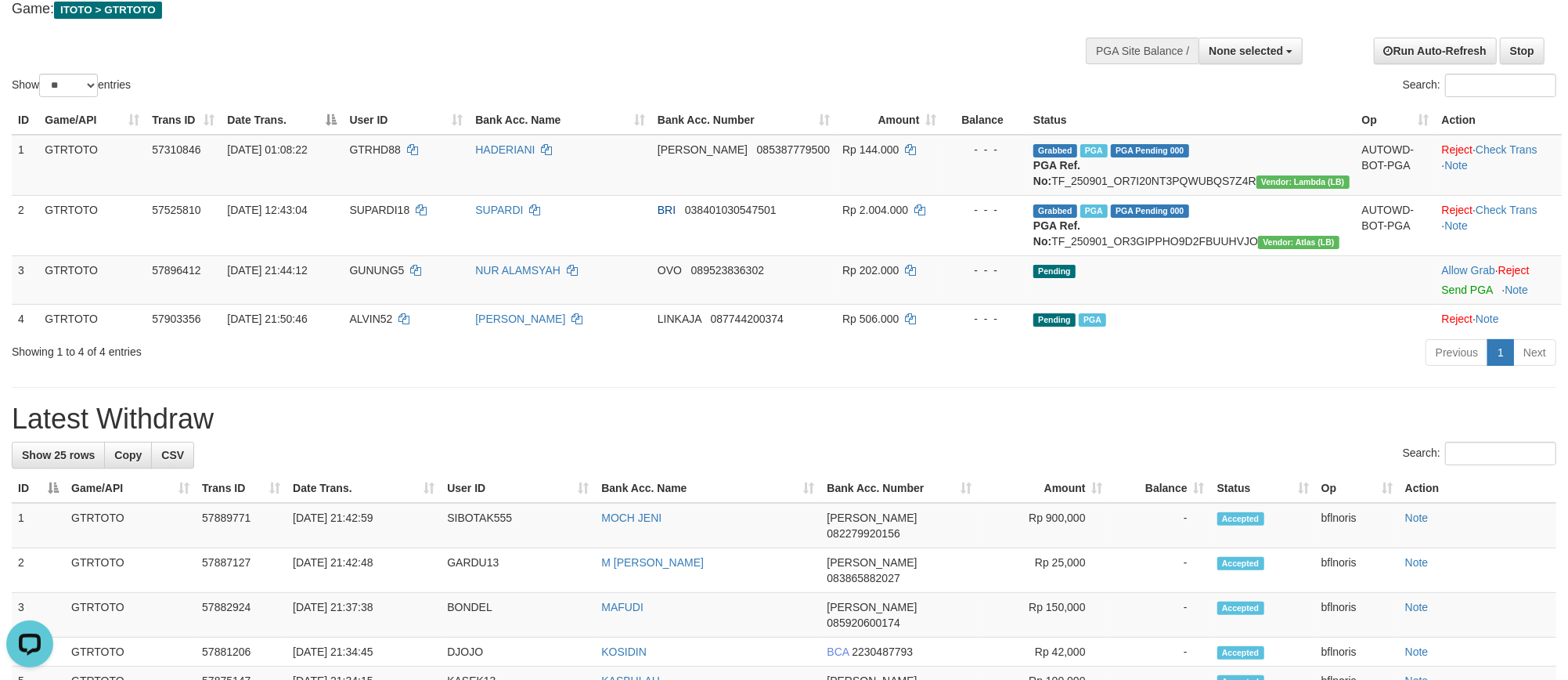
click at [1294, 371] on div "Previous 1 Next" at bounding box center [1110, 354] width 891 height 33
click at [1454, 296] on link "Send PGA" at bounding box center [1467, 290] width 51 height 13
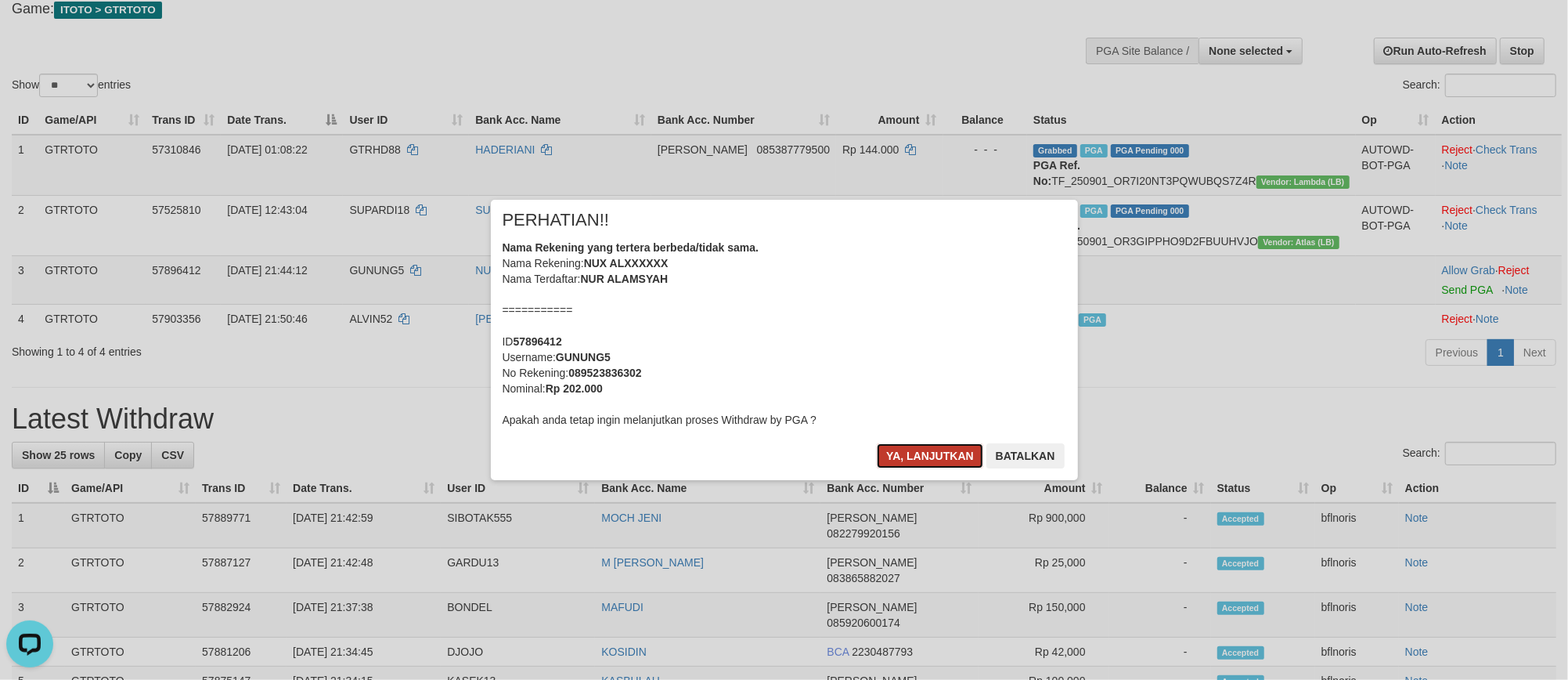
click at [877, 468] on button "Ya, lanjutkan" at bounding box center [930, 456] width 107 height 25
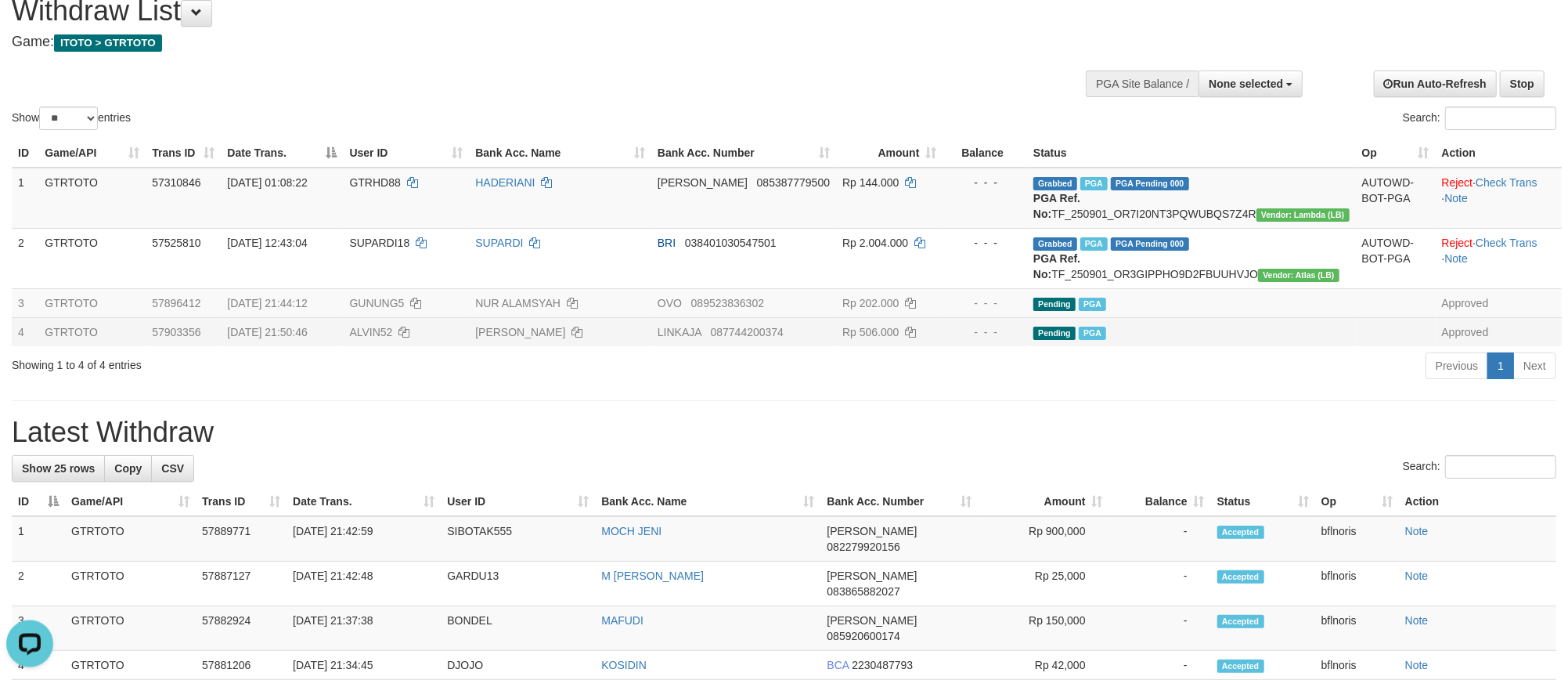
scroll to position [94, 0]
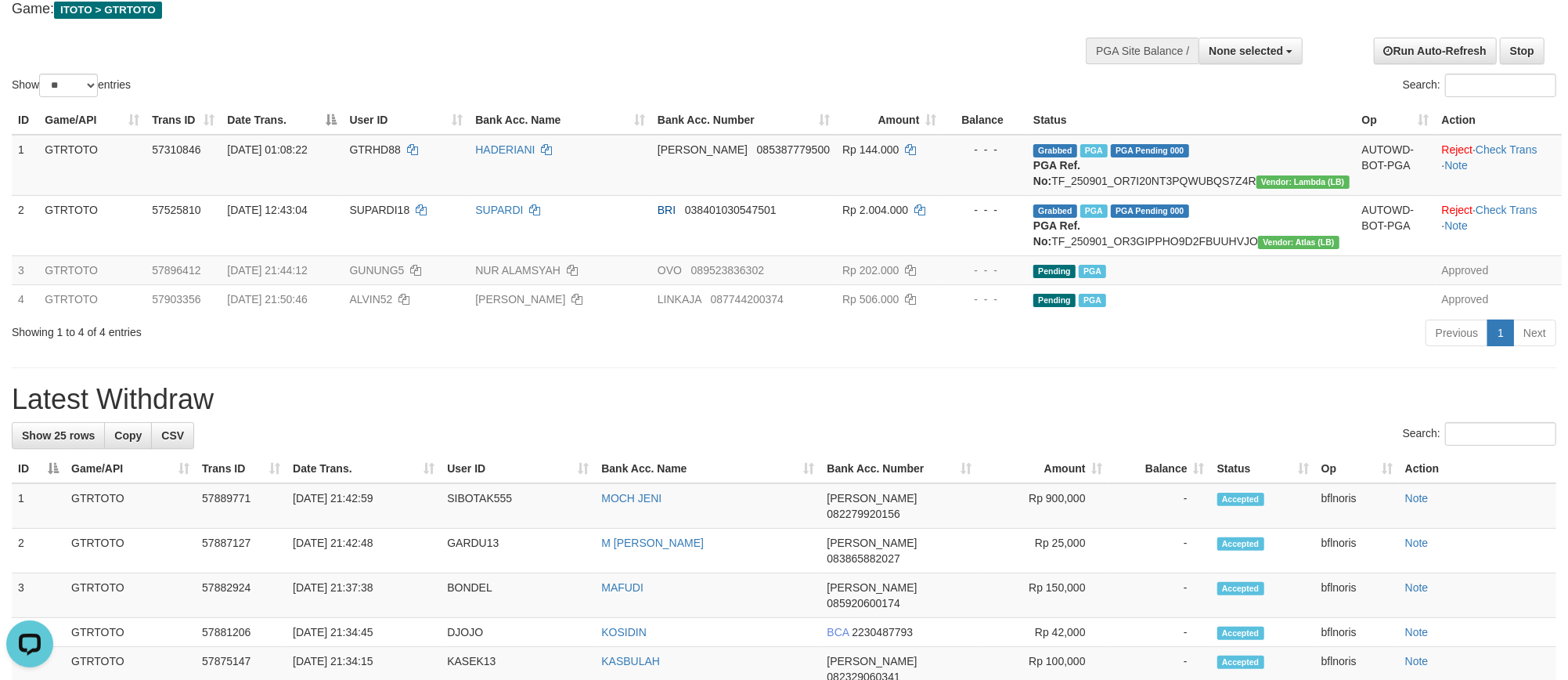
click at [1121, 351] on div "Previous 1 Next" at bounding box center [1110, 334] width 891 height 33
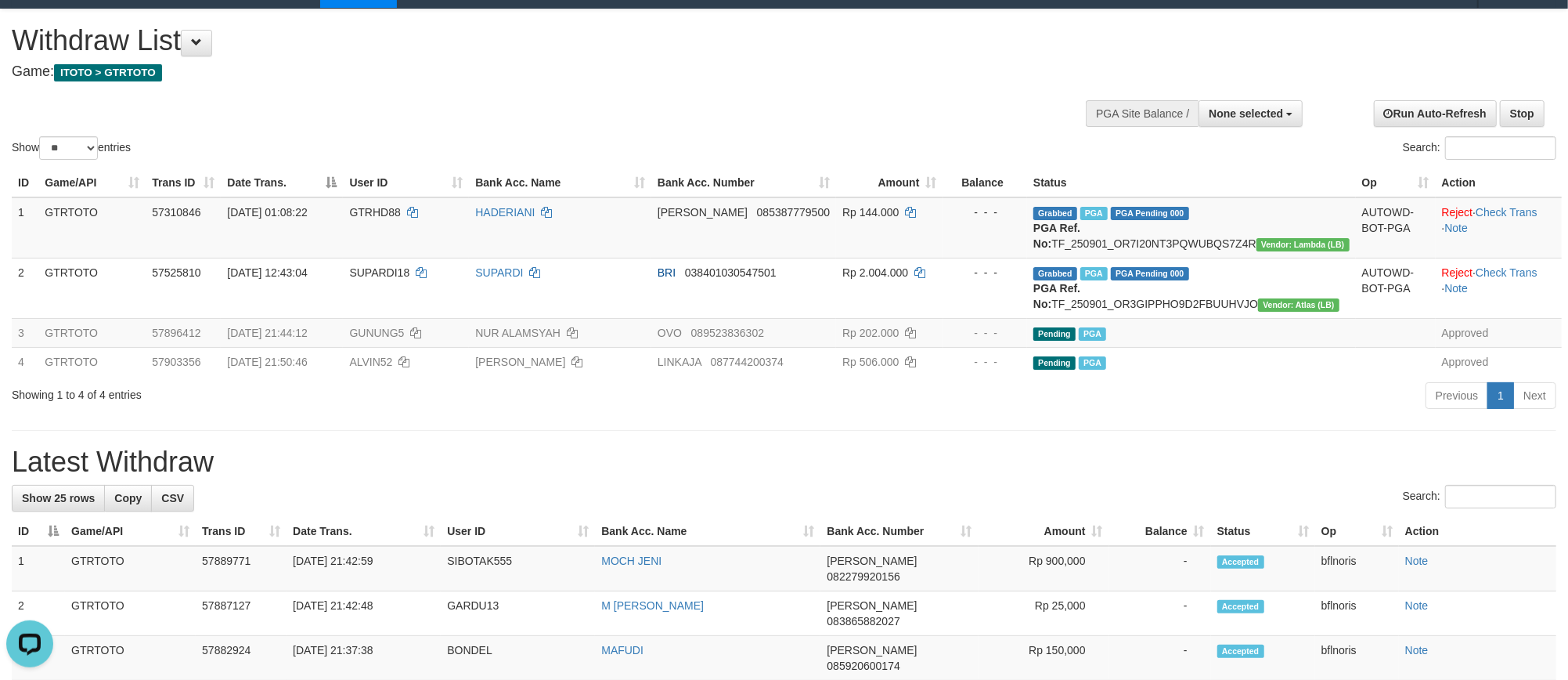
scroll to position [0, 0]
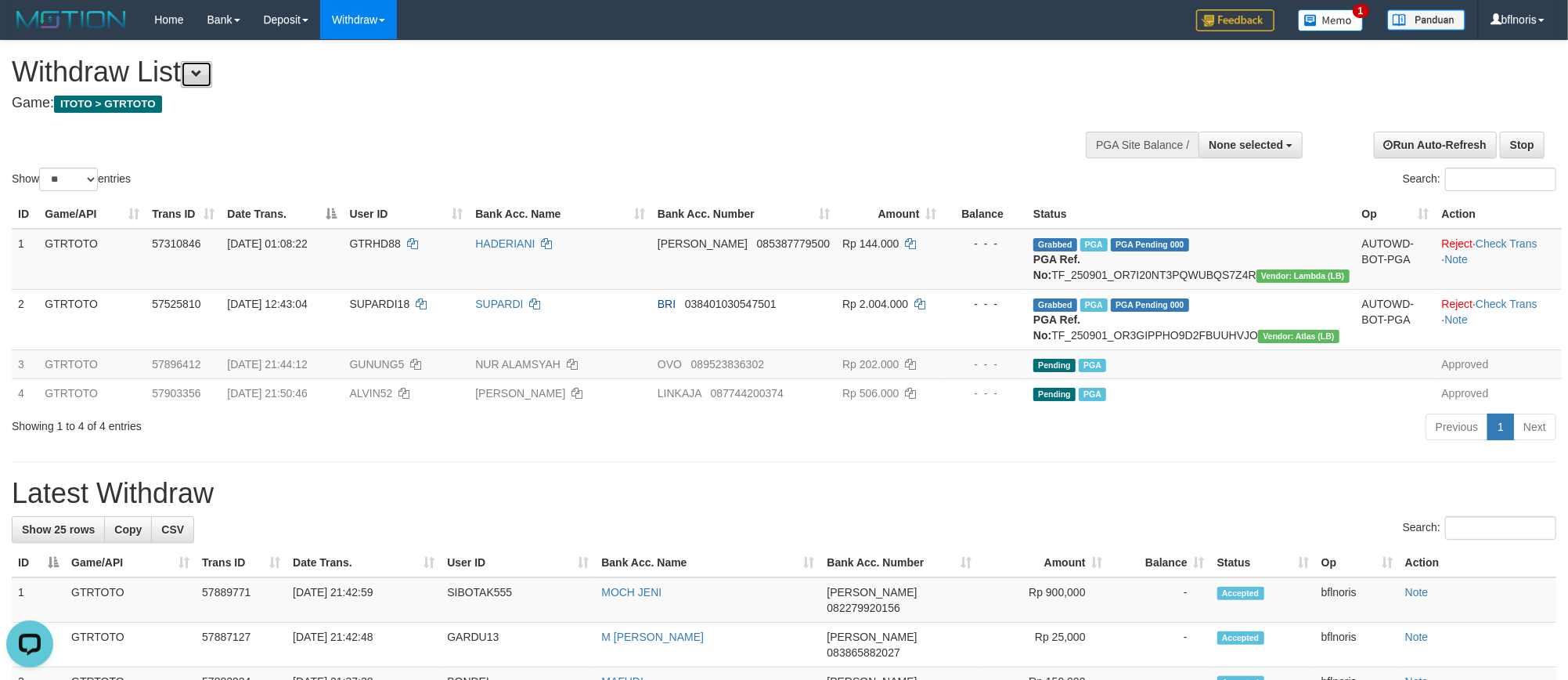
click at [212, 64] on button at bounding box center [196, 74] width 32 height 26
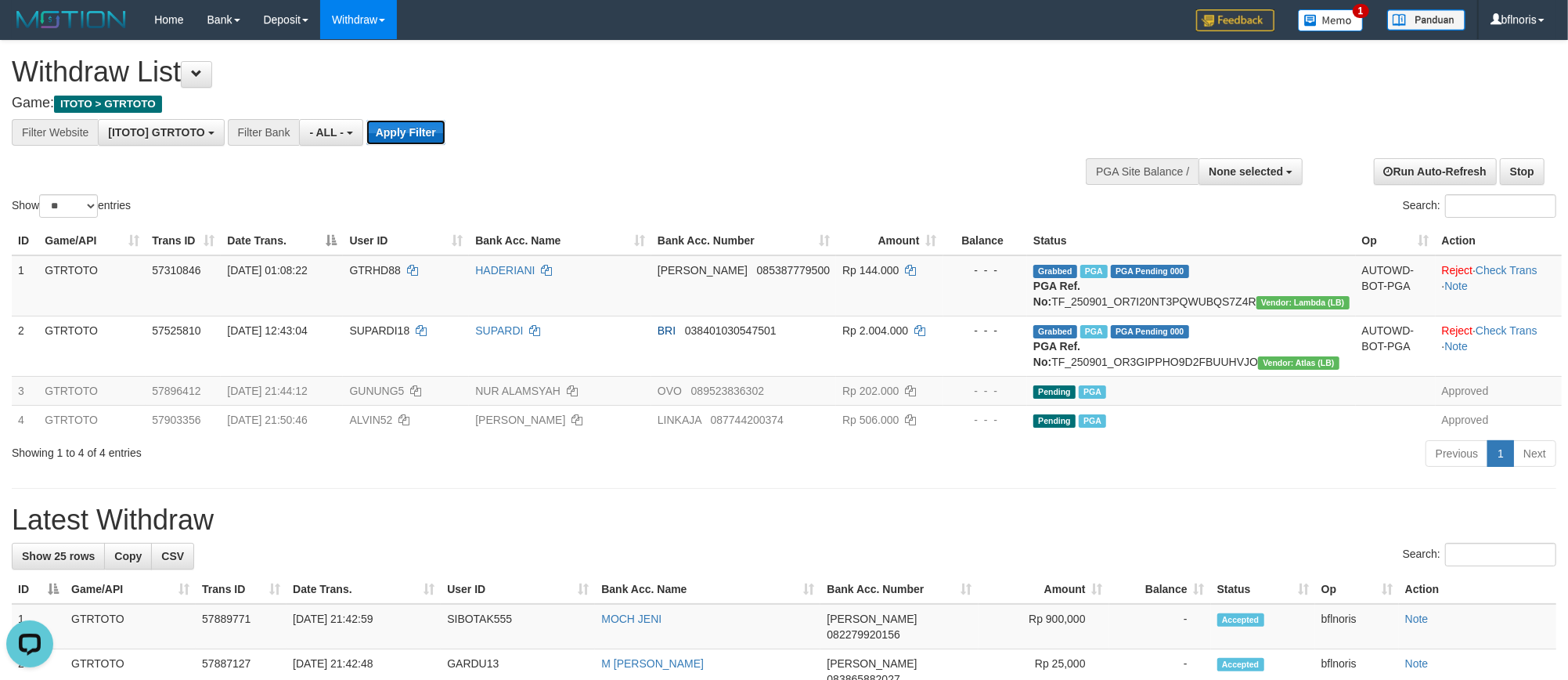
click at [445, 144] on button "Apply Filter" at bounding box center [406, 133] width 79 height 25
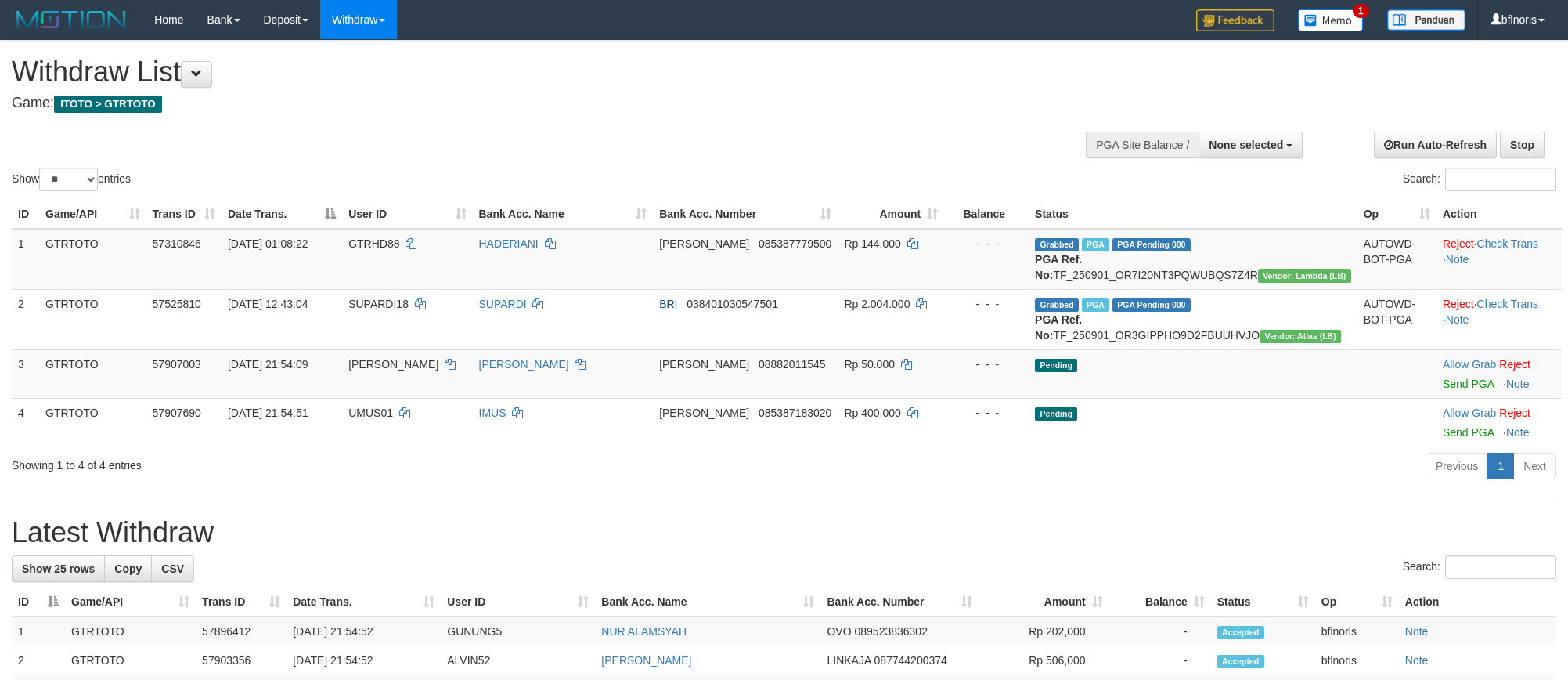
select select
select select "**"
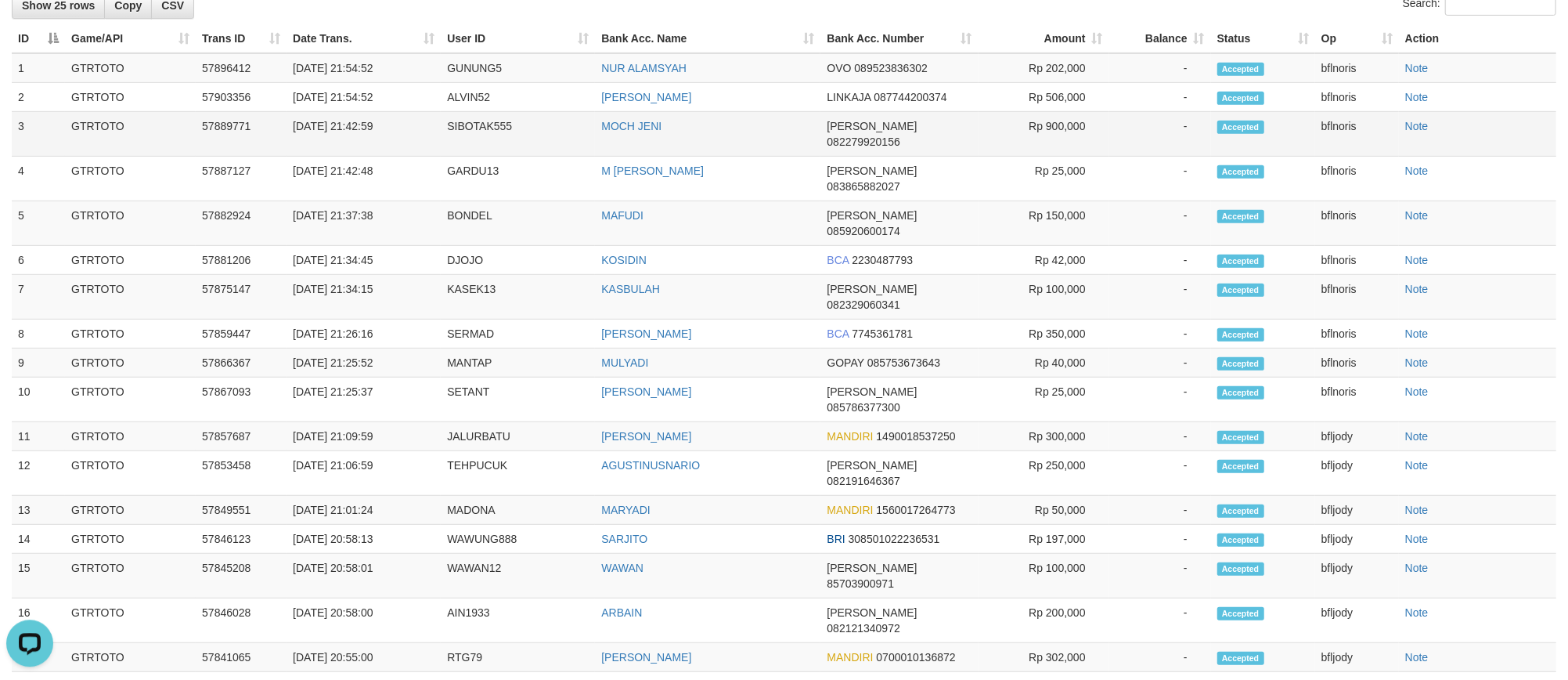
click at [1135, 157] on td "-" at bounding box center [1160, 135] width 102 height 44
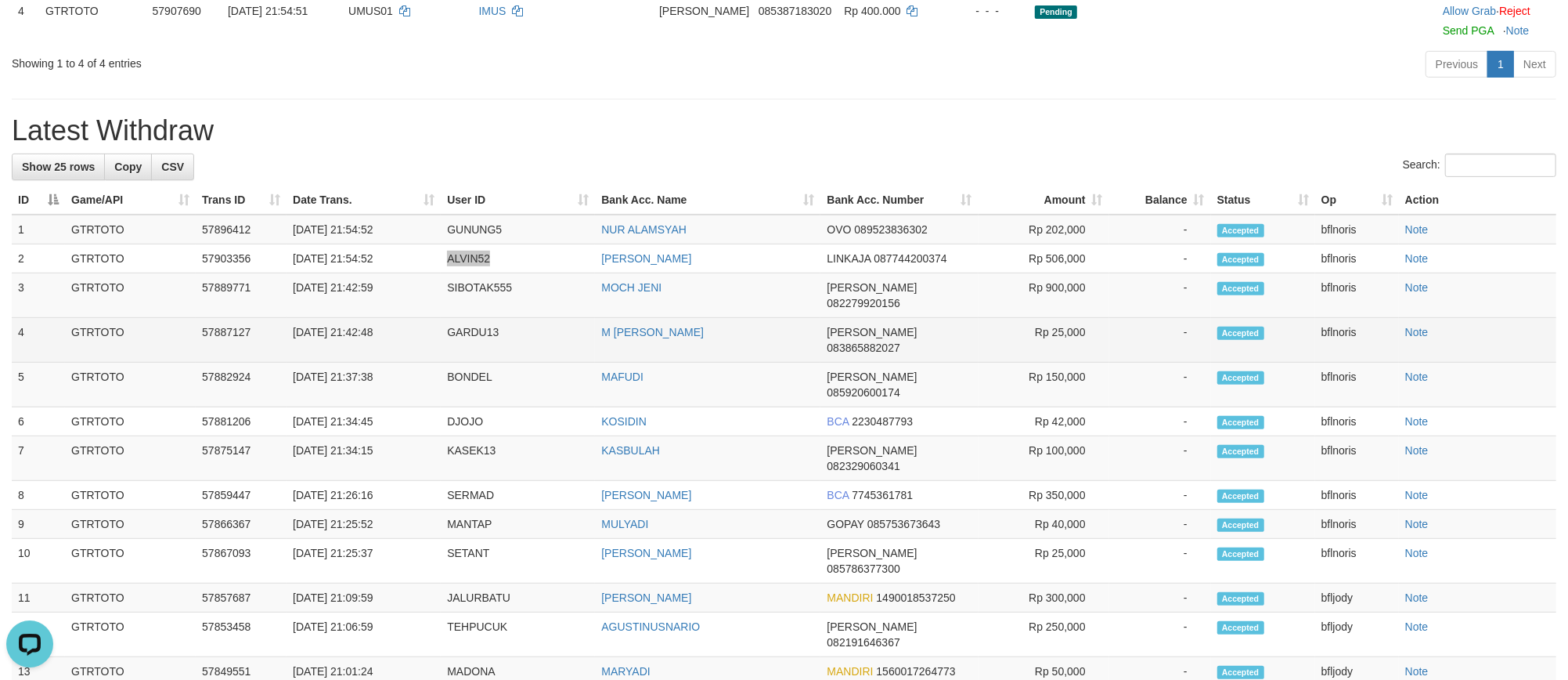
scroll to position [468, 0]
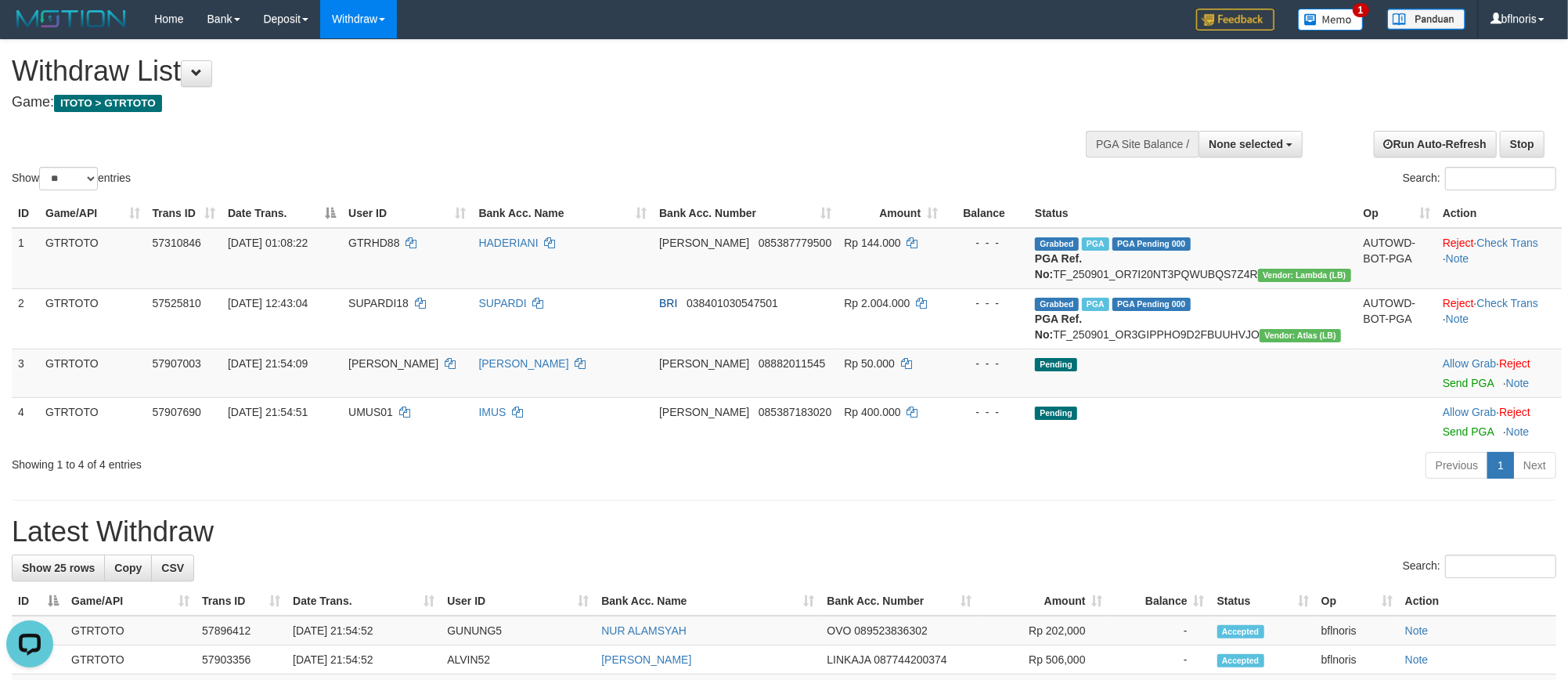
scroll to position [0, 0]
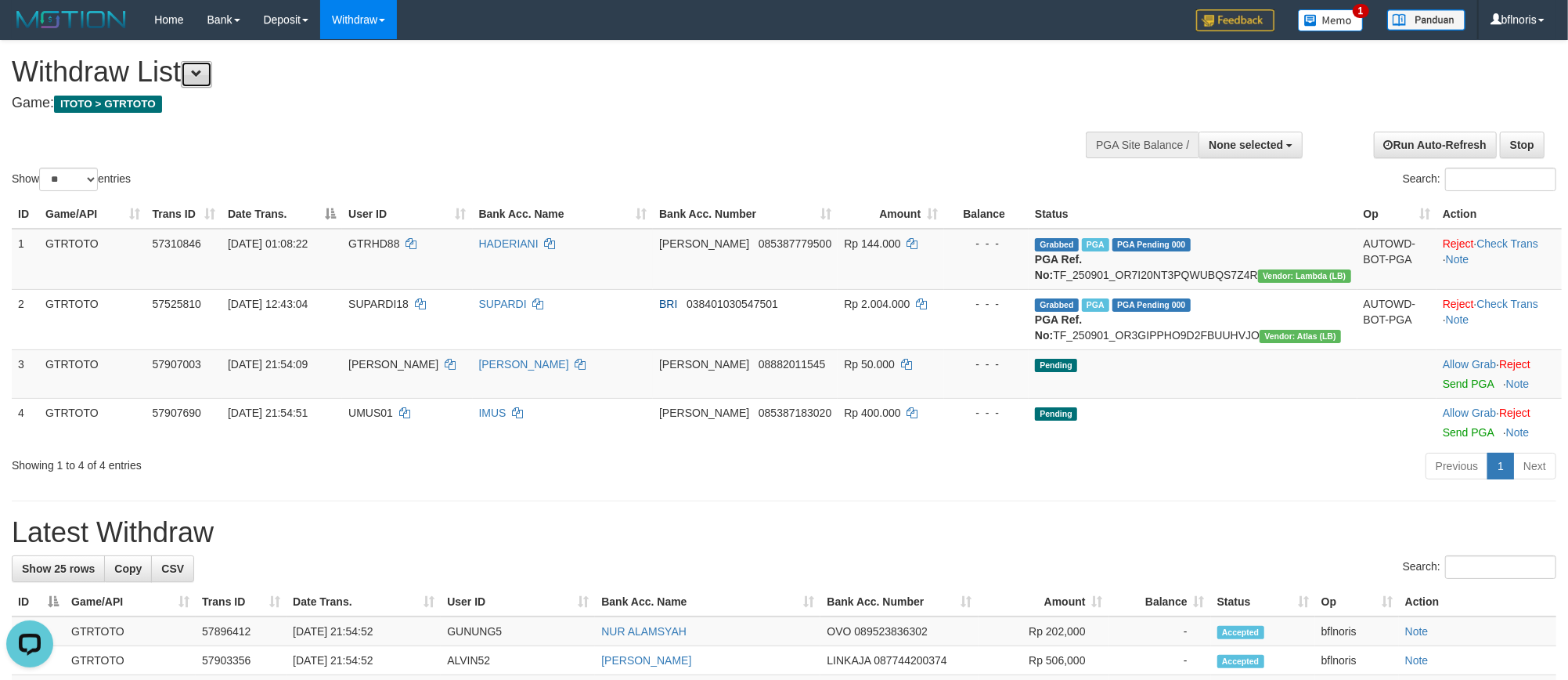
click at [209, 85] on button at bounding box center [196, 74] width 32 height 26
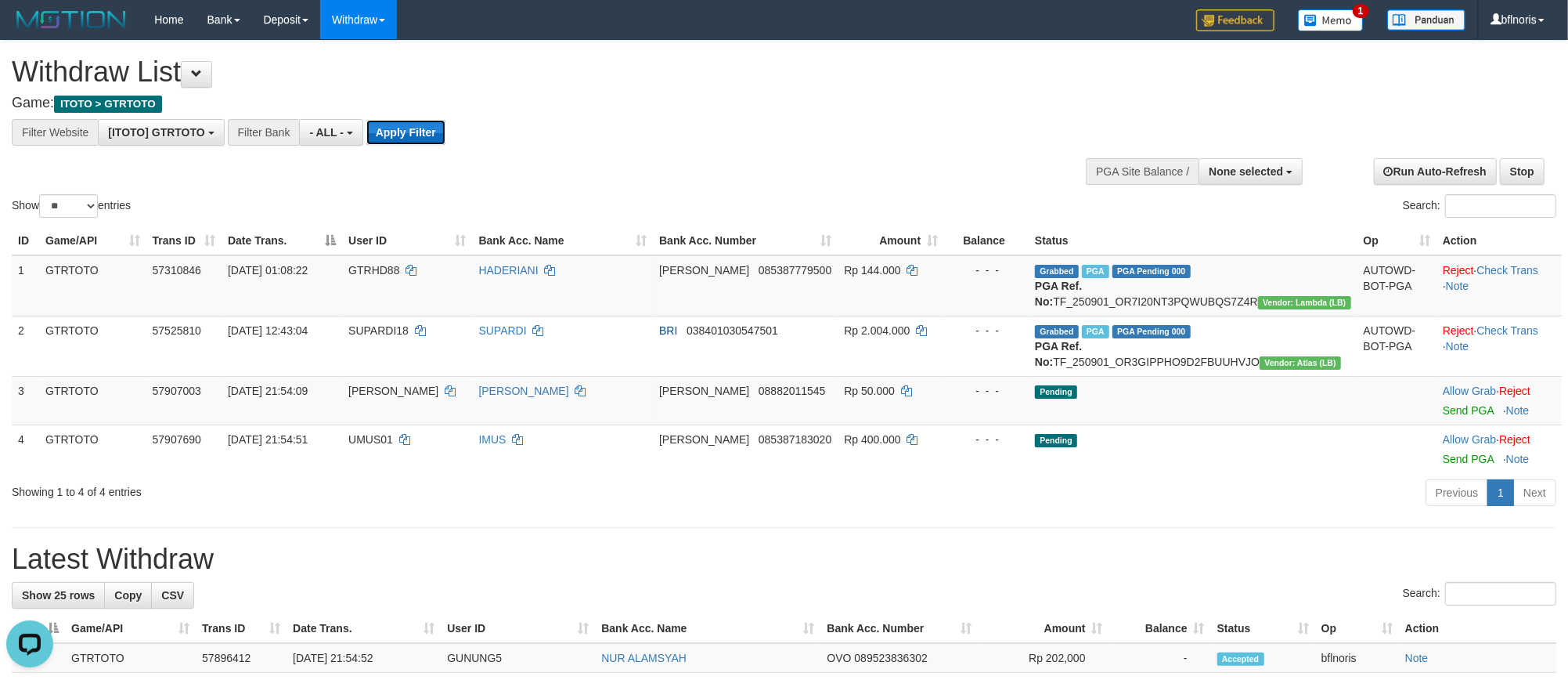
click at [445, 144] on button "Apply Filter" at bounding box center [406, 133] width 79 height 25
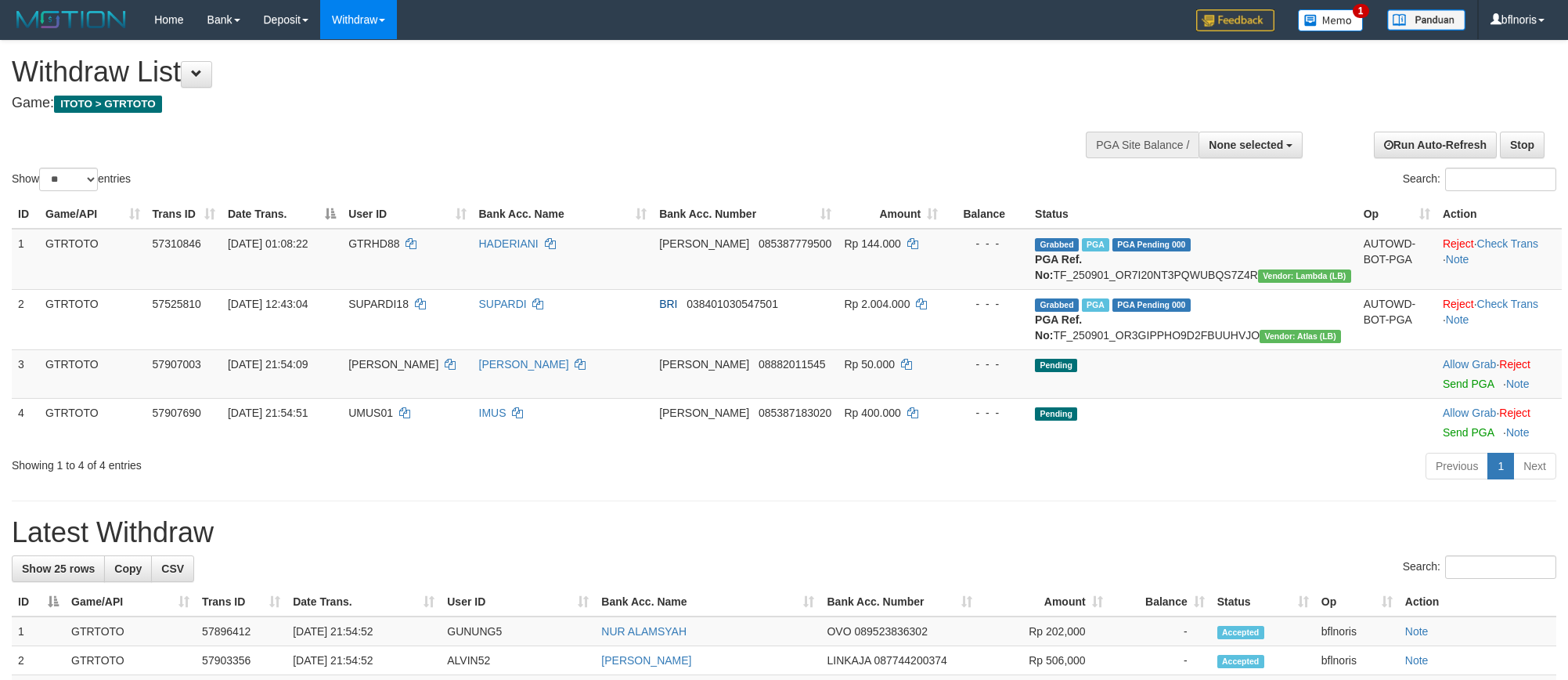
select select
select select "**"
click at [1457, 390] on link "Send PGA" at bounding box center [1468, 384] width 51 height 13
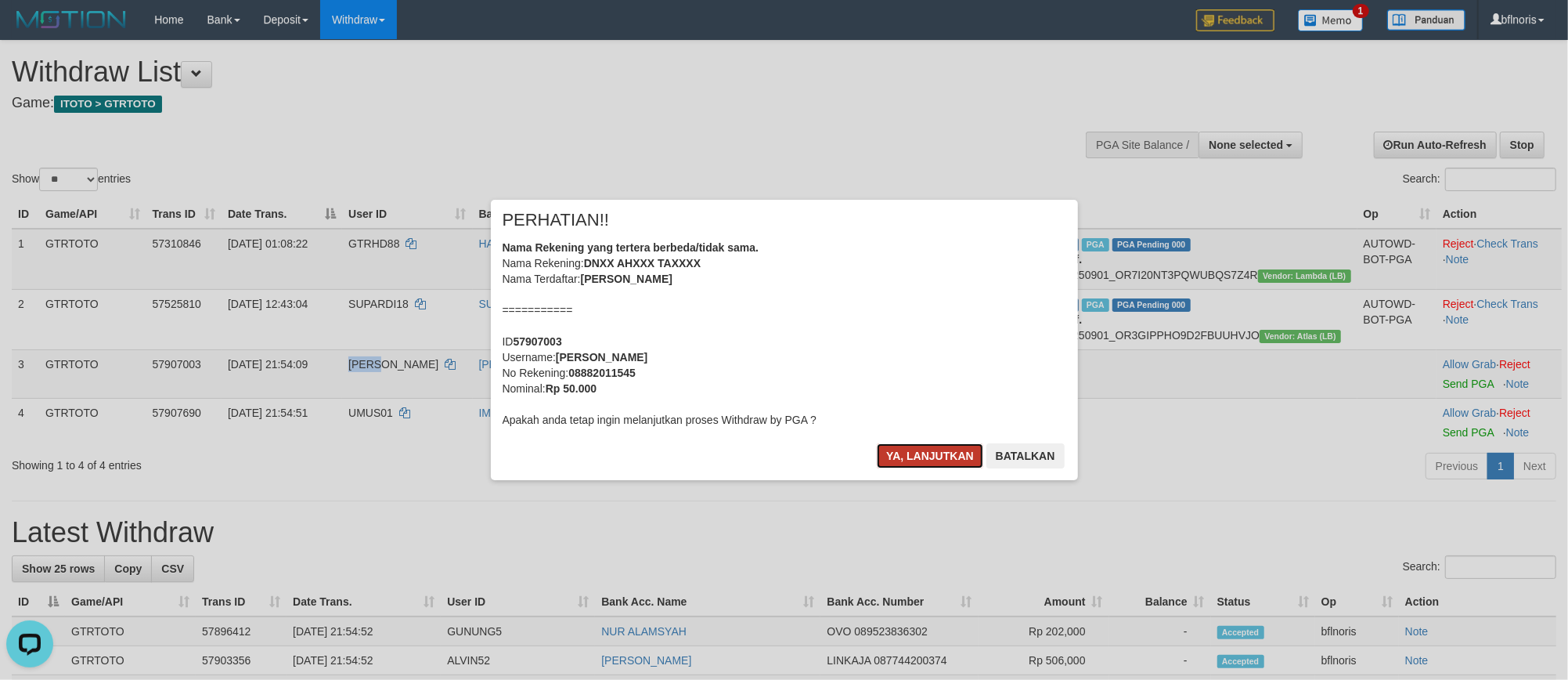
click at [902, 468] on button "Ya, lanjutkan" at bounding box center [930, 456] width 107 height 25
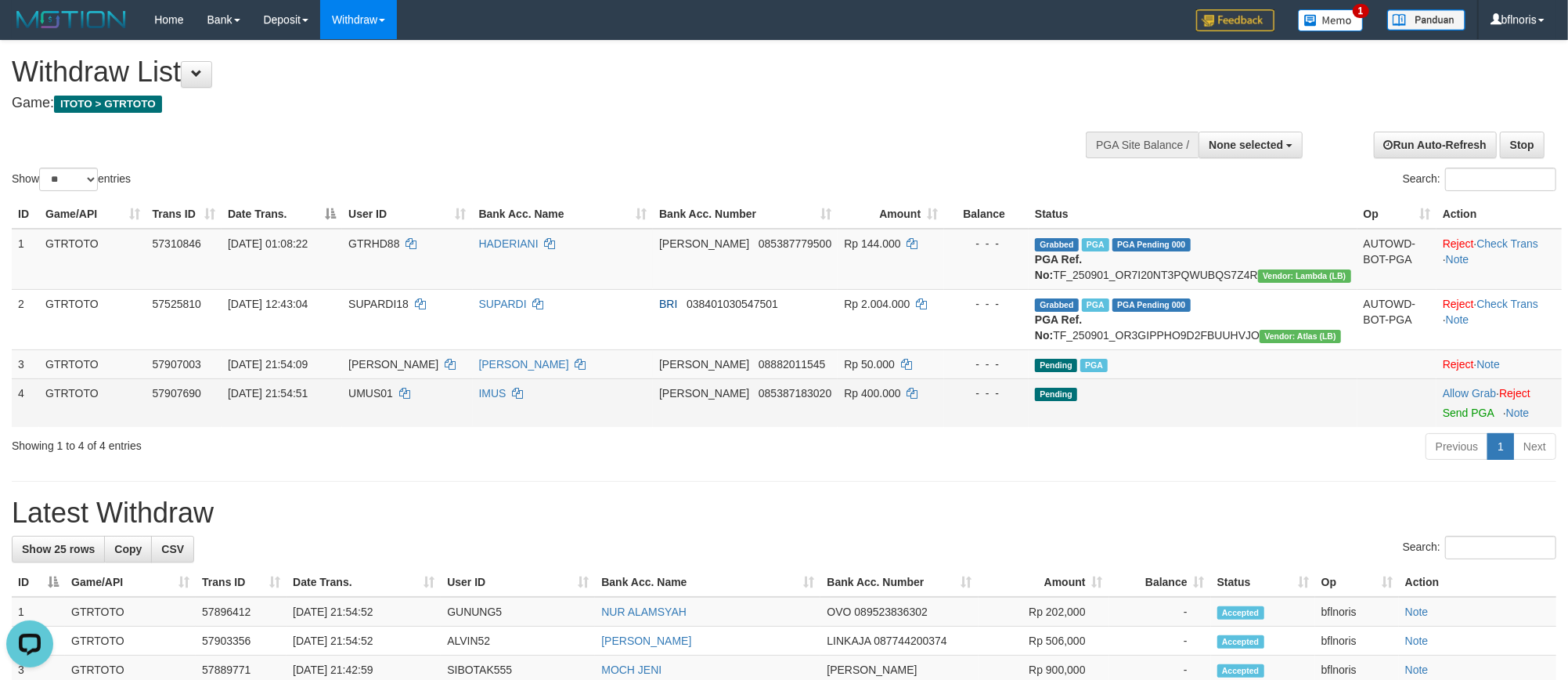
click at [1440, 427] on td "Allow Grab · Reject Send PGA · Note" at bounding box center [1498, 403] width 125 height 49
click at [1452, 427] on td "Allow Grab · Reject Send PGA · Note" at bounding box center [1498, 403] width 125 height 49
click at [1456, 419] on link "Send PGA" at bounding box center [1468, 413] width 51 height 13
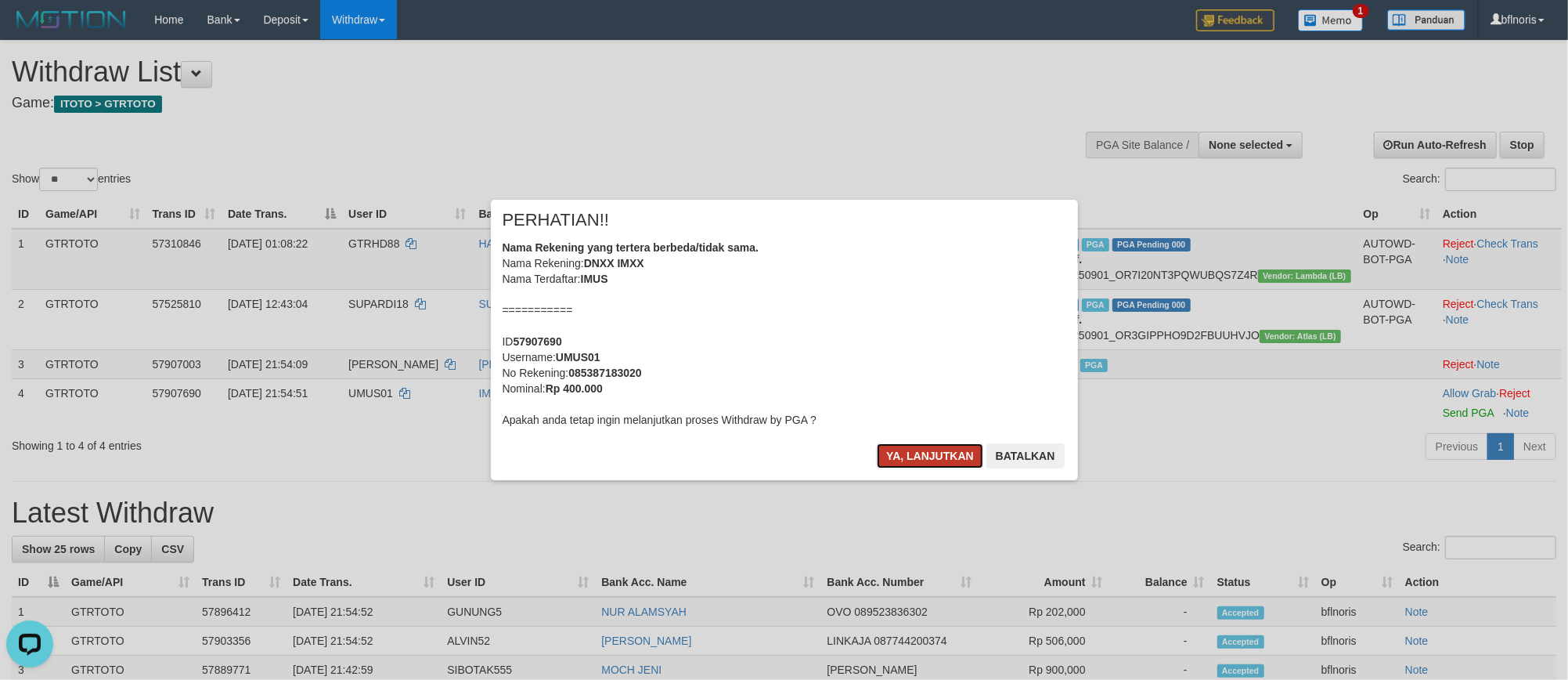
click at [914, 468] on button "Ya, lanjutkan" at bounding box center [930, 456] width 107 height 25
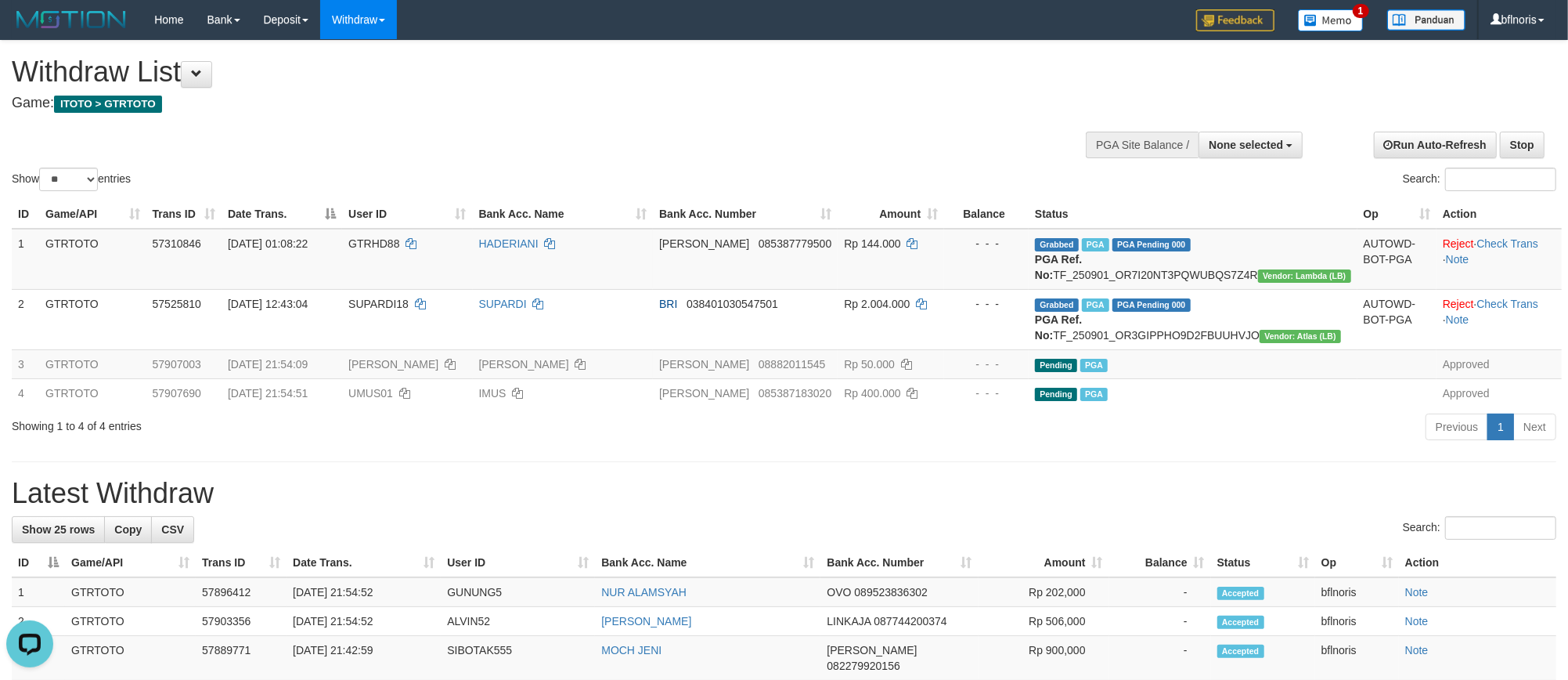
click at [604, 126] on div "Show ** ** ** *** entries Search:" at bounding box center [784, 117] width 1568 height 154
click at [202, 76] on span at bounding box center [197, 73] width 11 height 11
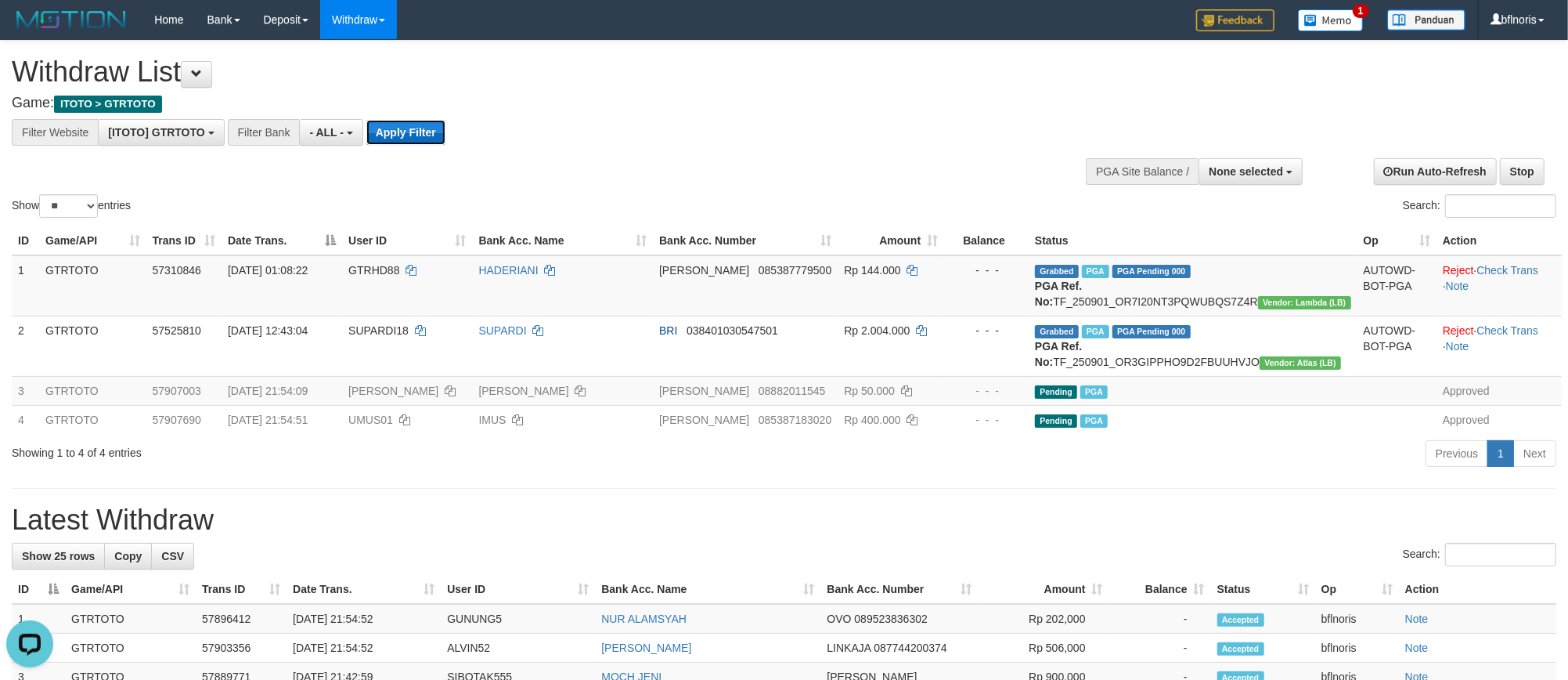
click at [445, 139] on button "Apply Filter" at bounding box center [406, 133] width 79 height 25
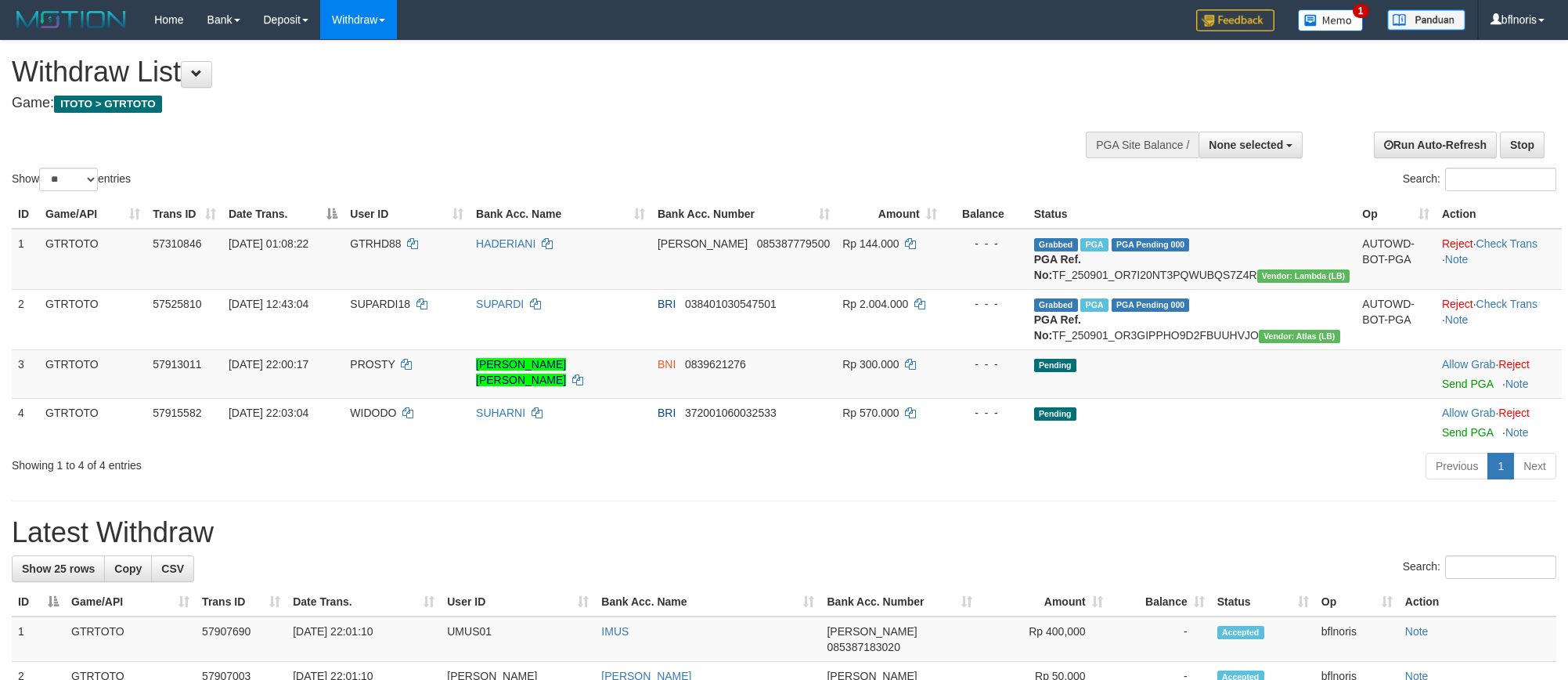
select select
select select "**"
click at [771, 397] on td "BNI 0839621276" at bounding box center [743, 374] width 185 height 49
click at [1260, 397] on td "Pending" at bounding box center [1192, 374] width 329 height 49
click at [323, 102] on h4 "Game: ITOTO > GTRTOTO" at bounding box center [520, 103] width 1017 height 15
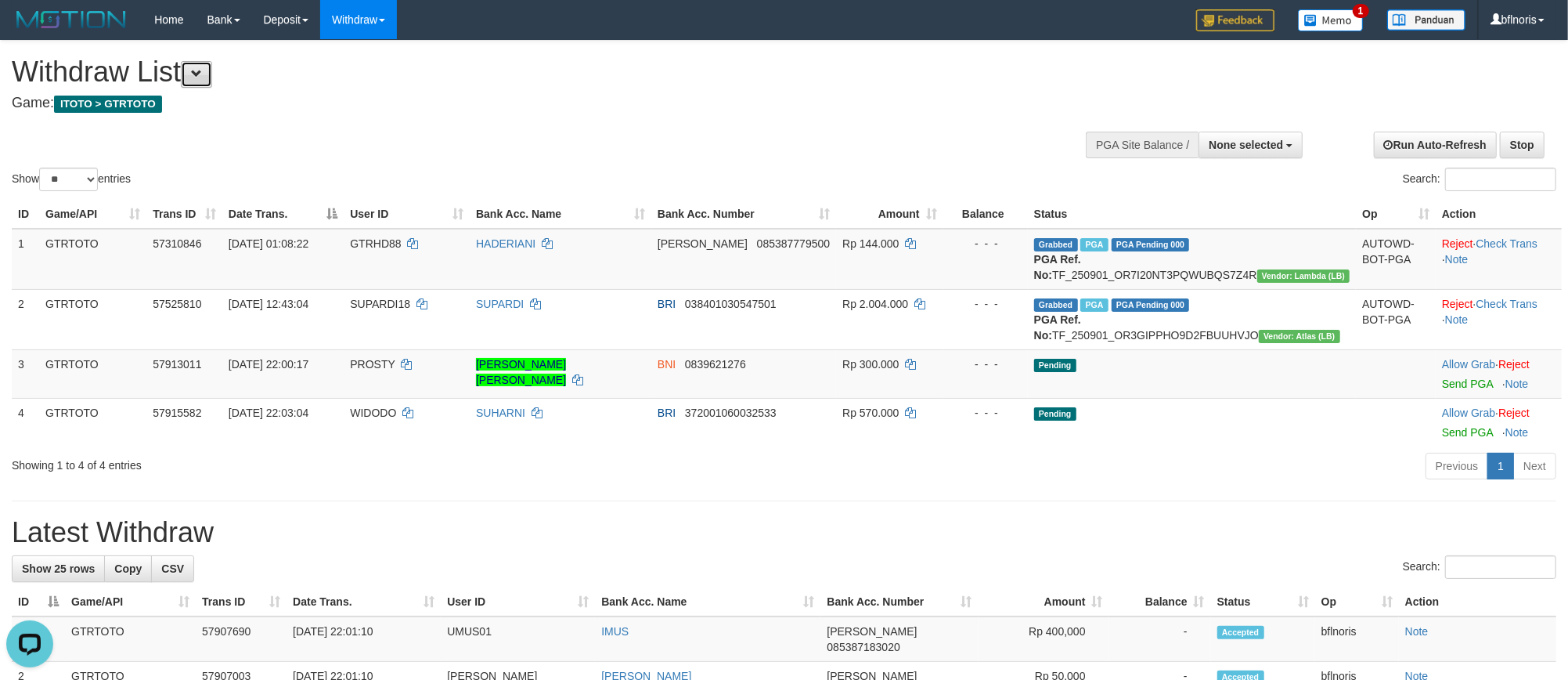
click at [202, 79] on span at bounding box center [197, 73] width 11 height 11
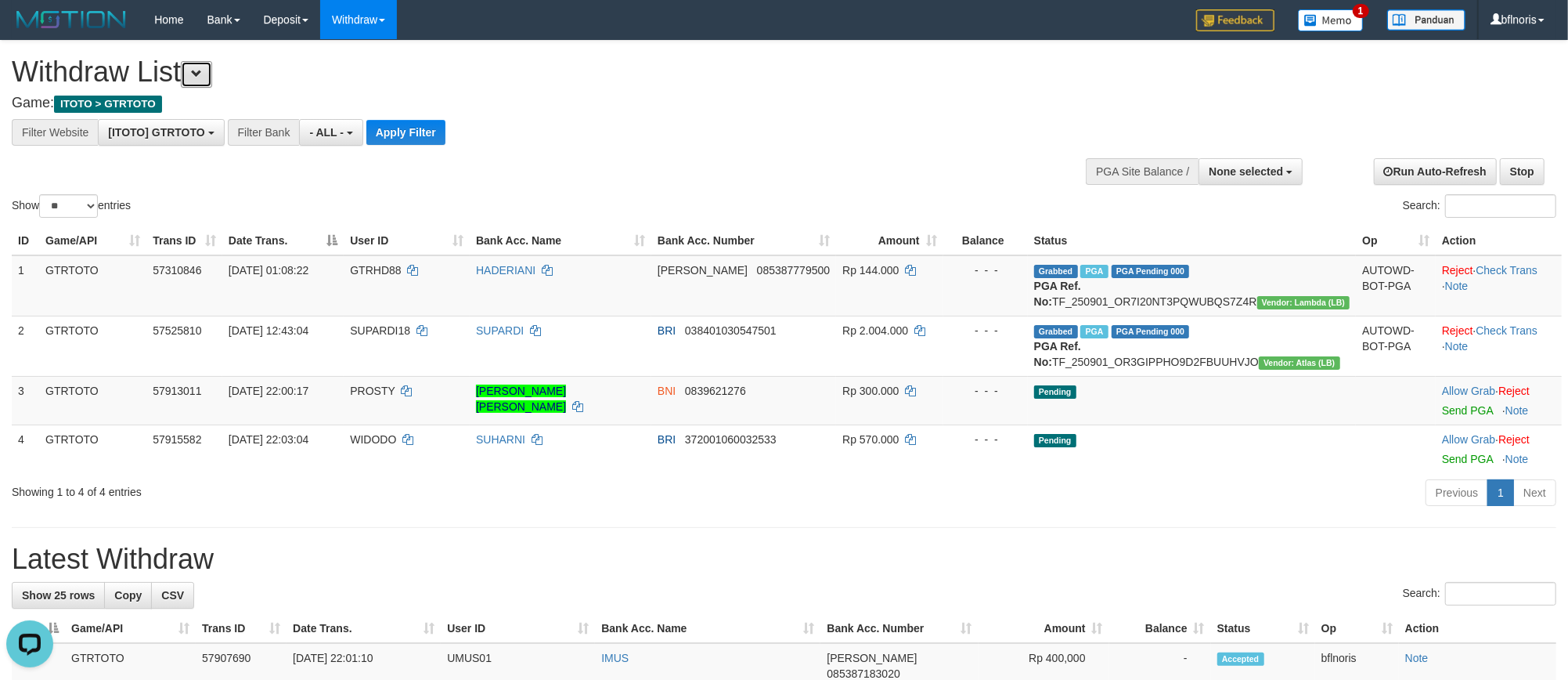
scroll to position [16, 0]
click at [445, 139] on button "Apply Filter" at bounding box center [406, 133] width 79 height 25
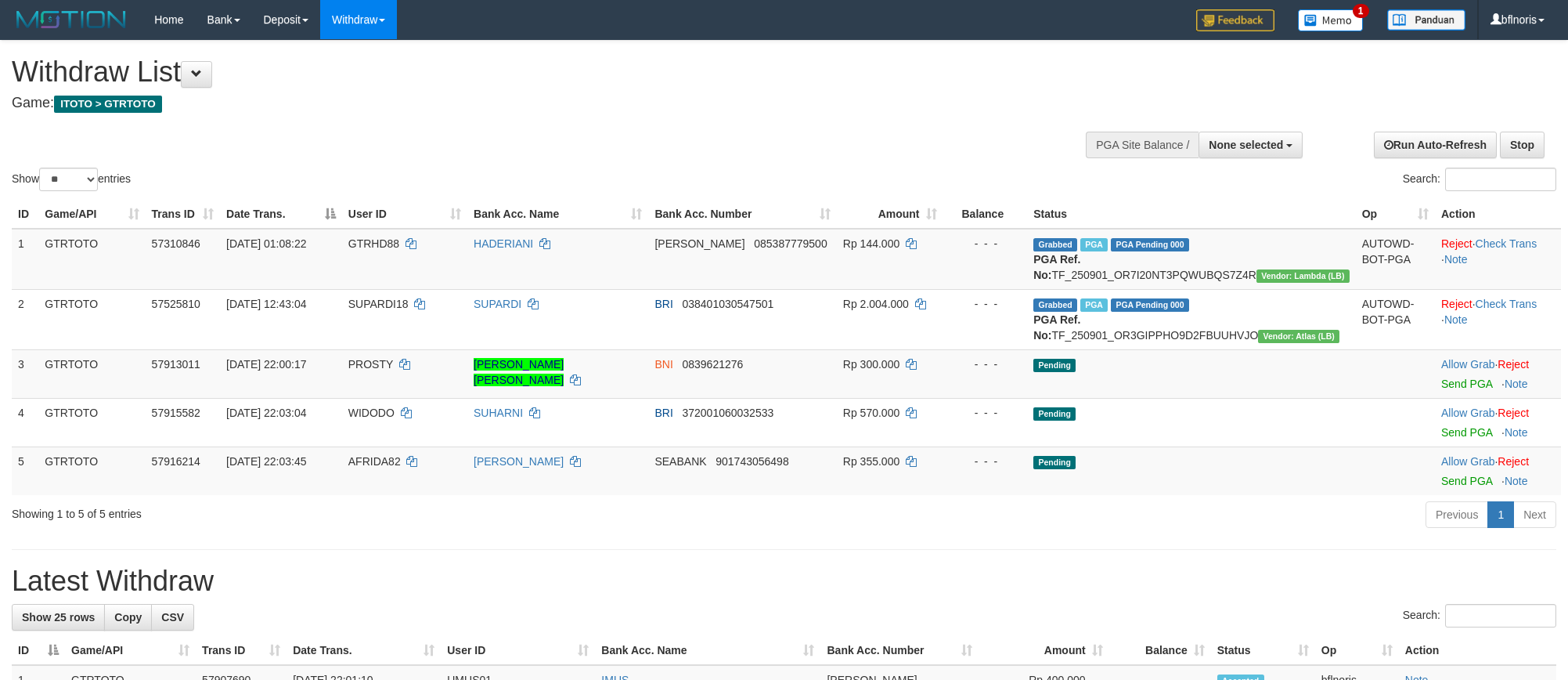
select select
select select "**"
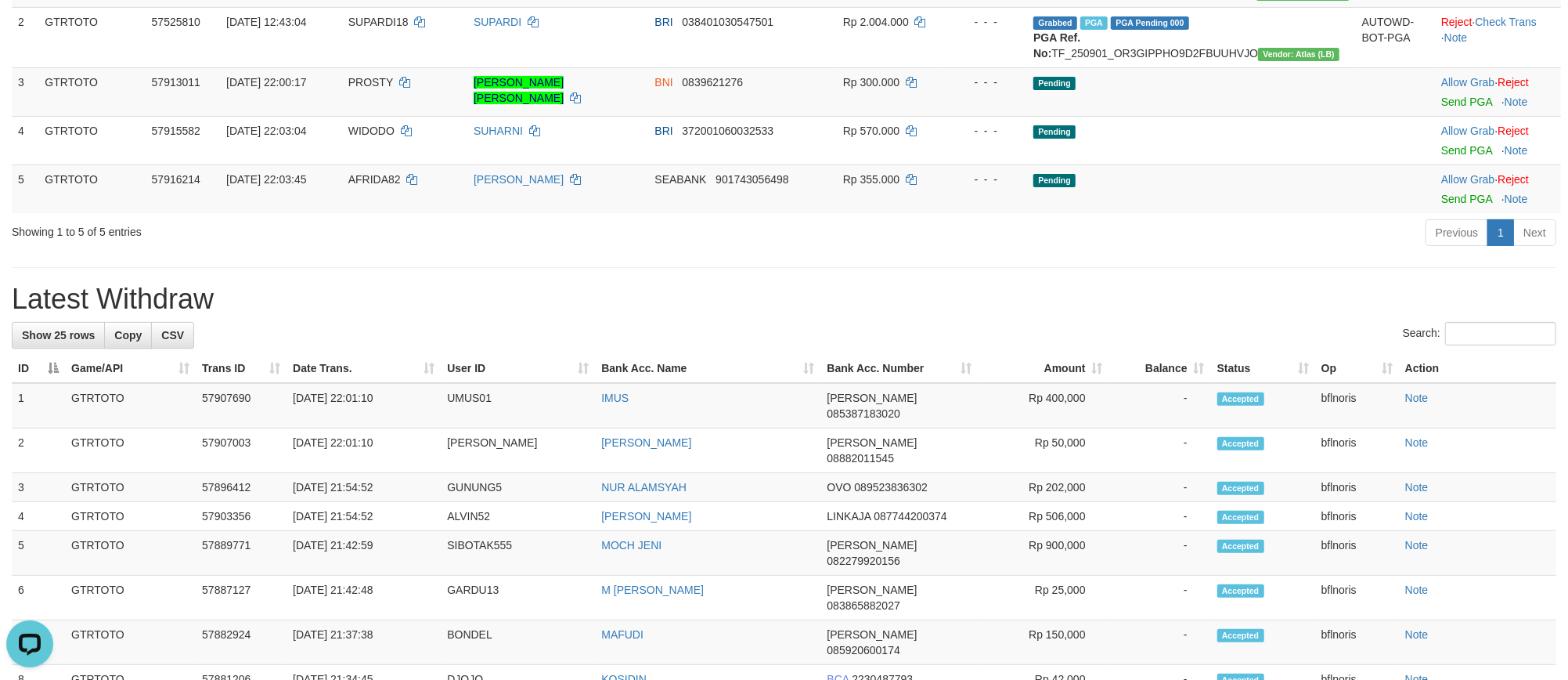
click at [1192, 251] on div "Previous 1 Next" at bounding box center [1110, 234] width 891 height 33
click at [1452, 108] on link "Send PGA" at bounding box center [1466, 102] width 51 height 13
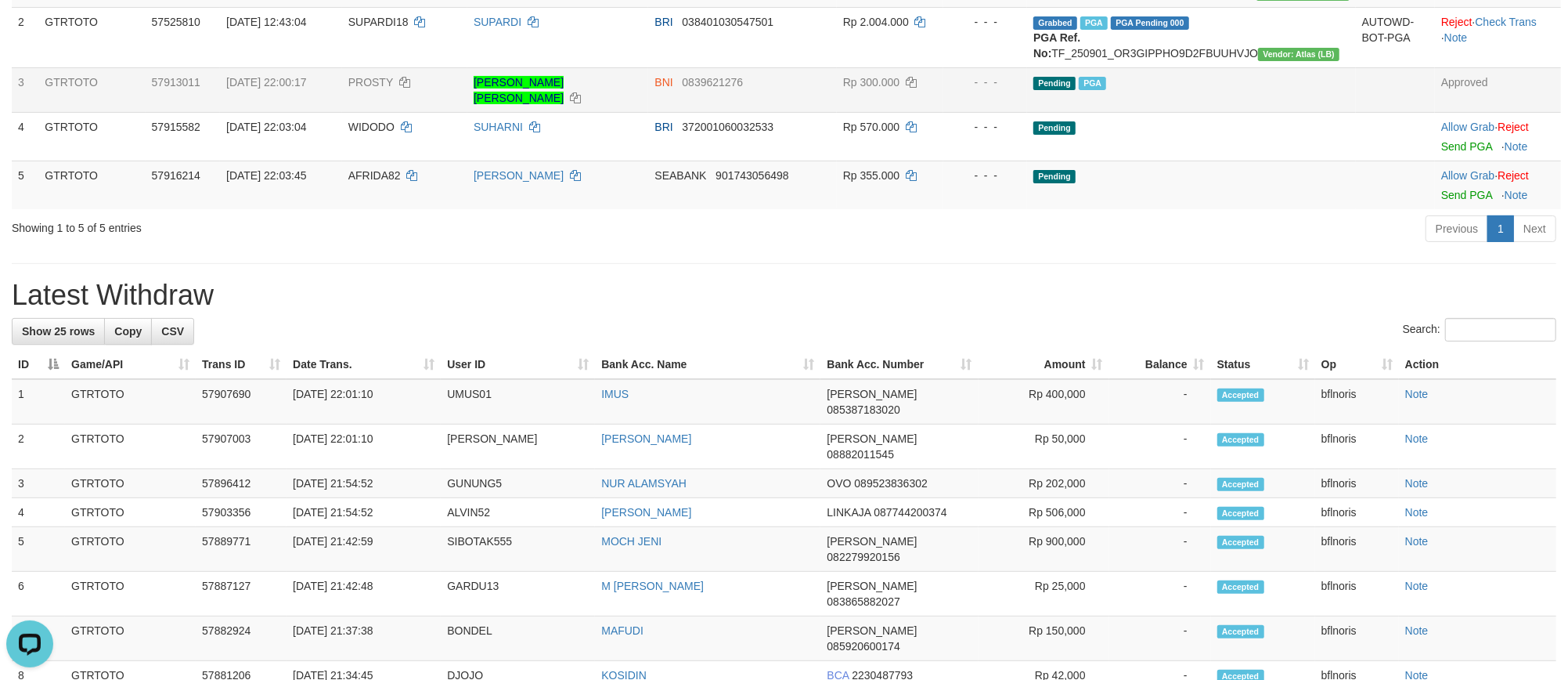
click at [803, 247] on div "Previous 1 Next" at bounding box center [1110, 230] width 891 height 33
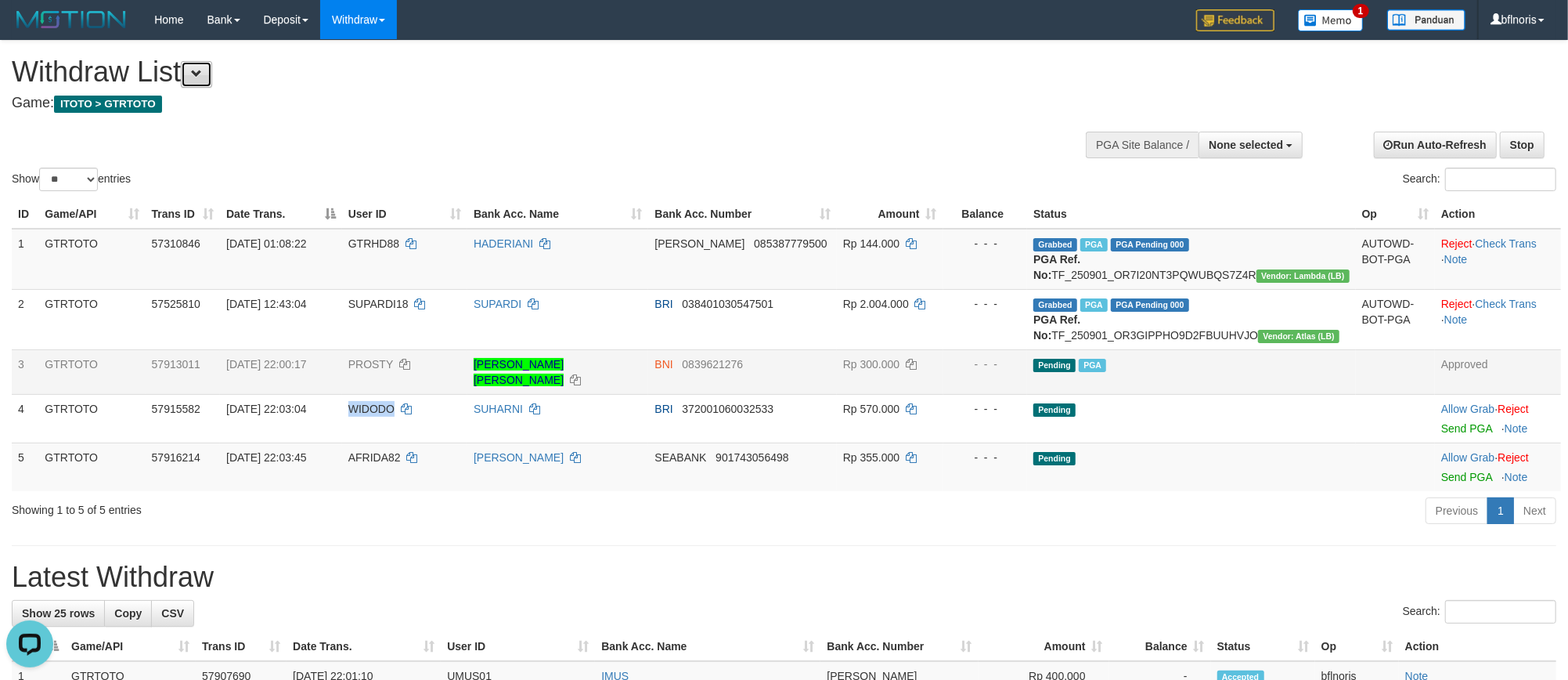
click at [206, 85] on button at bounding box center [196, 74] width 32 height 26
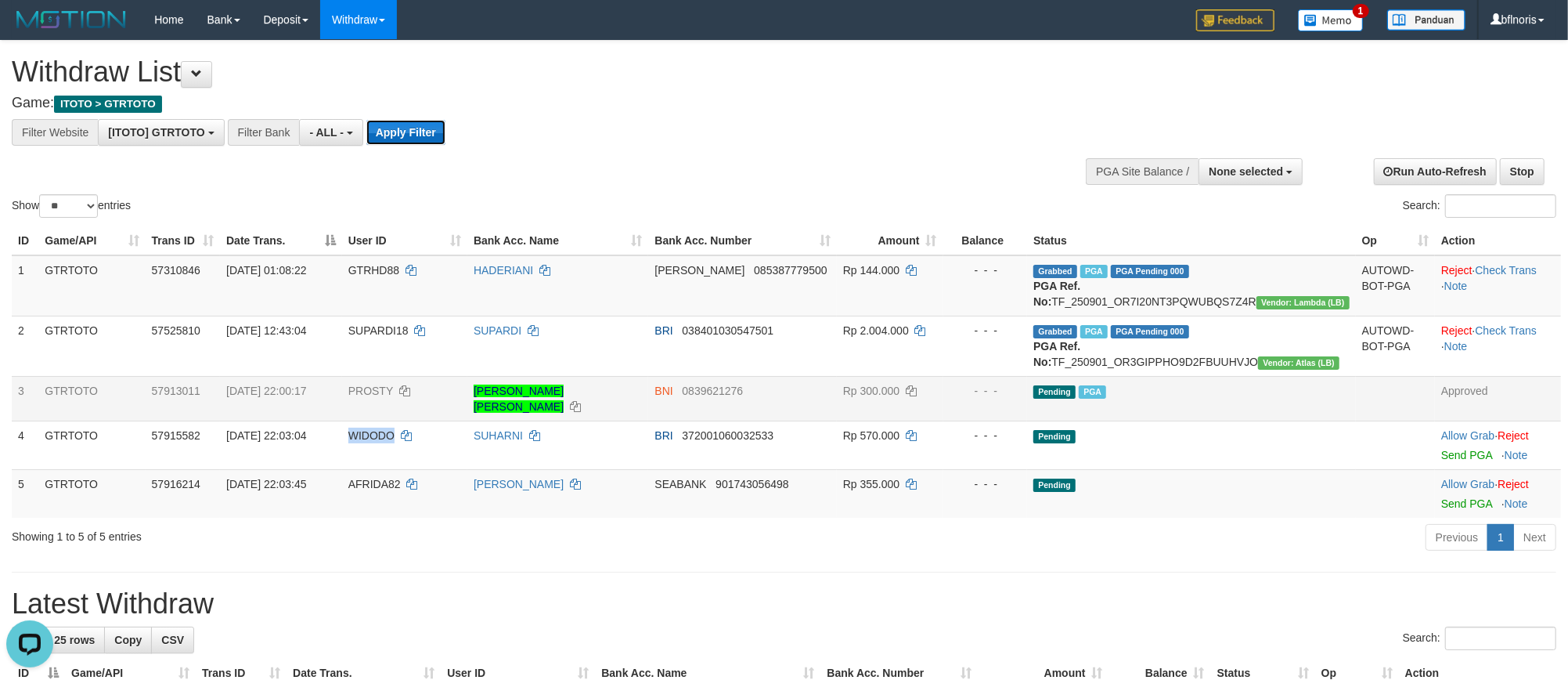
click at [445, 139] on button "Apply Filter" at bounding box center [406, 133] width 79 height 25
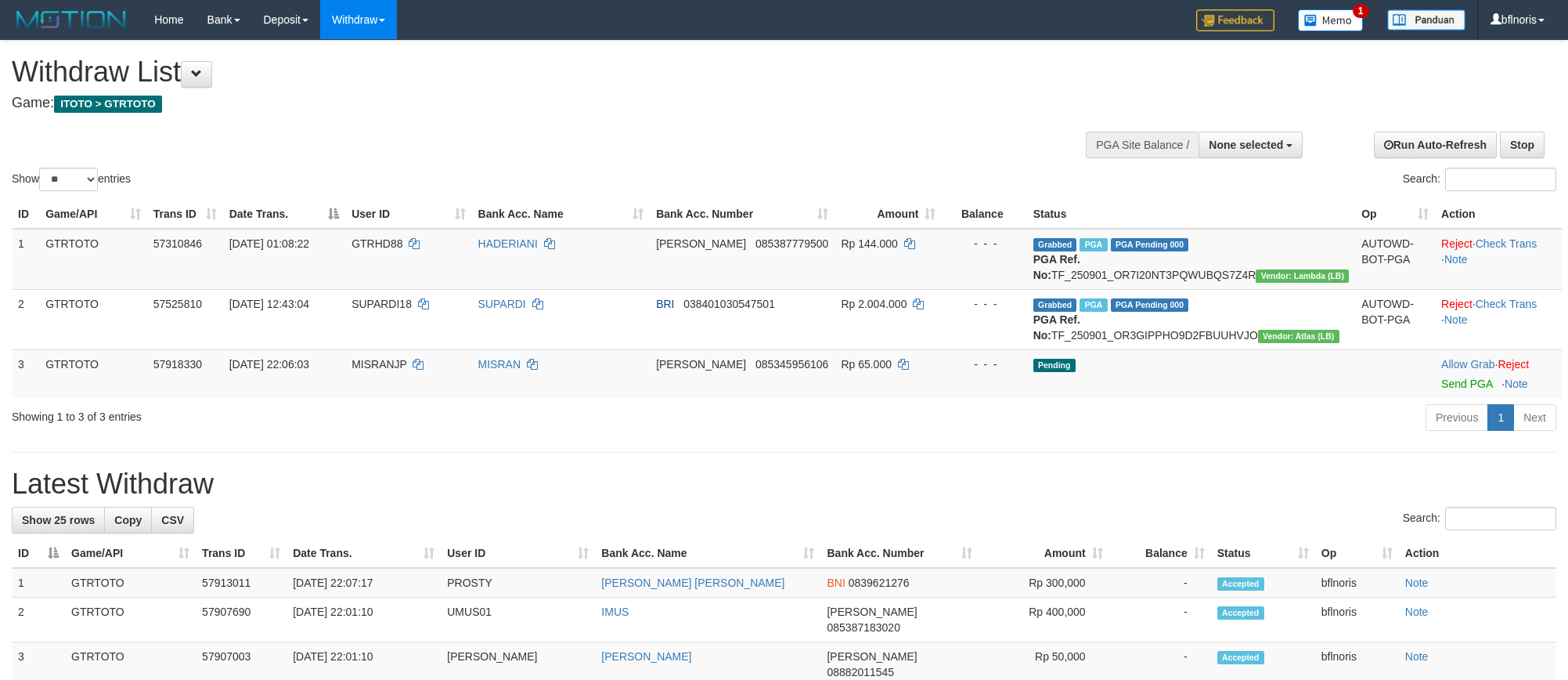
select select
select select "**"
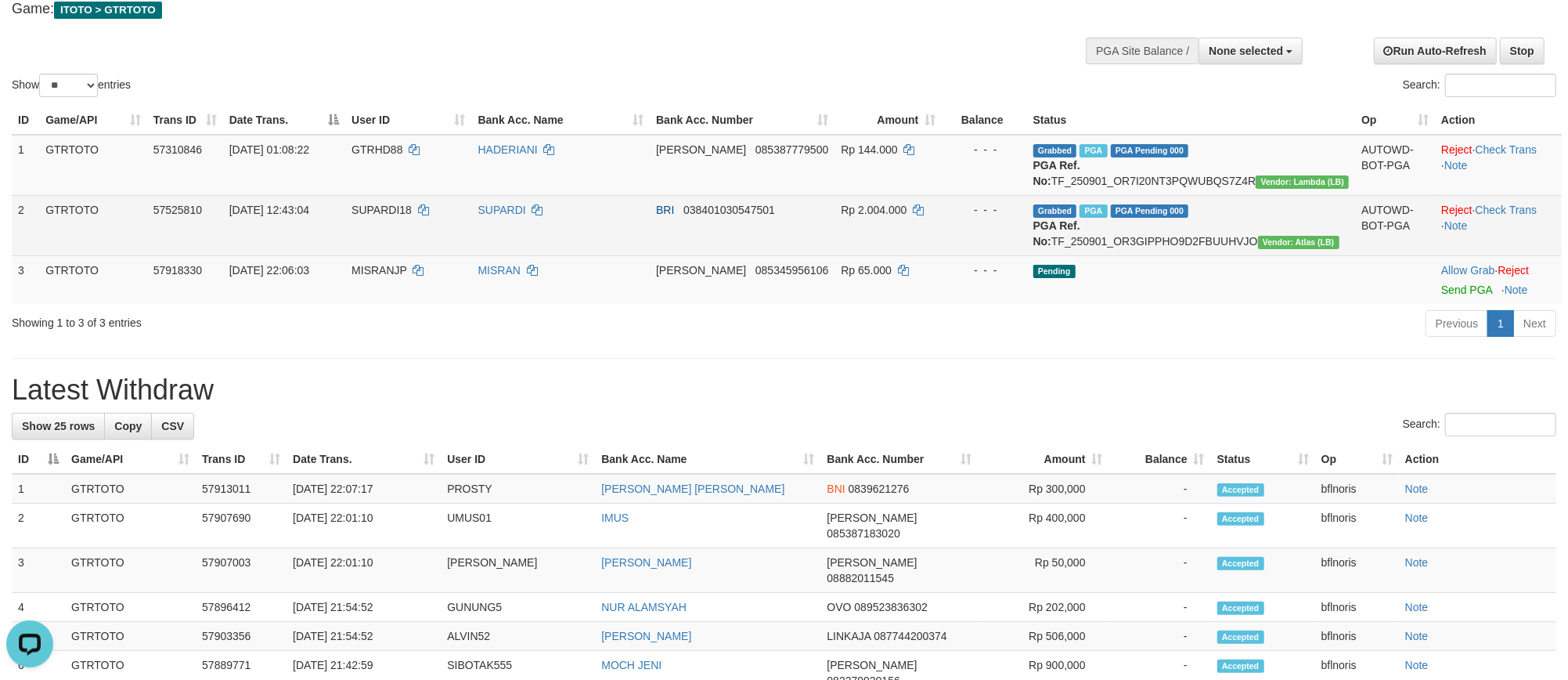
click at [1017, 256] on td "- - -" at bounding box center [984, 225] width 85 height 61
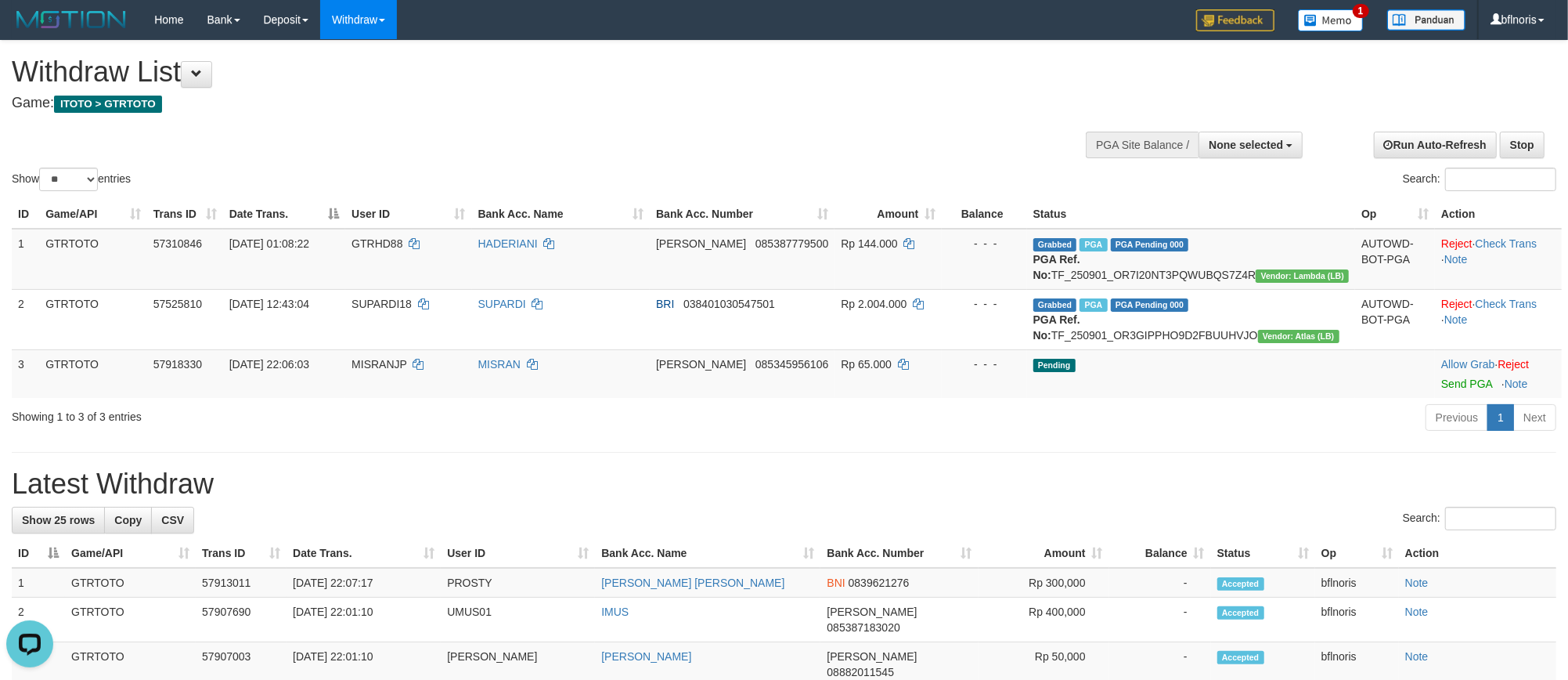
click at [162, 109] on span "ITOTO > GTRTOTO" at bounding box center [108, 104] width 108 height 17
click at [202, 79] on span at bounding box center [197, 73] width 11 height 11
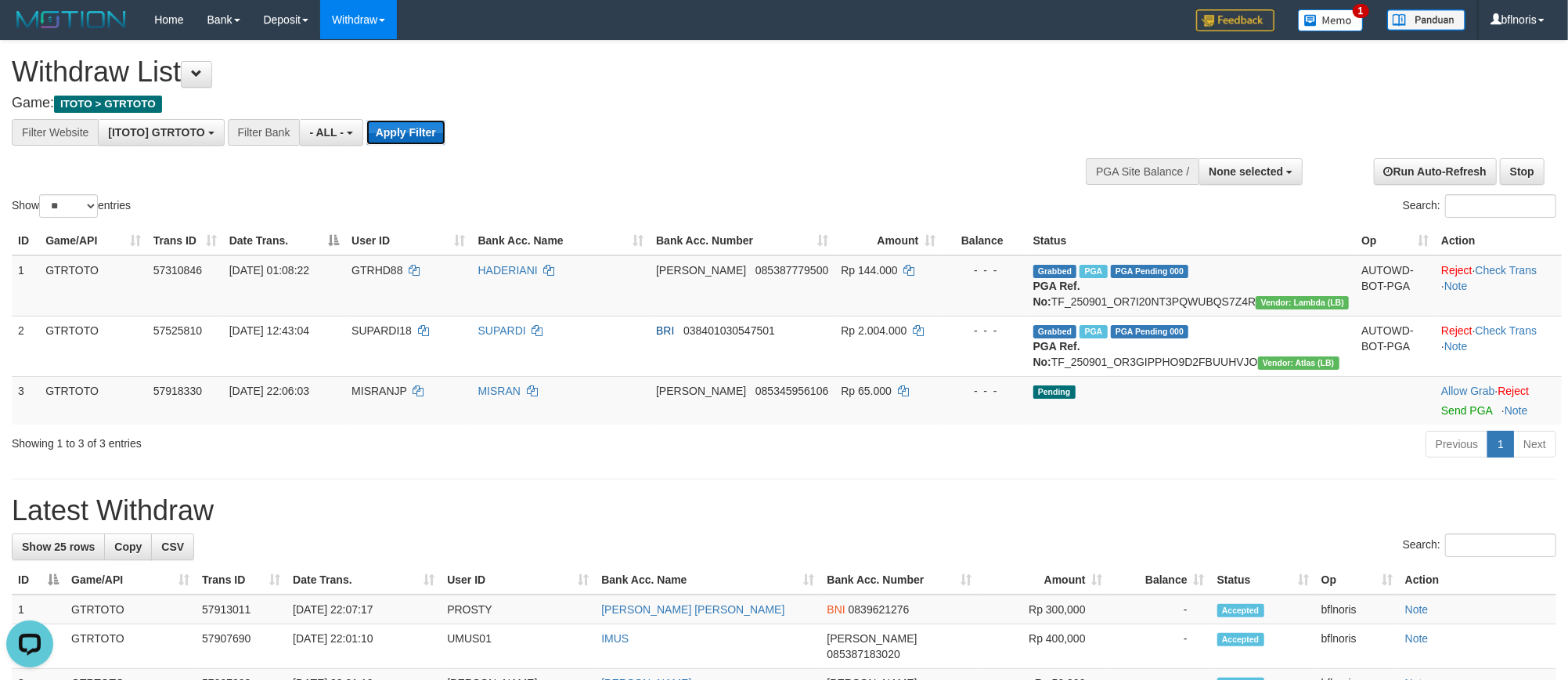
click at [445, 135] on button "Apply Filter" at bounding box center [406, 133] width 79 height 25
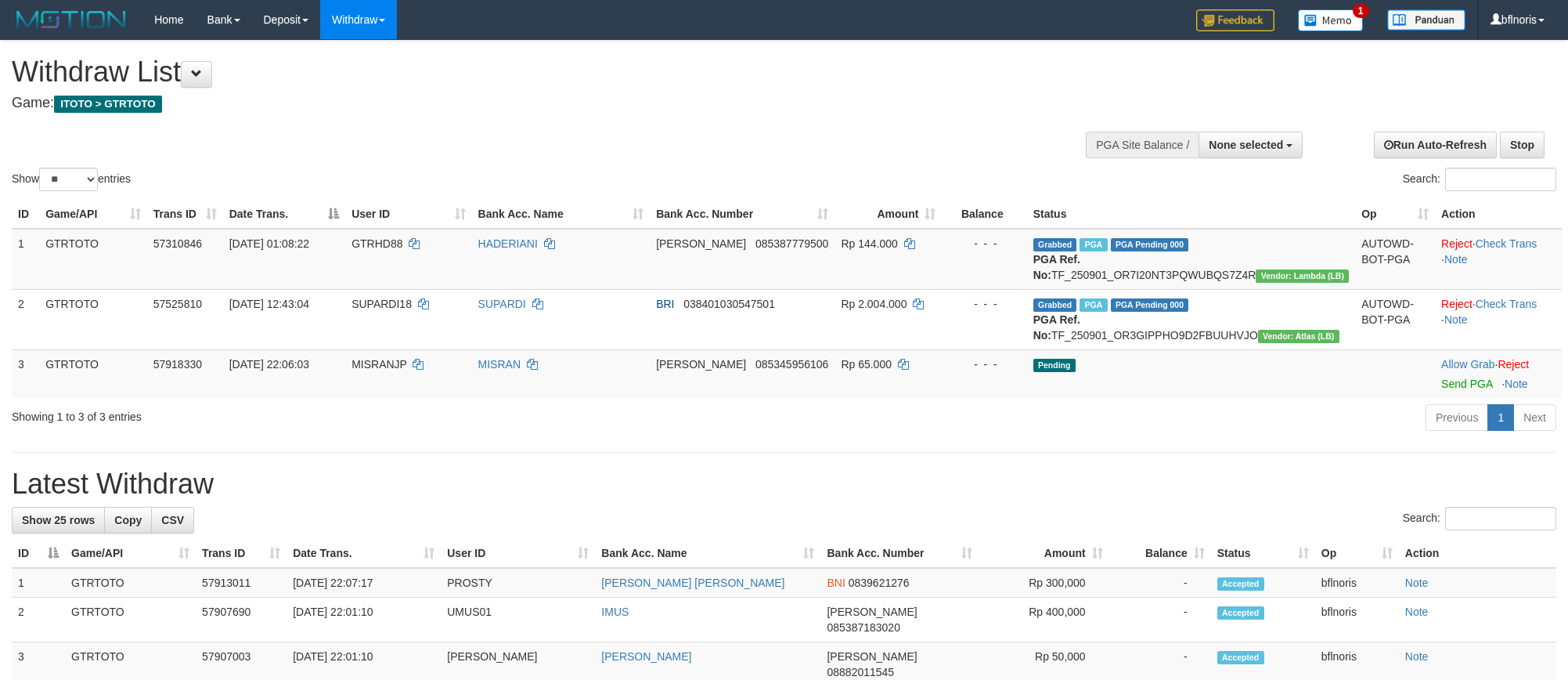
select select
select select "**"
click at [1444, 390] on link "Send PGA" at bounding box center [1466, 384] width 51 height 13
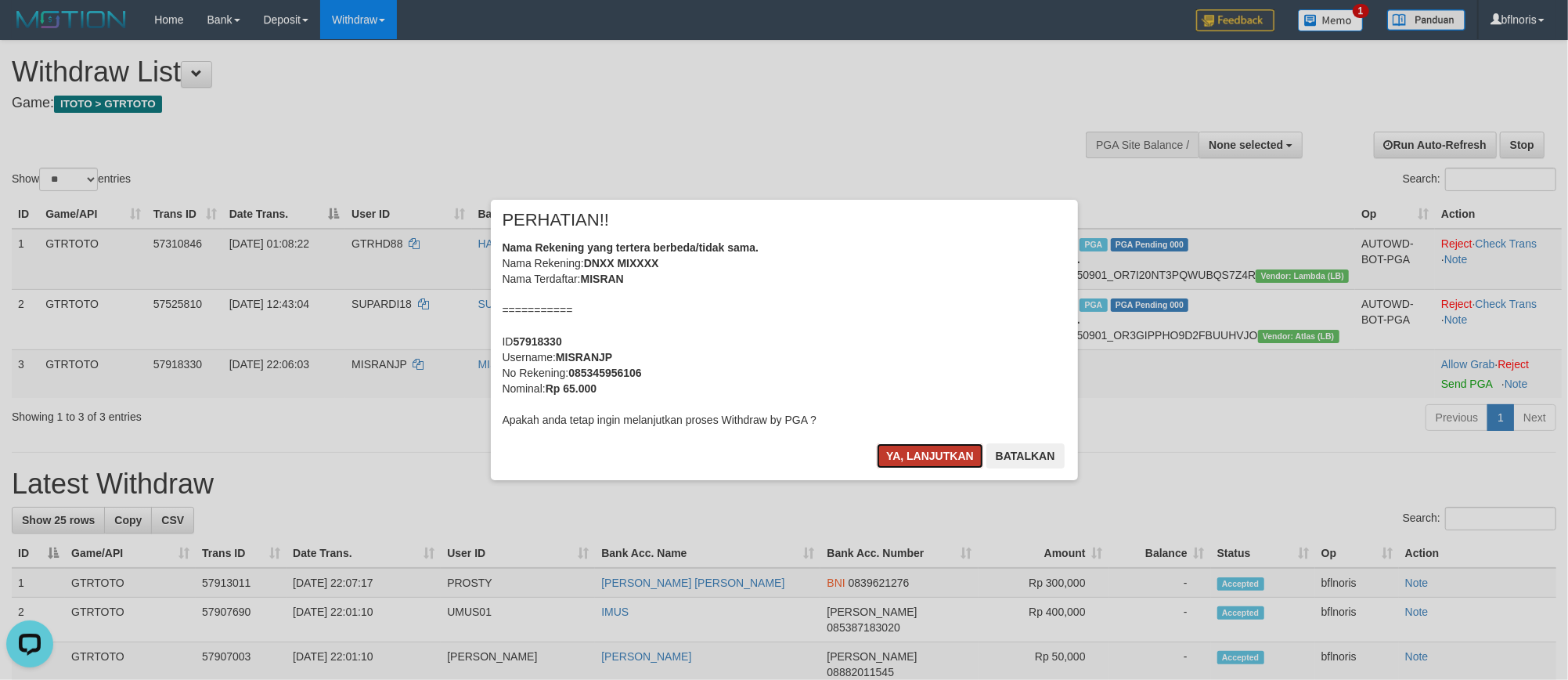
click at [883, 468] on button "Ya, lanjutkan" at bounding box center [930, 456] width 107 height 25
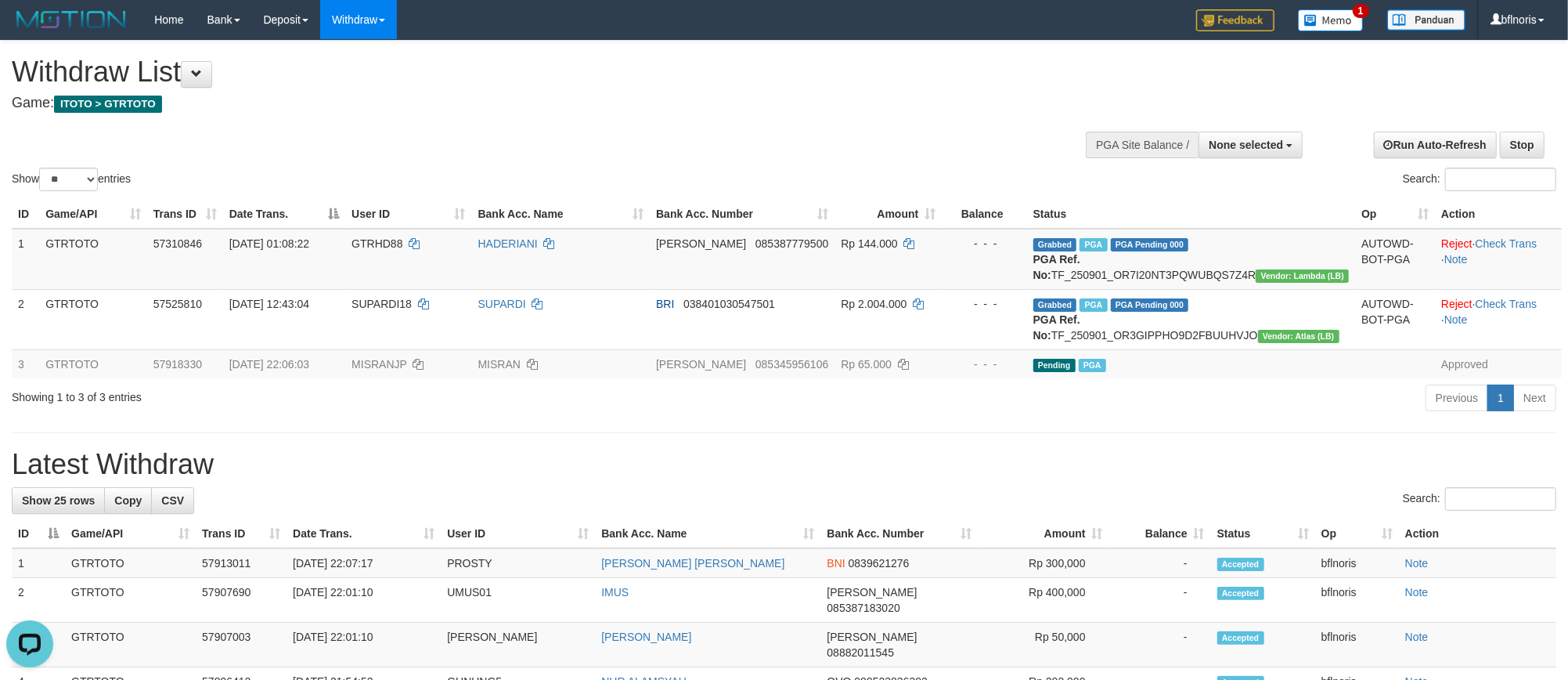
click at [1174, 416] on div "Previous 1 Next" at bounding box center [1110, 399] width 891 height 33
click at [732, 91] on div "Withdraw List Game: ITOTO > GTRTOTO" at bounding box center [520, 83] width 1017 height 54
click at [180, 67] on h1 "Withdraw List" at bounding box center [520, 71] width 1017 height 32
click at [199, 70] on span at bounding box center [197, 73] width 11 height 11
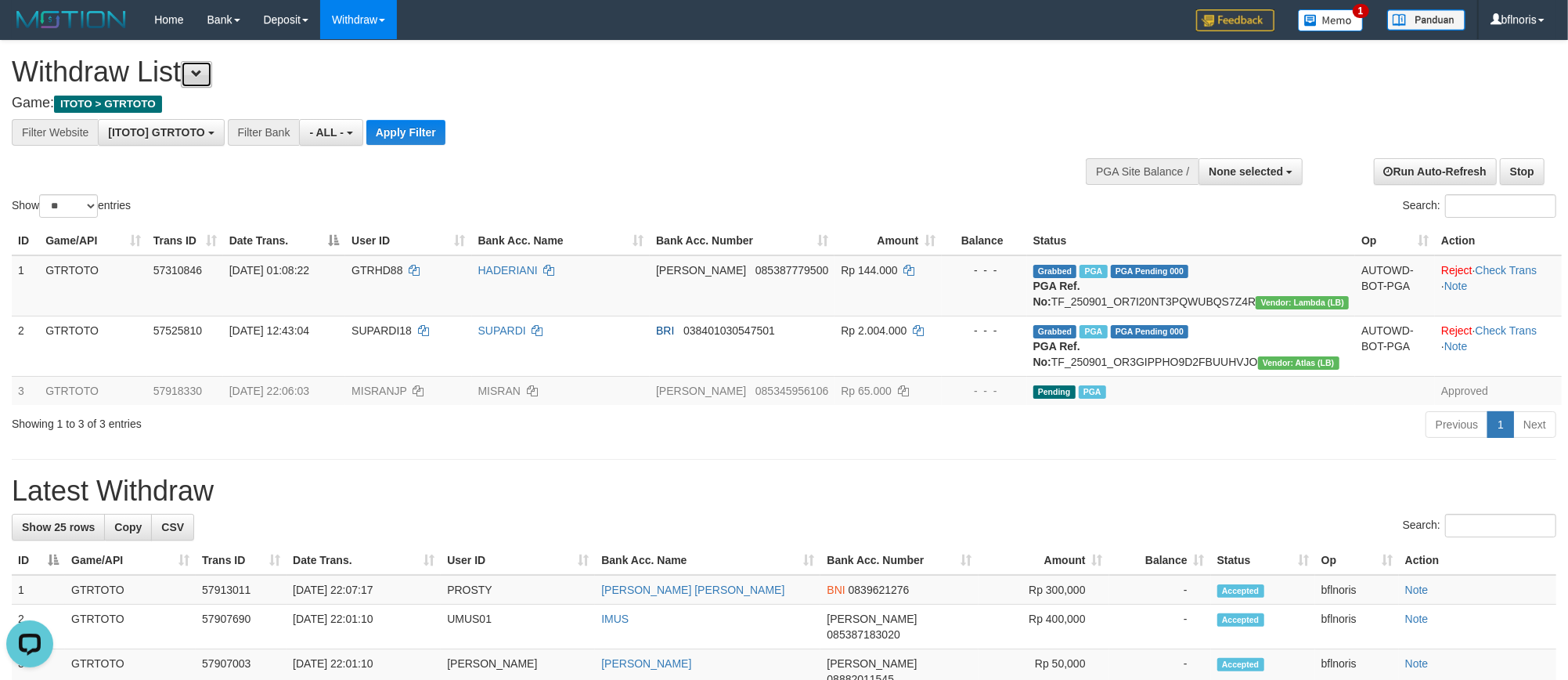
scroll to position [16, 0]
click at [445, 141] on button "Apply Filter" at bounding box center [406, 133] width 79 height 25
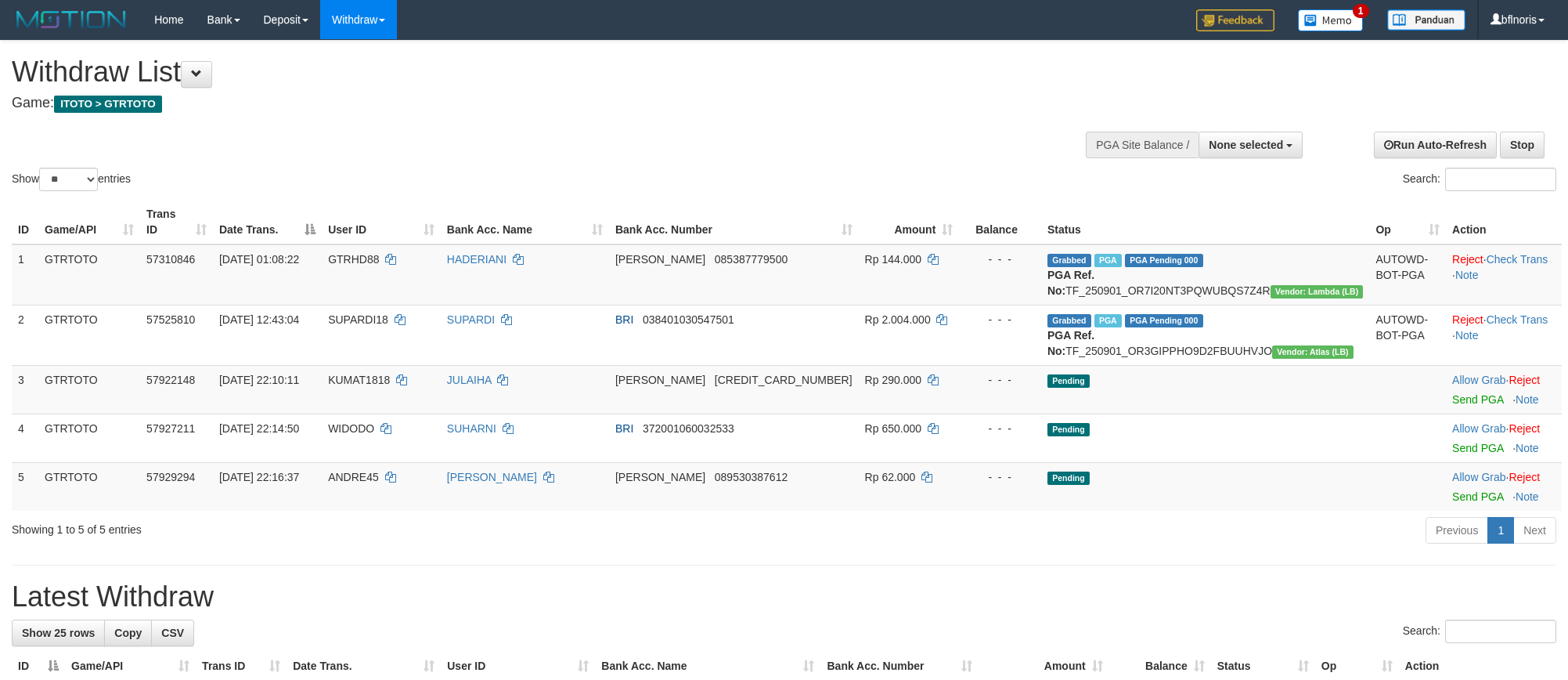
select select
select select "**"
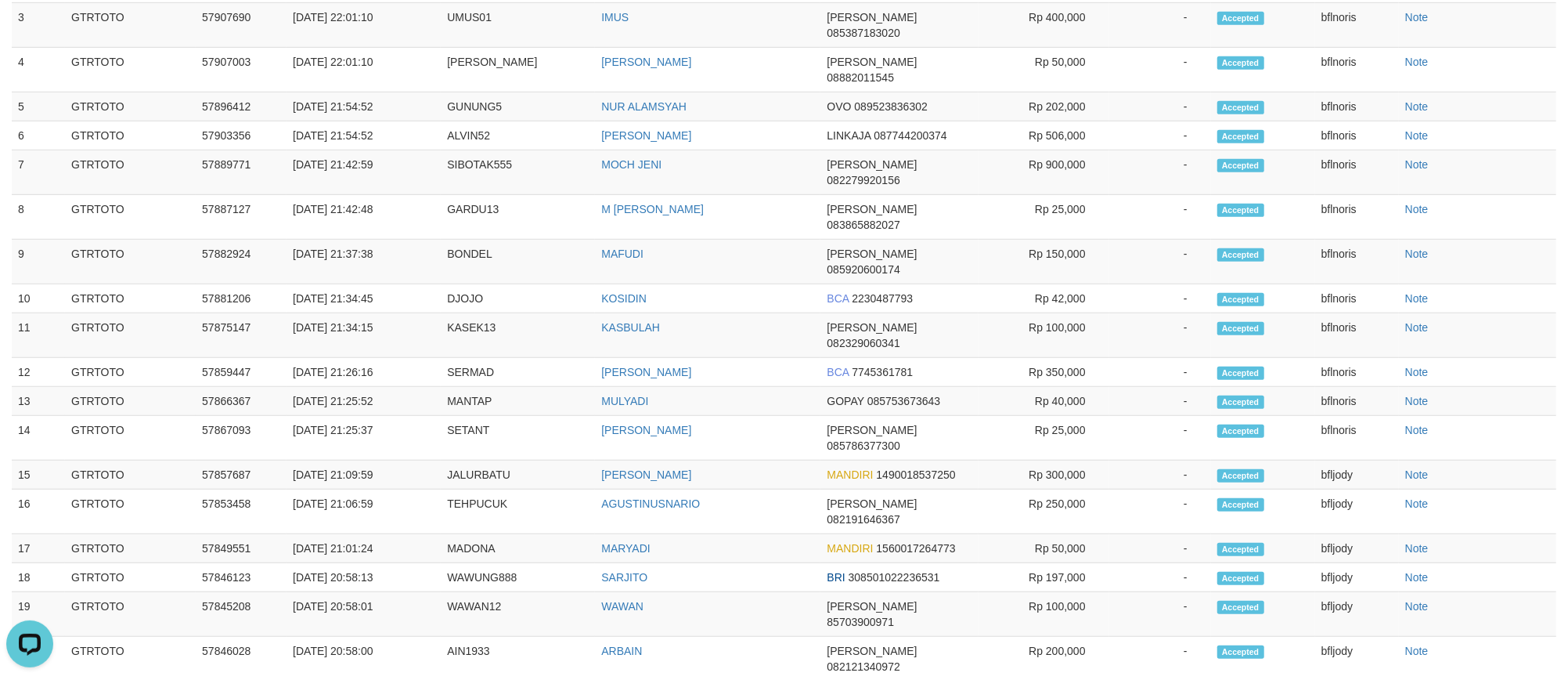
scroll to position [188, 0]
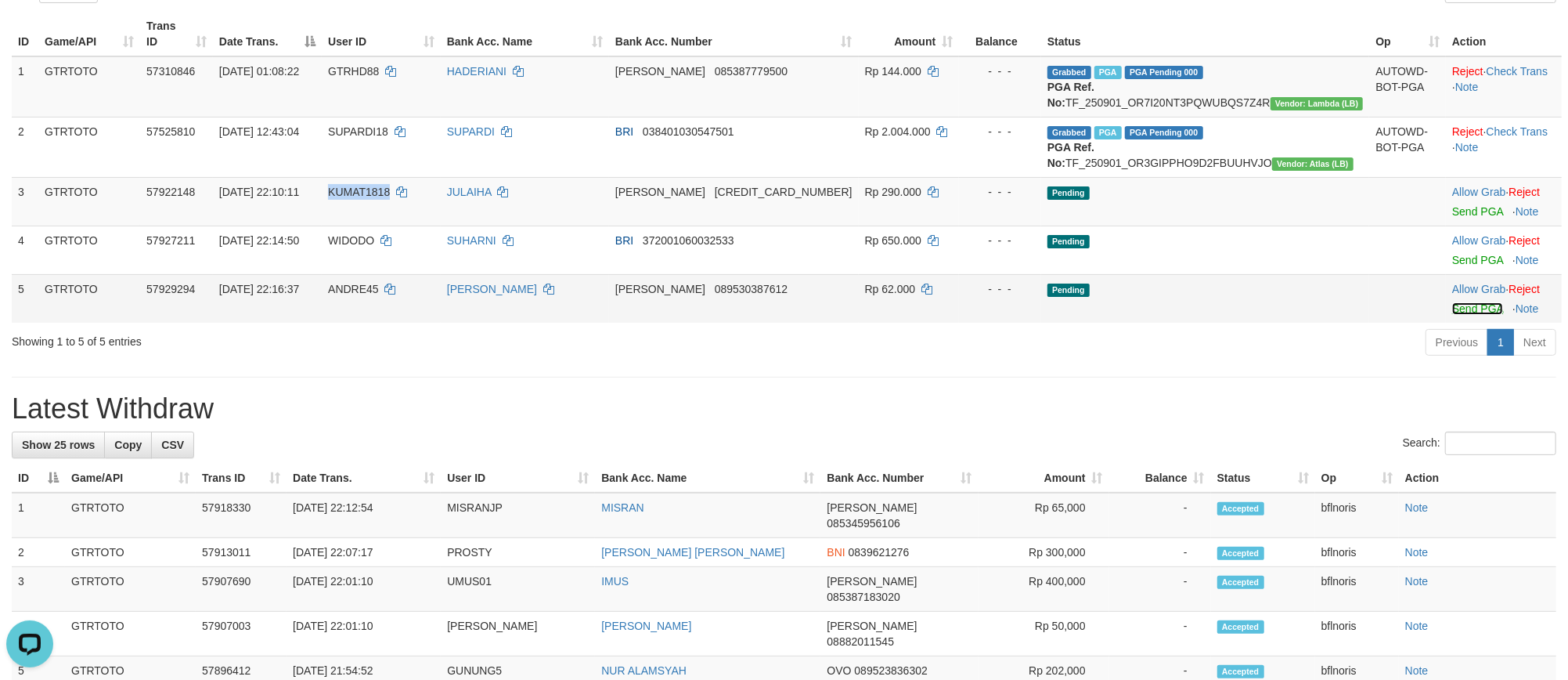
click at [1452, 315] on link "Send PGA" at bounding box center [1477, 309] width 51 height 13
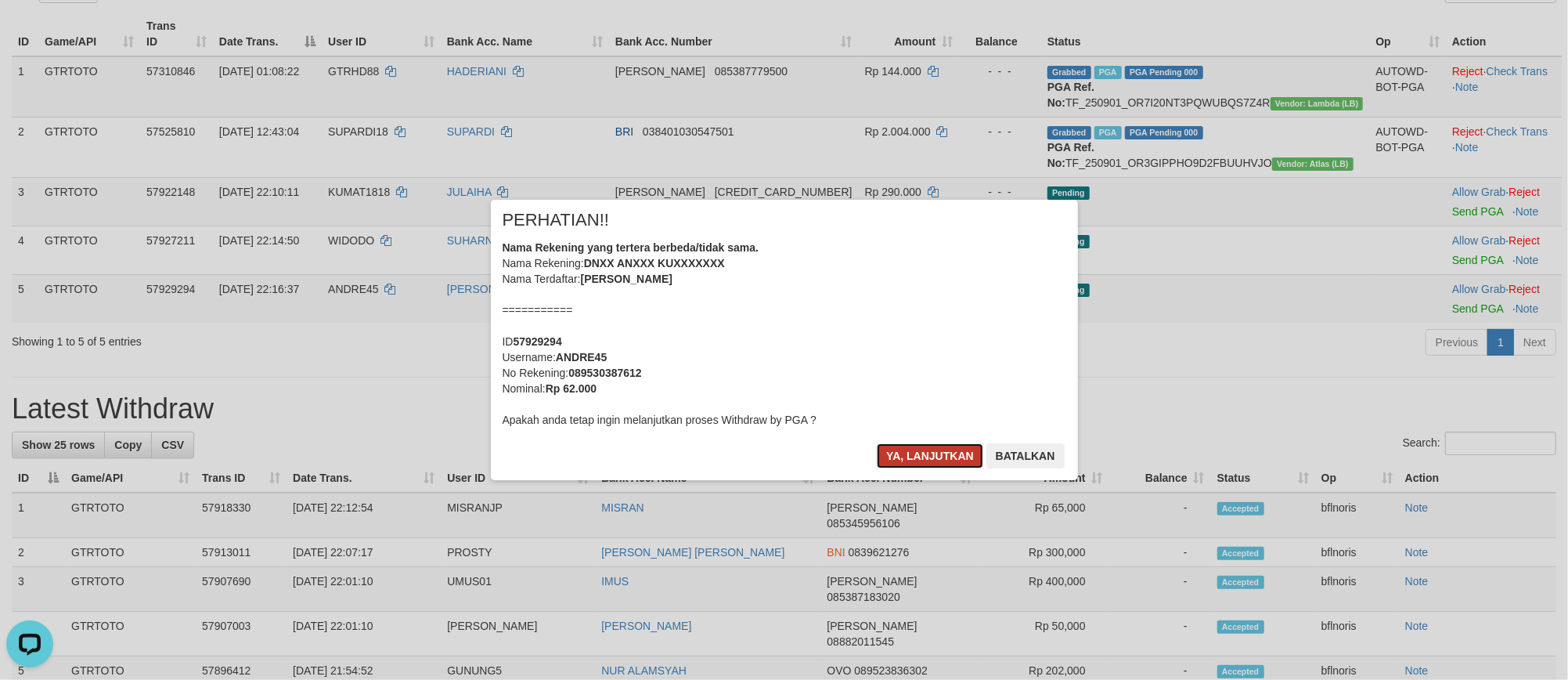
click at [877, 468] on button "Ya, lanjutkan" at bounding box center [930, 456] width 107 height 25
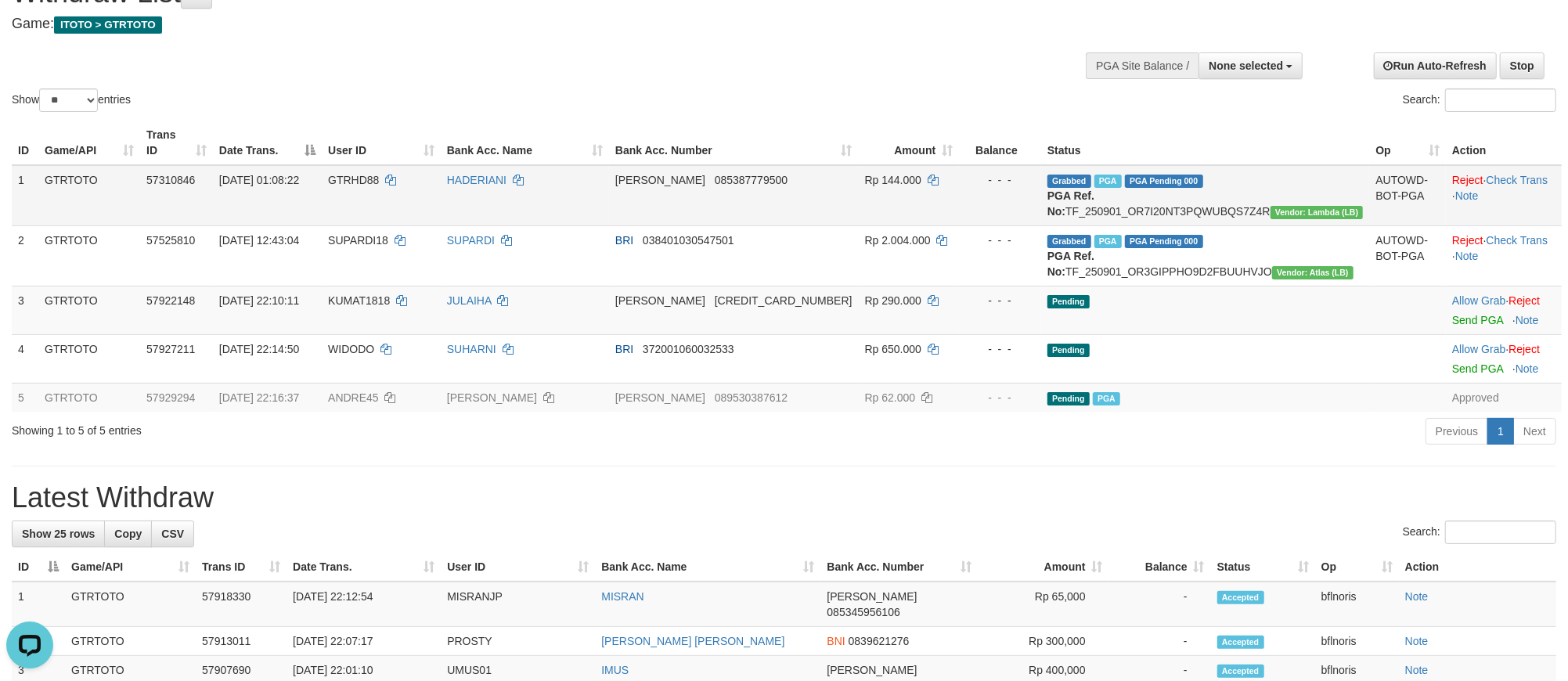
scroll to position [0, 0]
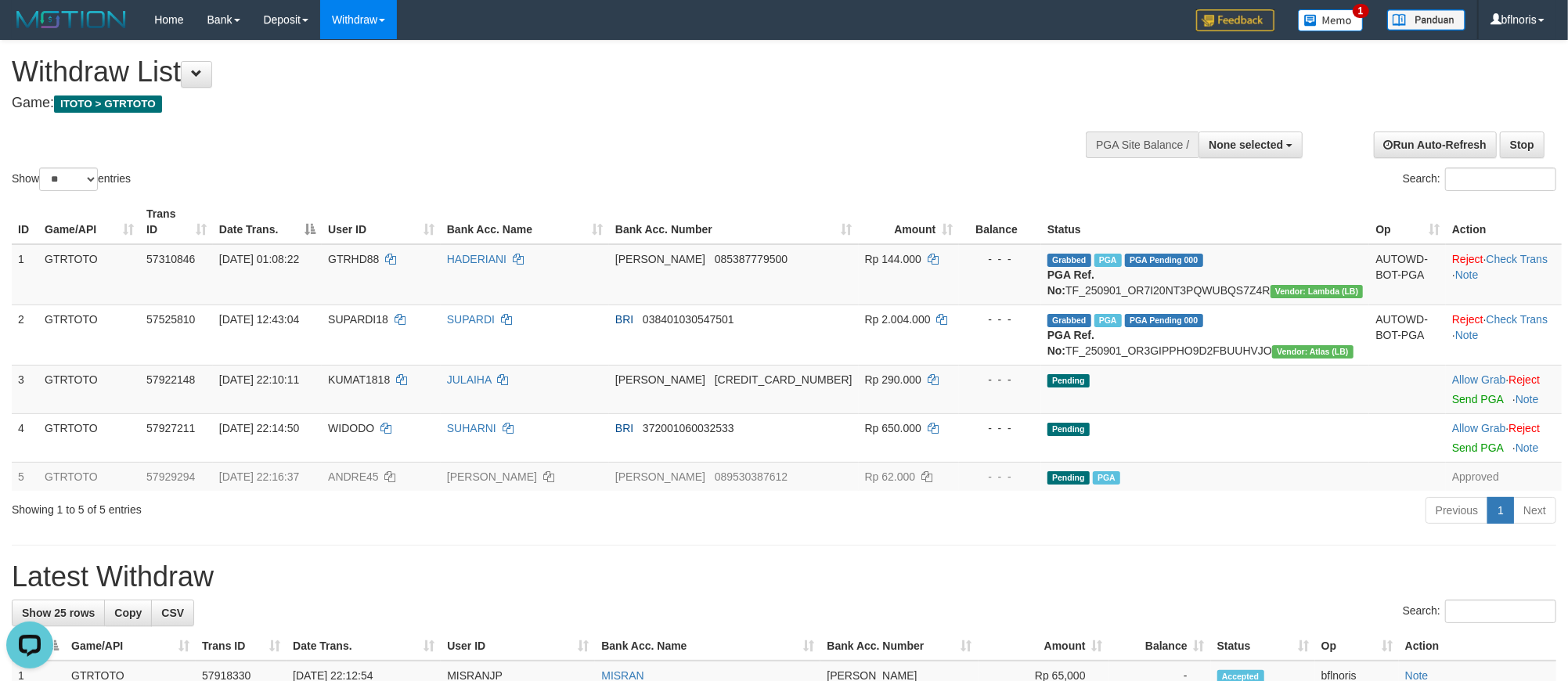
click at [182, 74] on h1 "Withdraw List" at bounding box center [520, 71] width 1017 height 32
drag, startPoint x: 199, startPoint y: 74, endPoint x: 220, endPoint y: 76, distance: 21.1
click at [201, 74] on span at bounding box center [197, 73] width 11 height 11
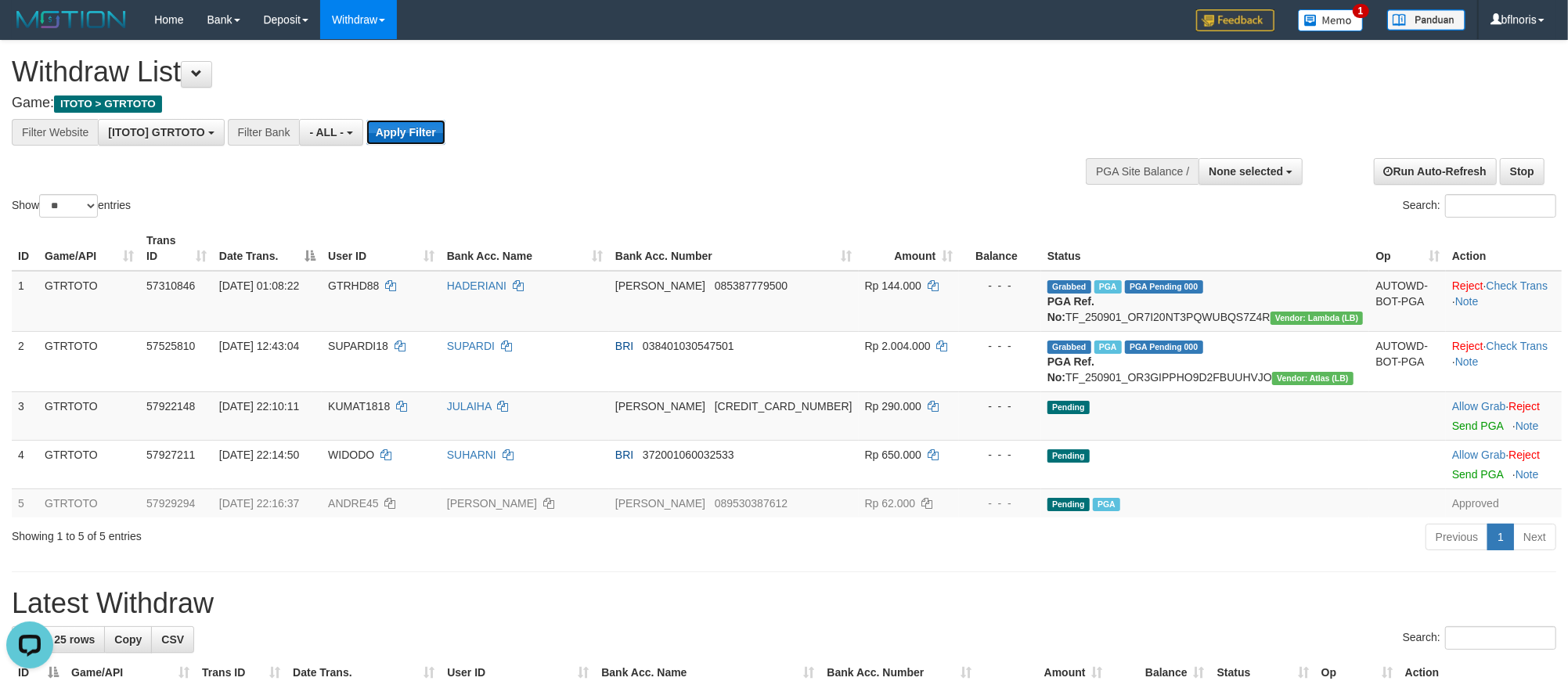
click at [445, 135] on button "Apply Filter" at bounding box center [406, 133] width 79 height 25
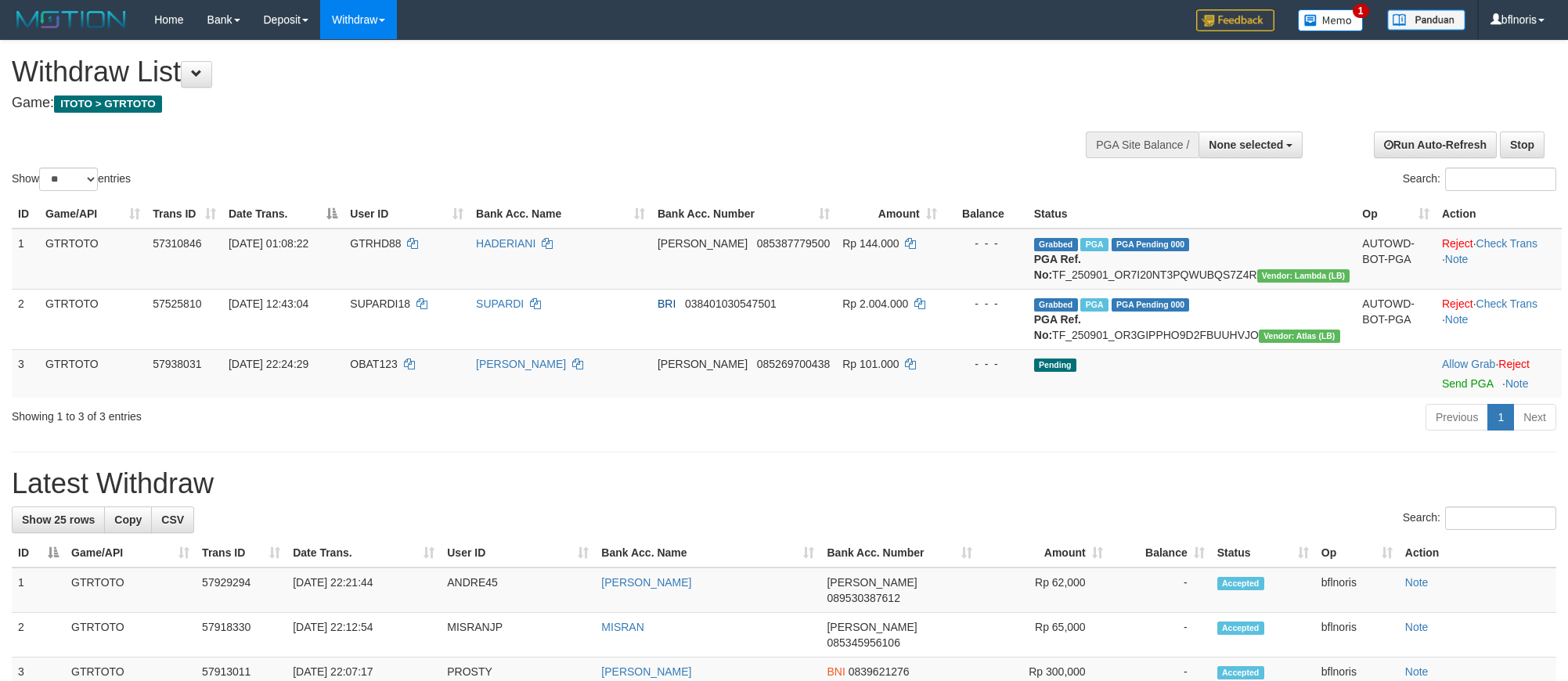
select select
select select "**"
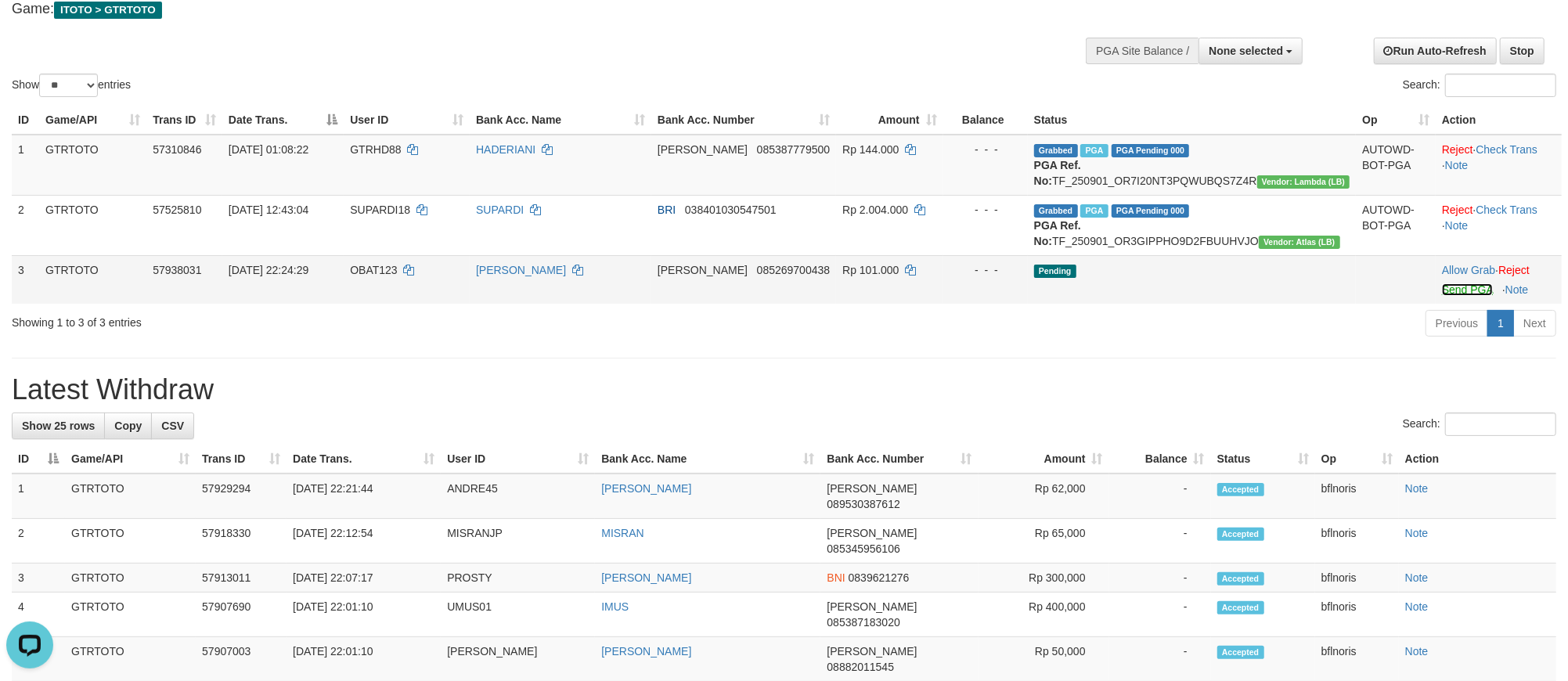
click at [1451, 296] on link "Send PGA" at bounding box center [1467, 290] width 51 height 13
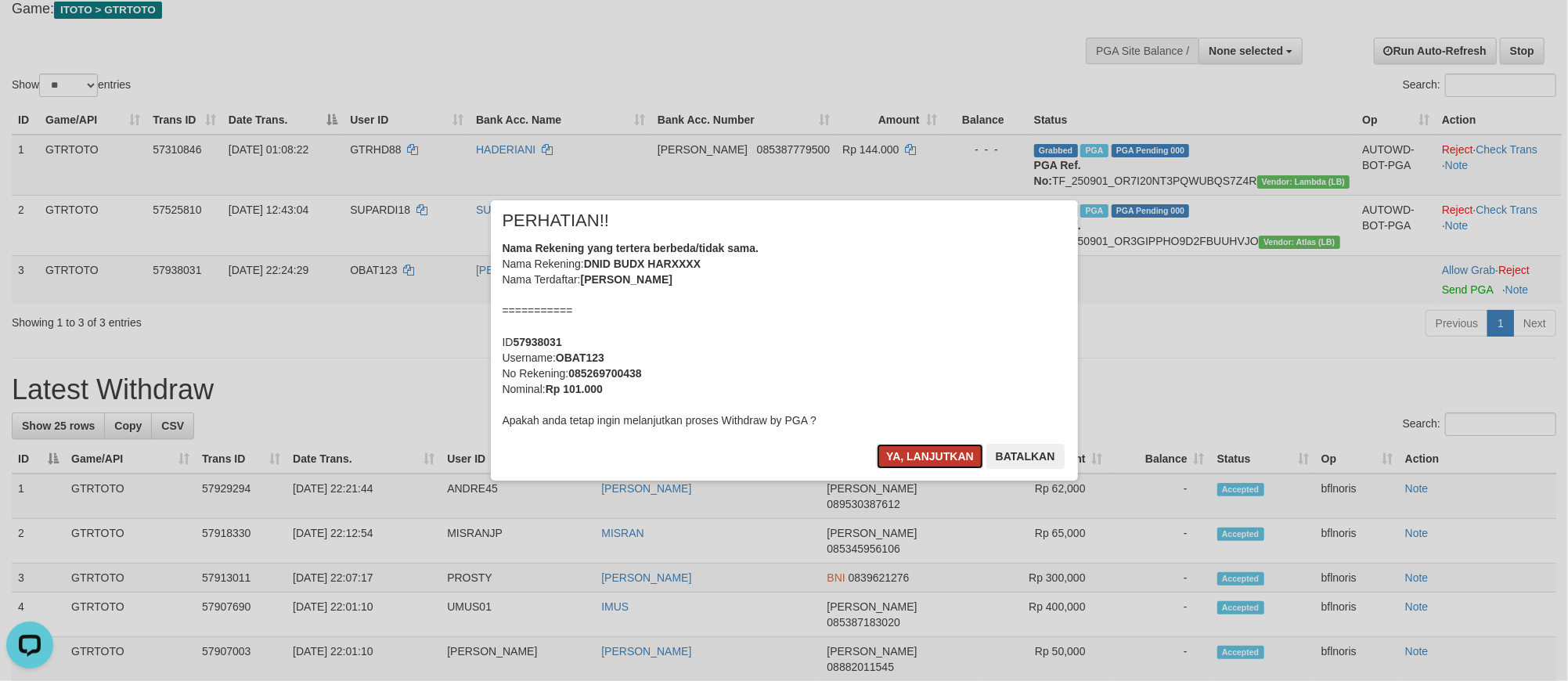
click at [883, 469] on button "Ya, lanjutkan" at bounding box center [930, 457] width 107 height 25
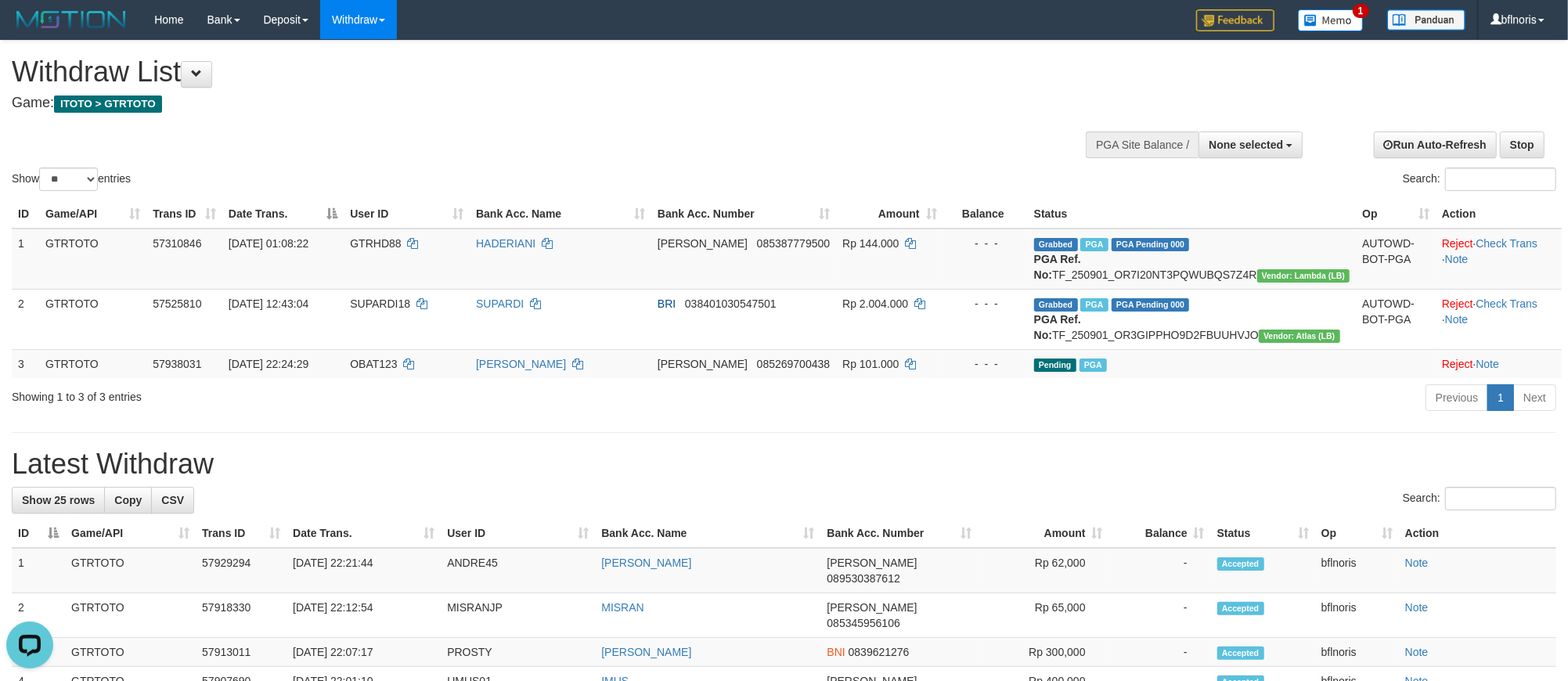
click at [526, 56] on div "**********" at bounding box center [526, 79] width 1029 height 78
click at [202, 72] on span at bounding box center [197, 73] width 11 height 11
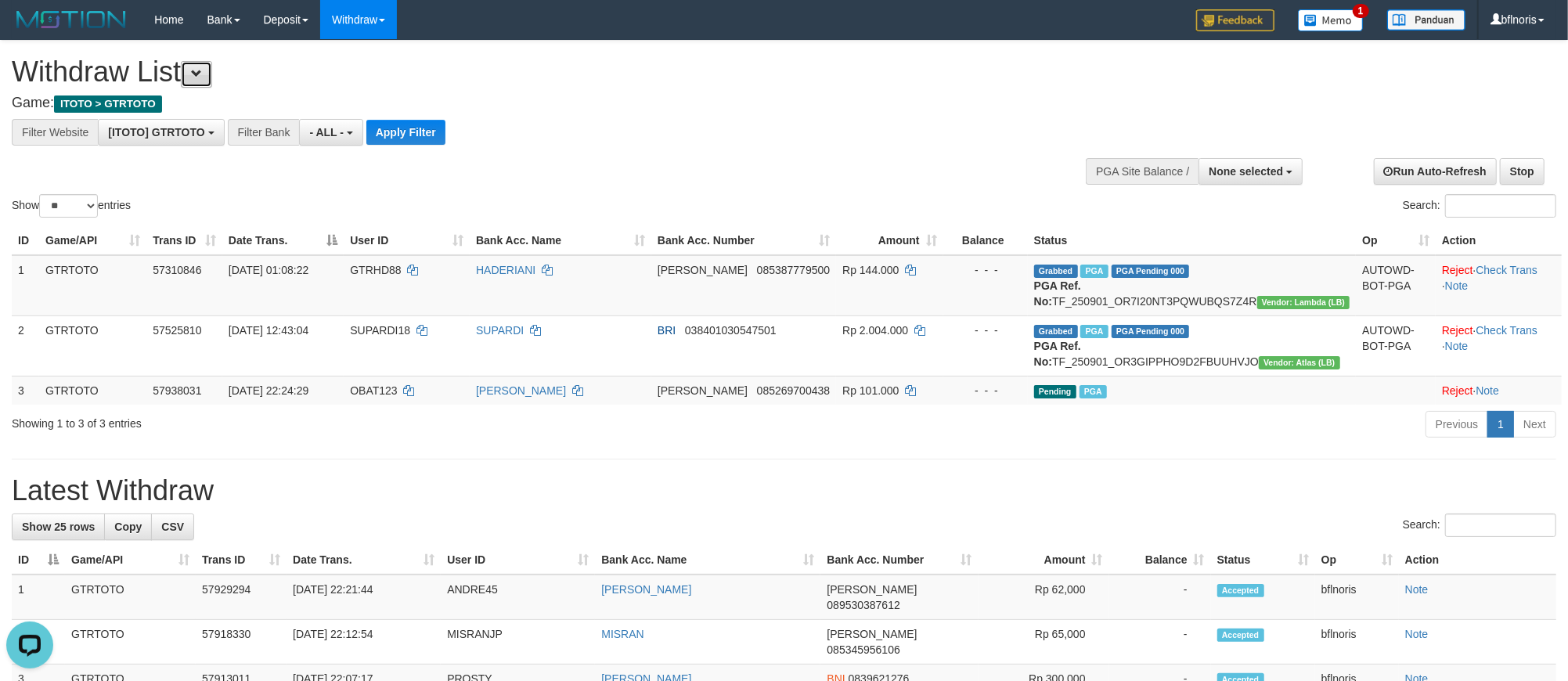
scroll to position [16, 0]
click at [445, 139] on button "Apply Filter" at bounding box center [406, 133] width 79 height 25
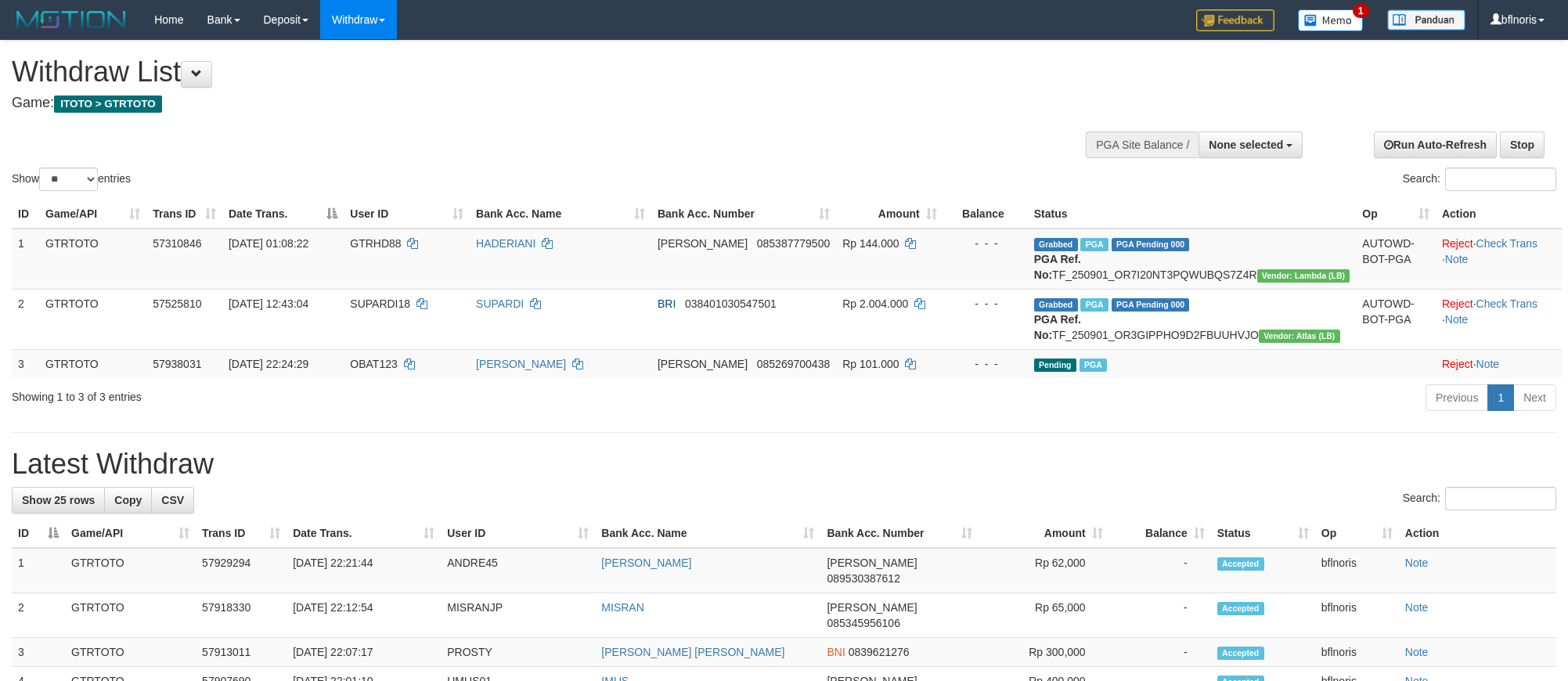
select select
select select "**"
